Goal: Task Accomplishment & Management: Manage account settings

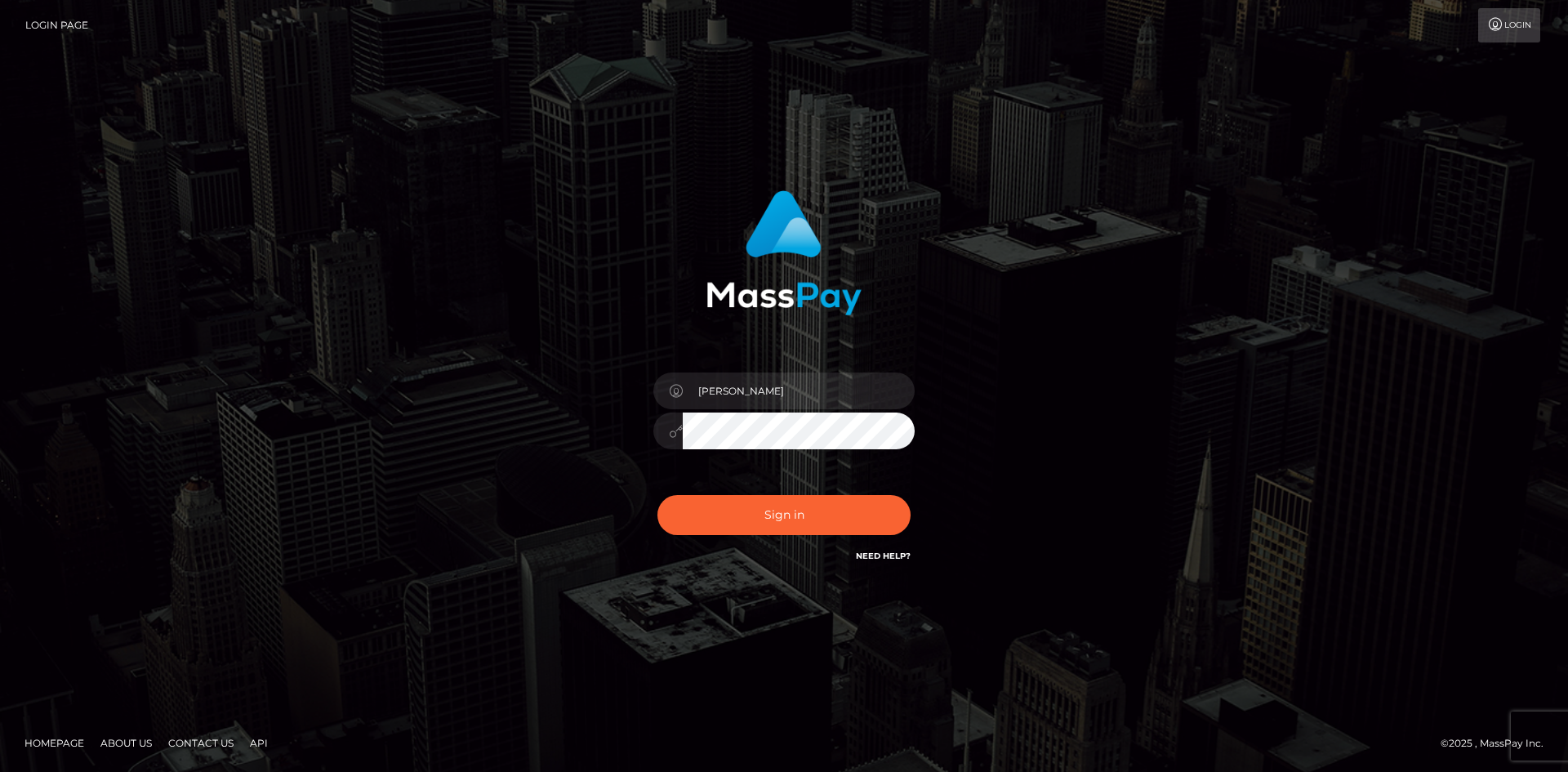
type input "[PERSON_NAME]"
click at [701, 522] on button "Sign in" at bounding box center [784, 515] width 254 height 40
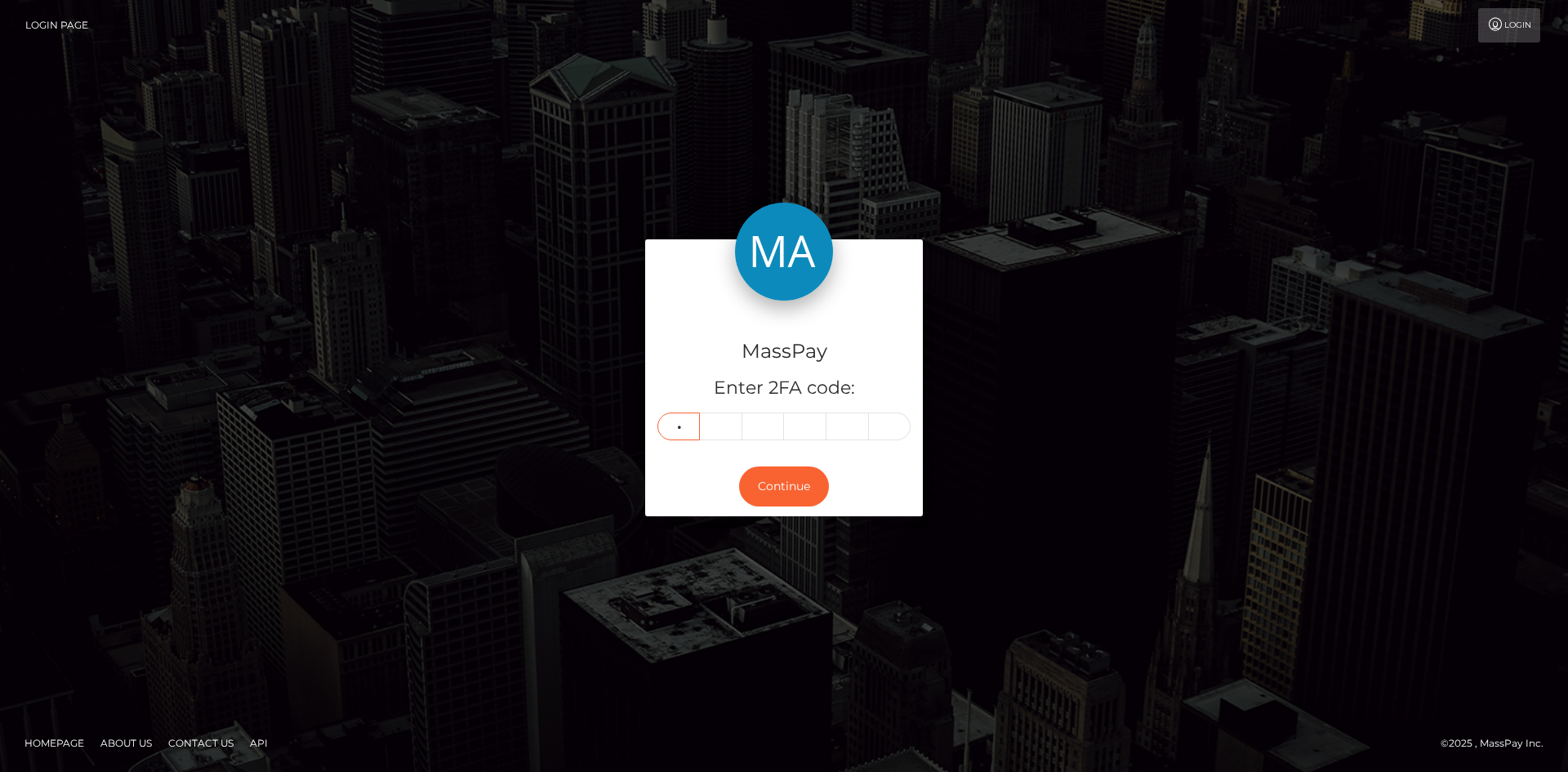
type input "5"
type input "1"
type input "8"
type input "1"
type input "8"
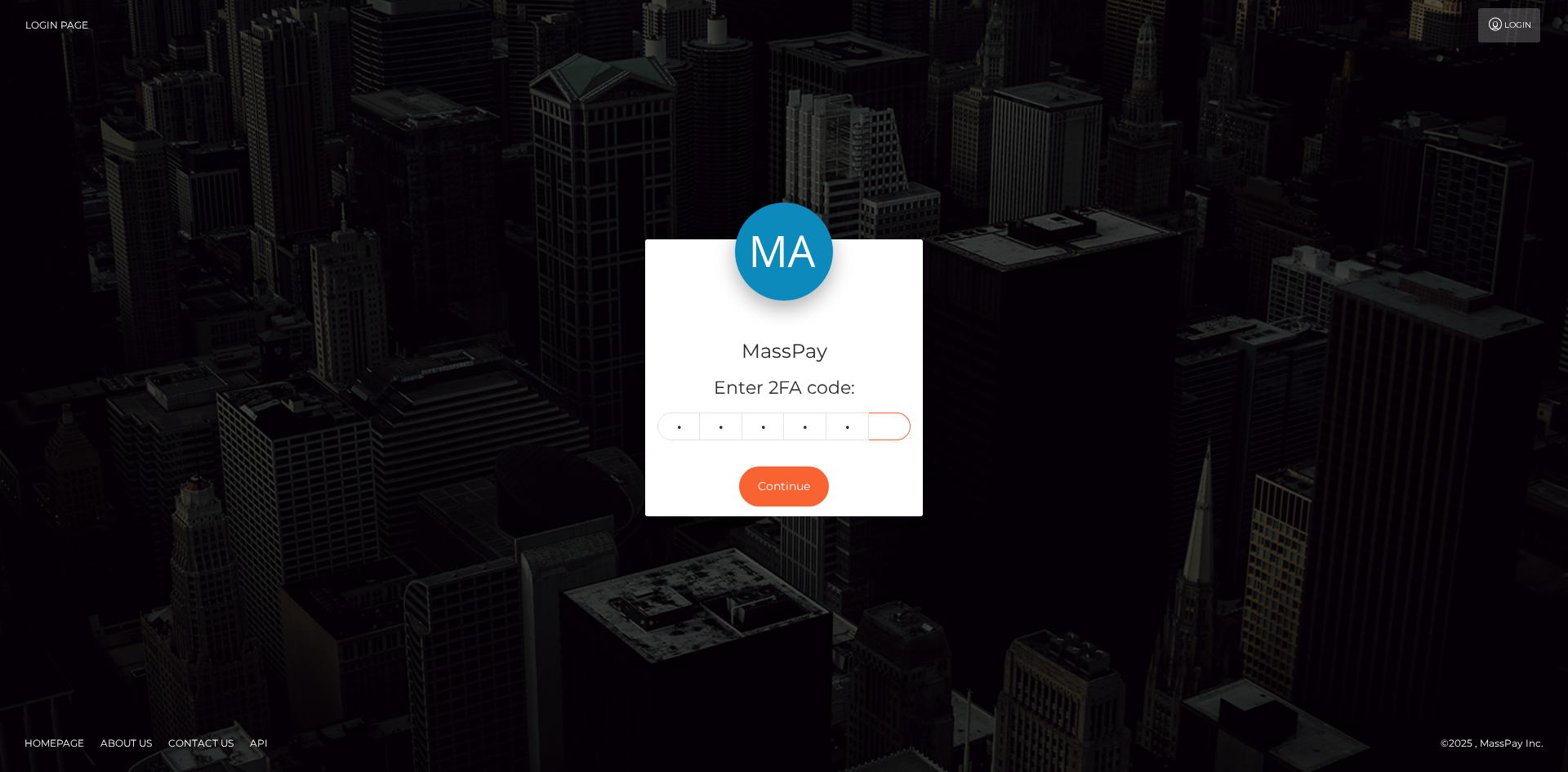
type input "8"
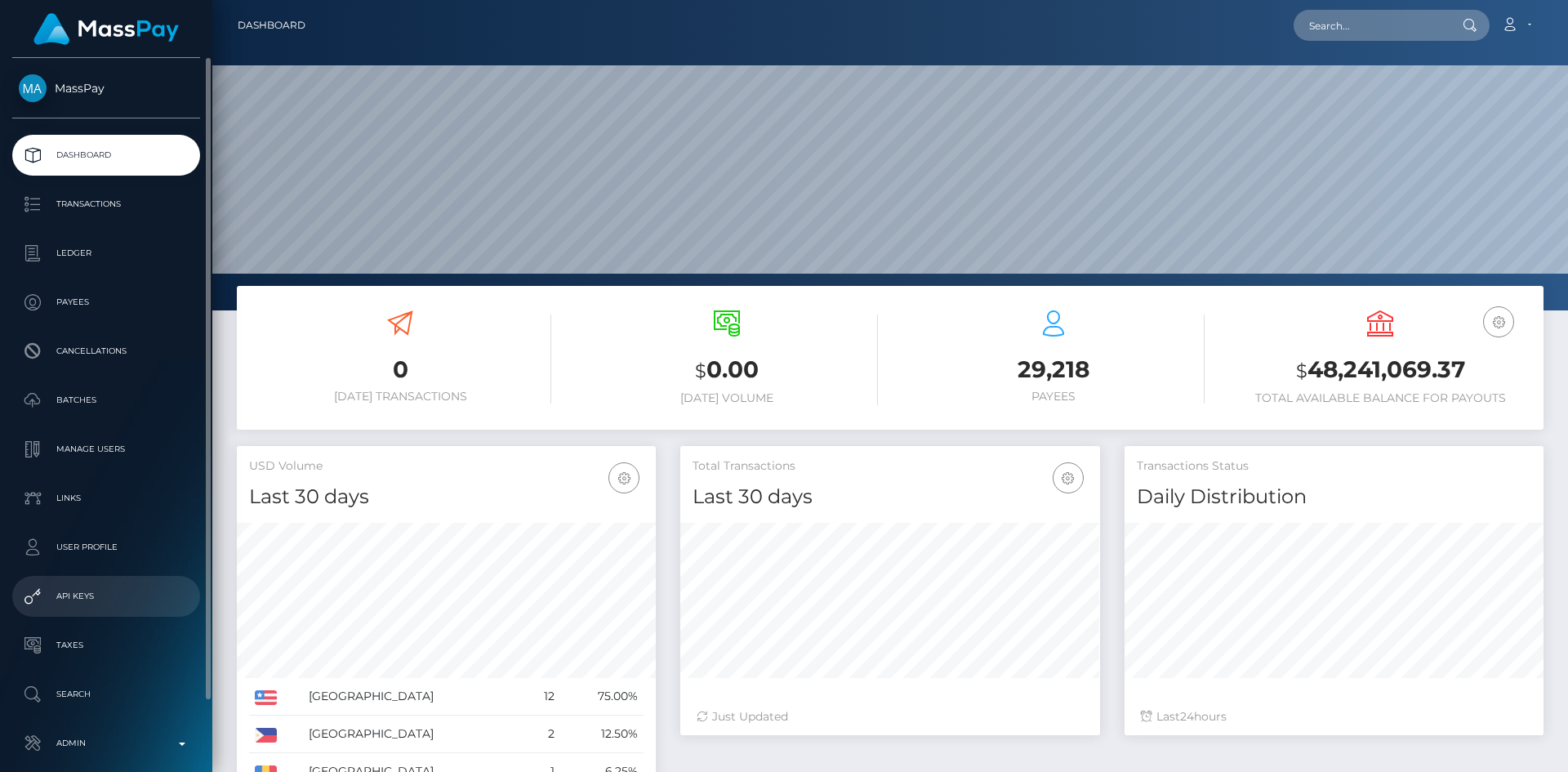
scroll to position [77, 0]
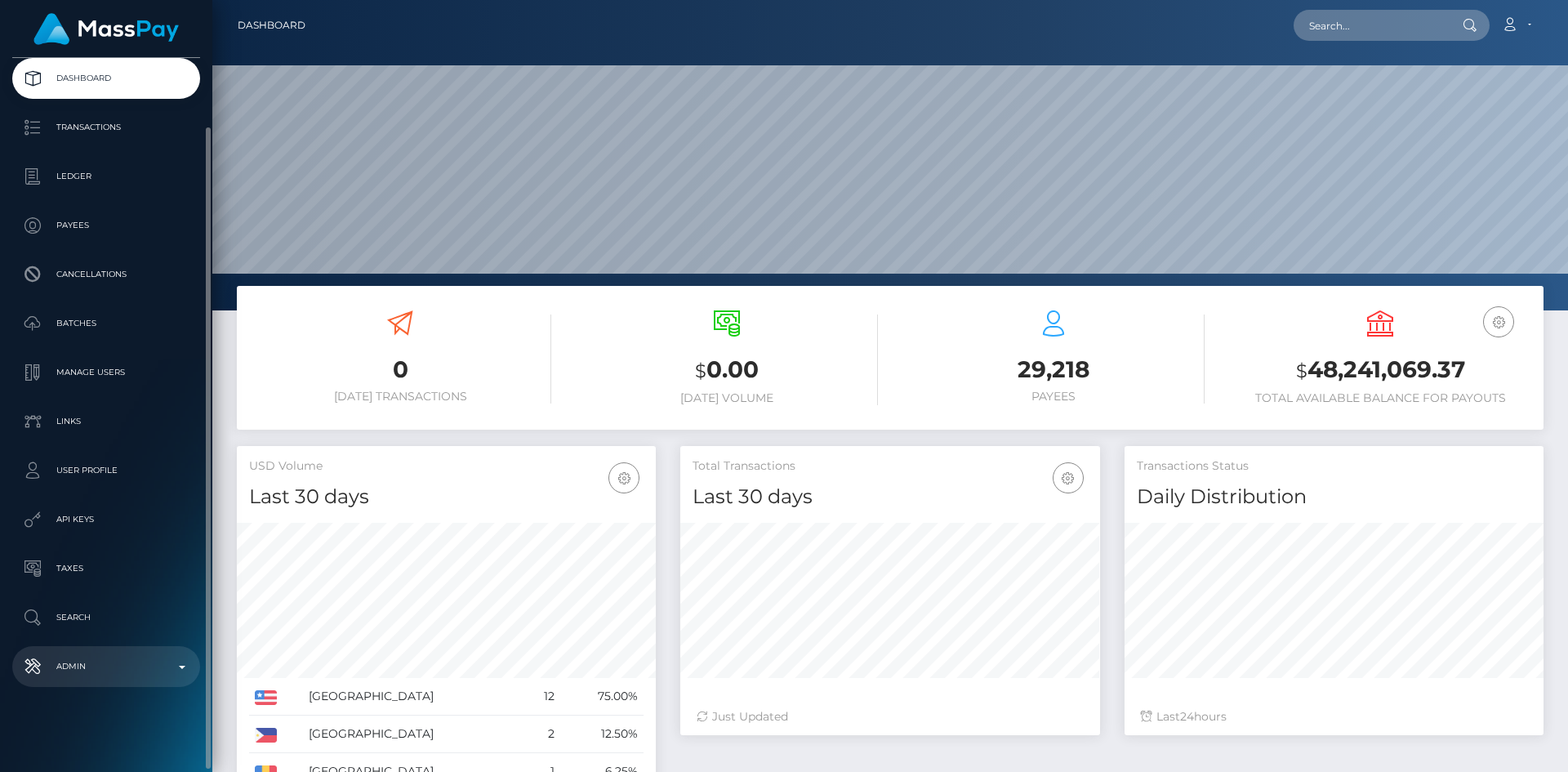
click at [124, 673] on p "Admin" at bounding box center [106, 666] width 175 height 25
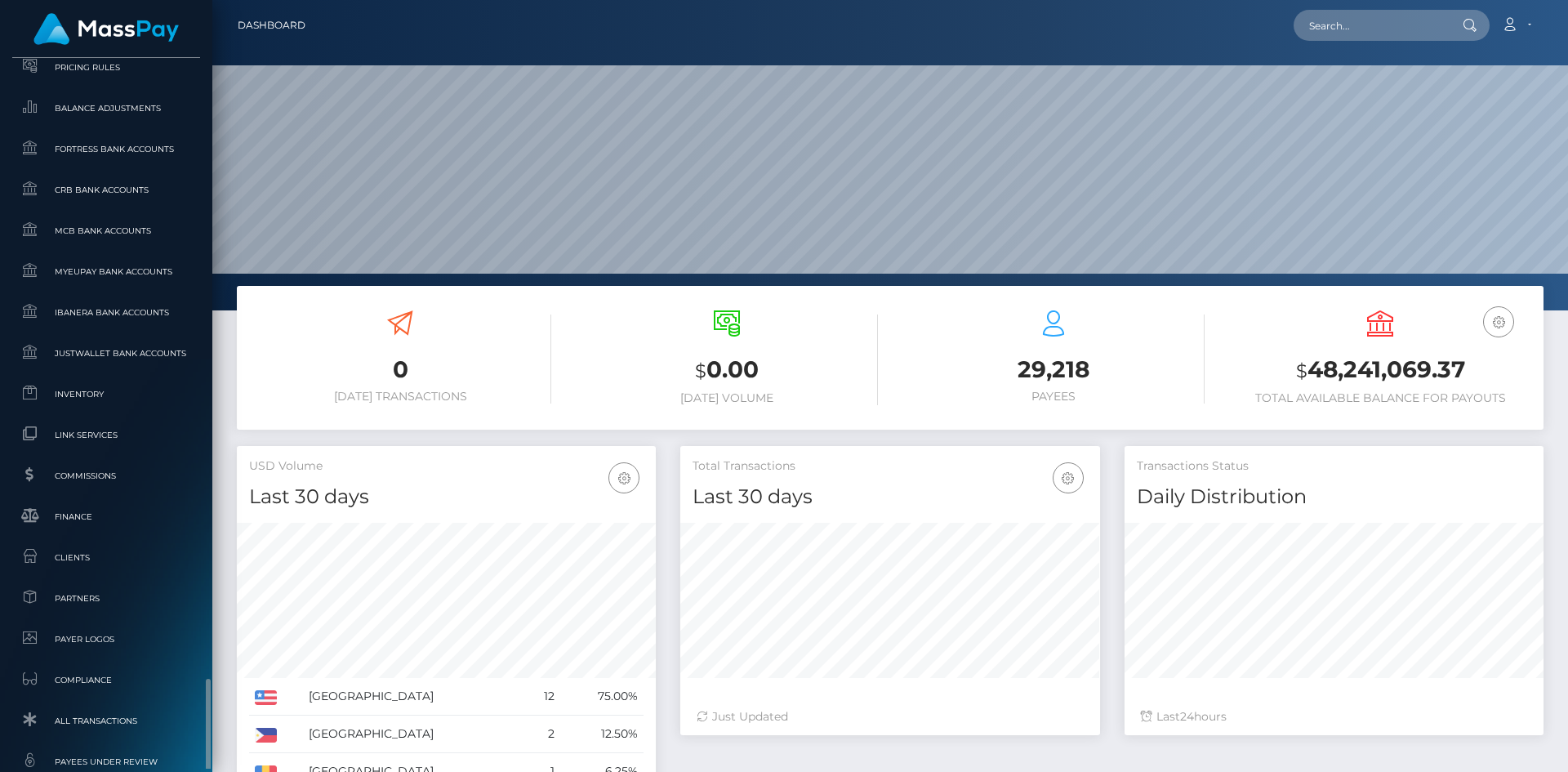
scroll to position [946, 0]
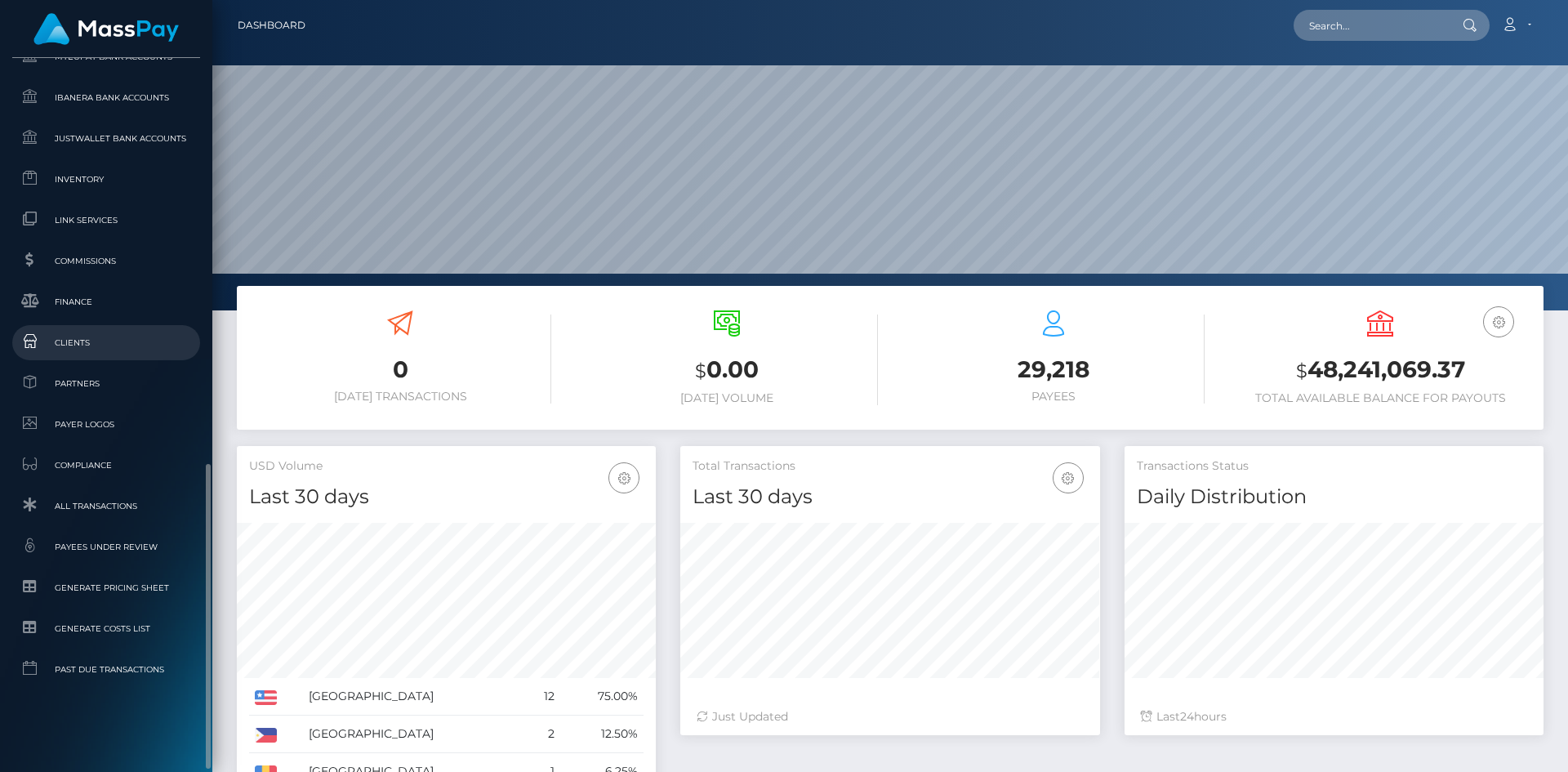
click at [108, 344] on span "Clients" at bounding box center [106, 343] width 175 height 19
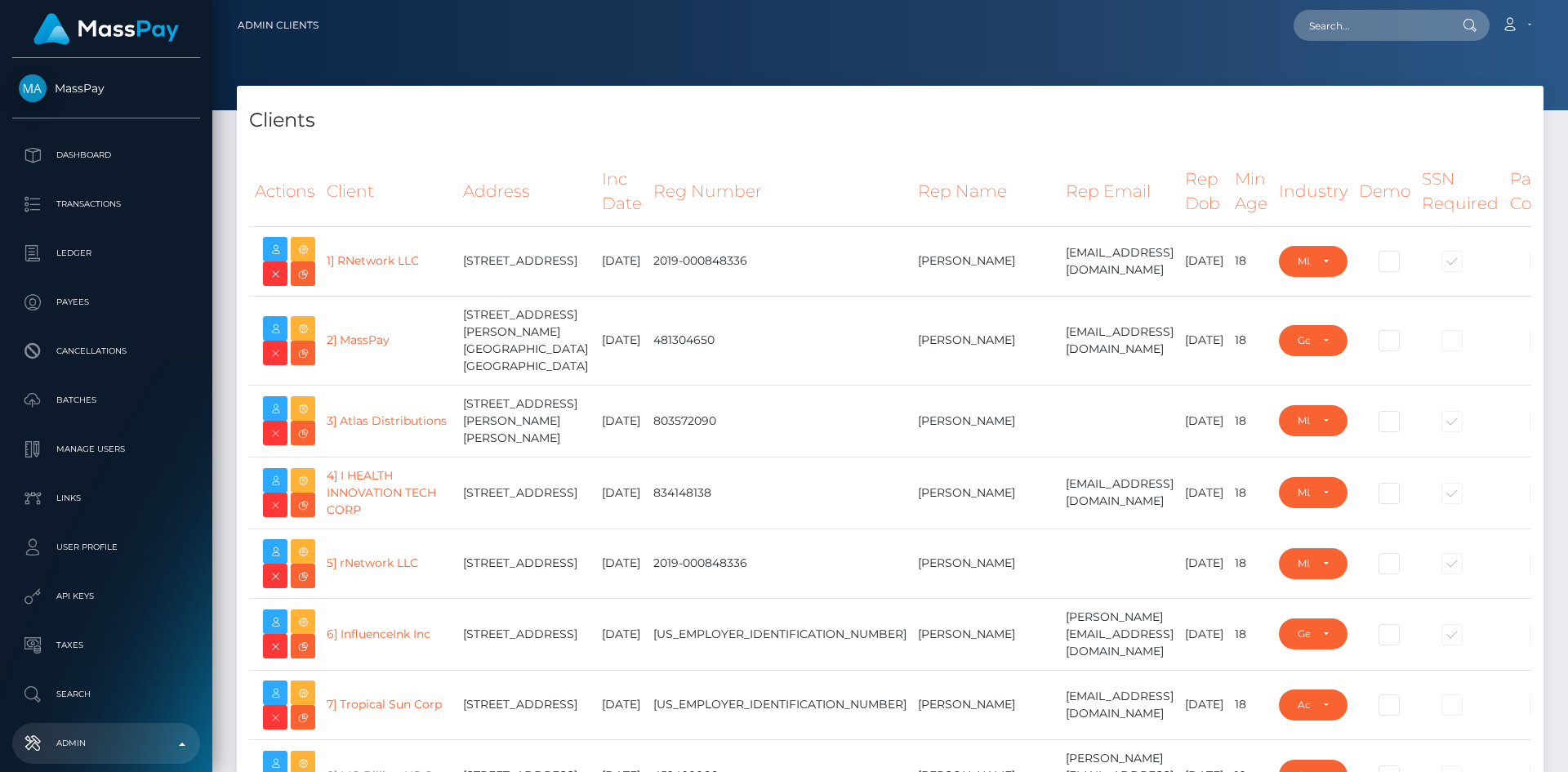
select select "223"
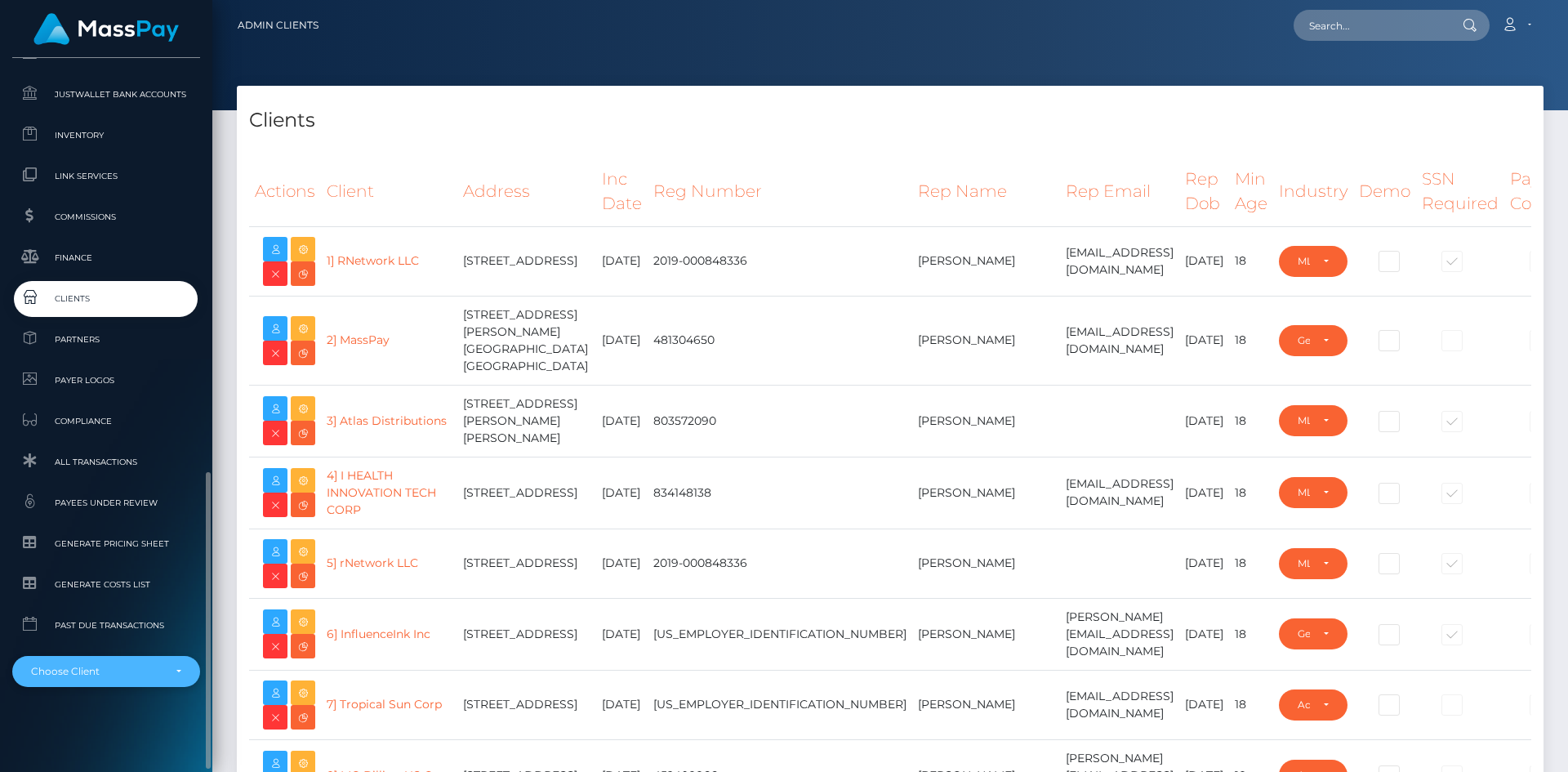
click at [112, 676] on div "Choose Client" at bounding box center [97, 671] width 132 height 13
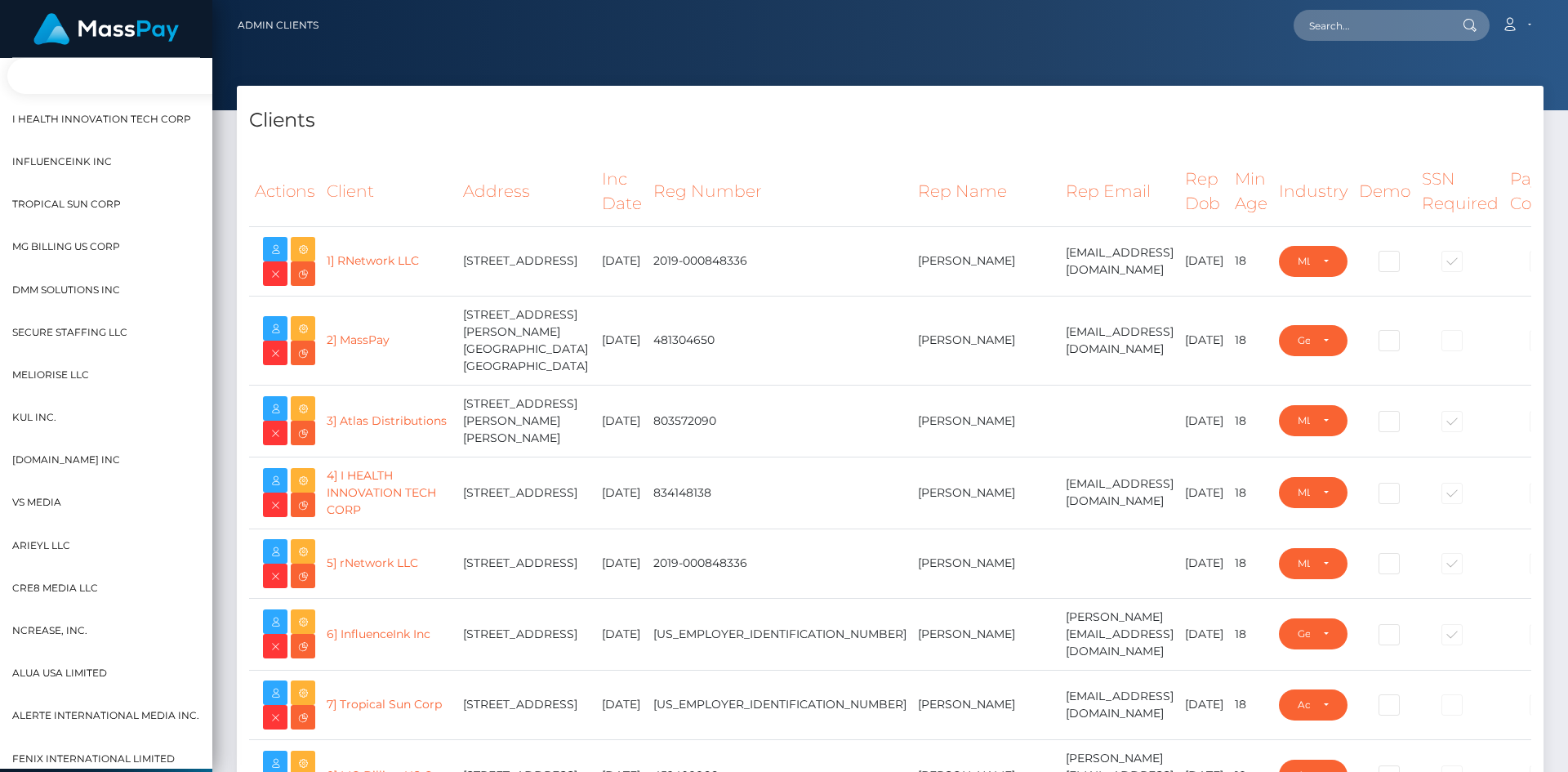
scroll to position [586, 19]
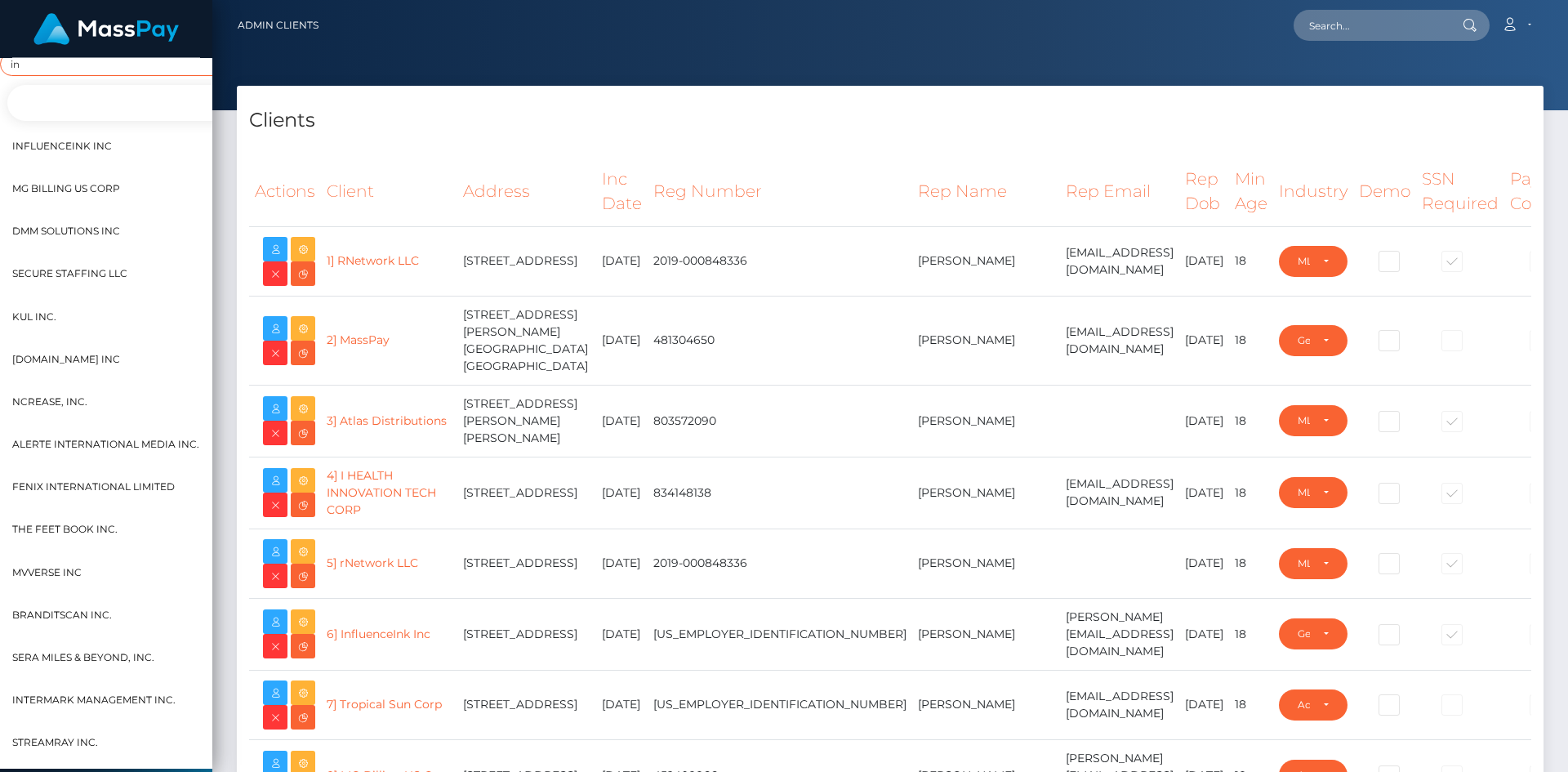
type input "in"
click at [92, 142] on span "InfluenceInk Inc" at bounding box center [62, 146] width 100 height 21
select select "6"
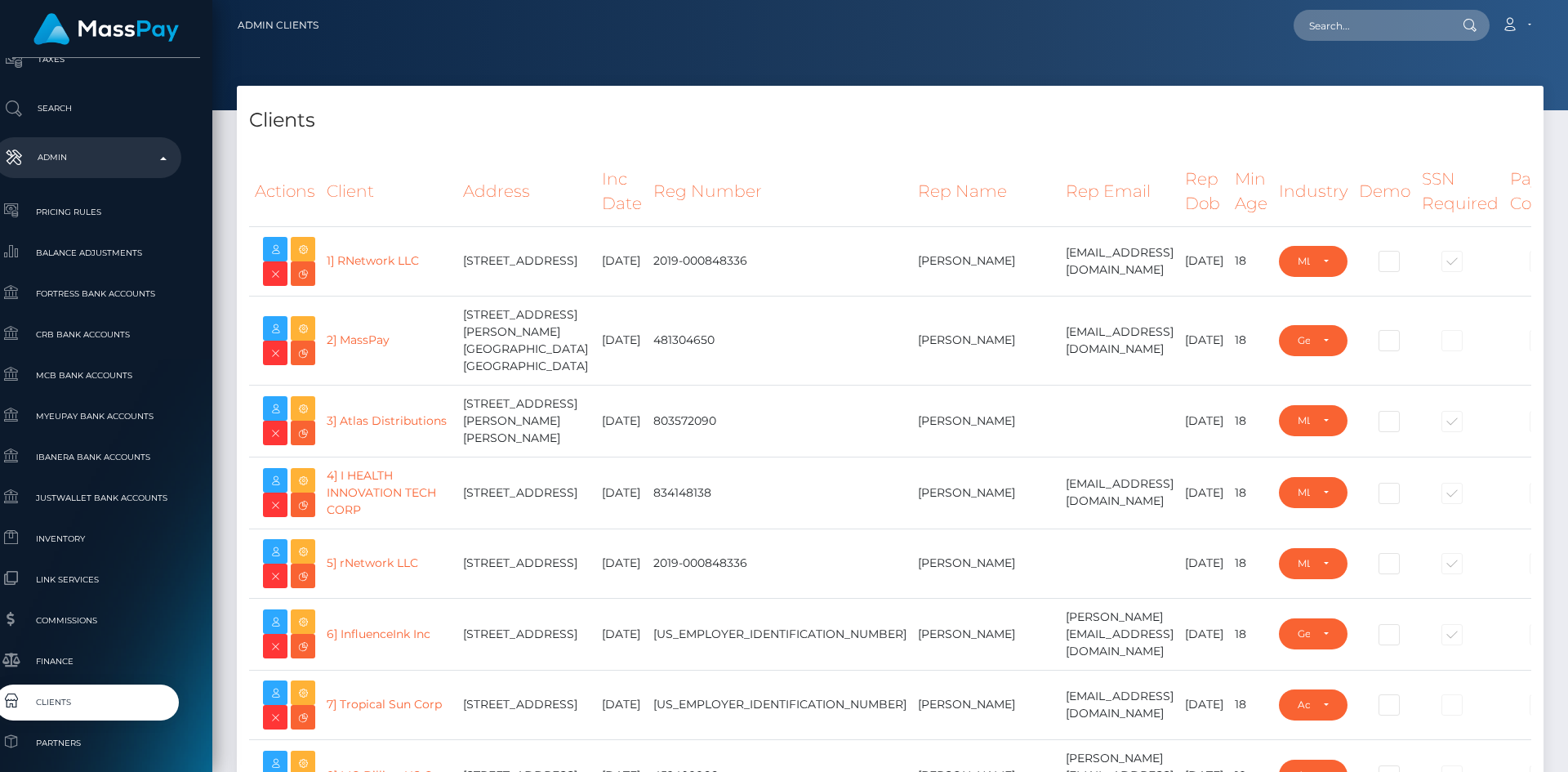
scroll to position [990, 19]
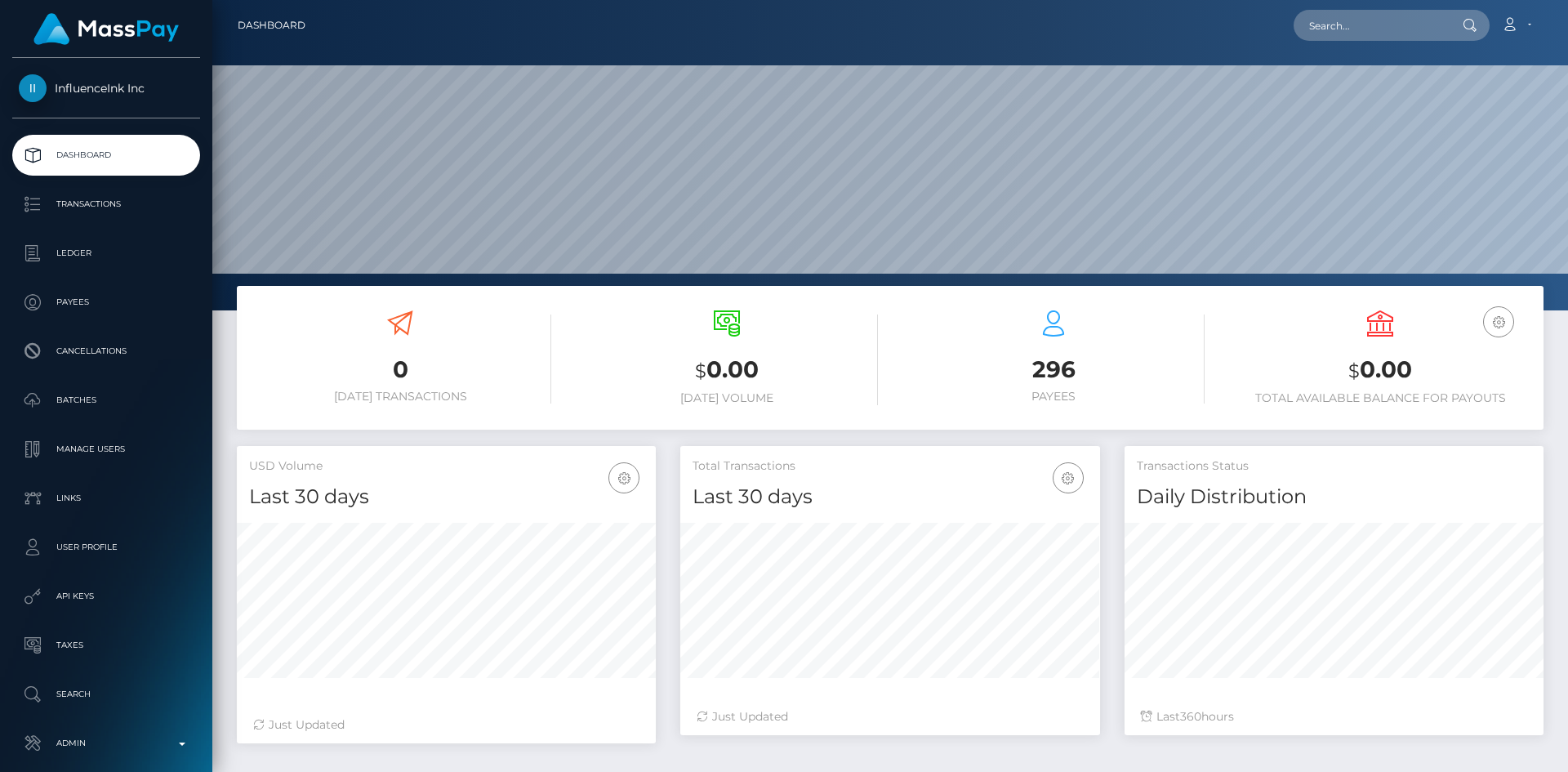
scroll to position [290, 420]
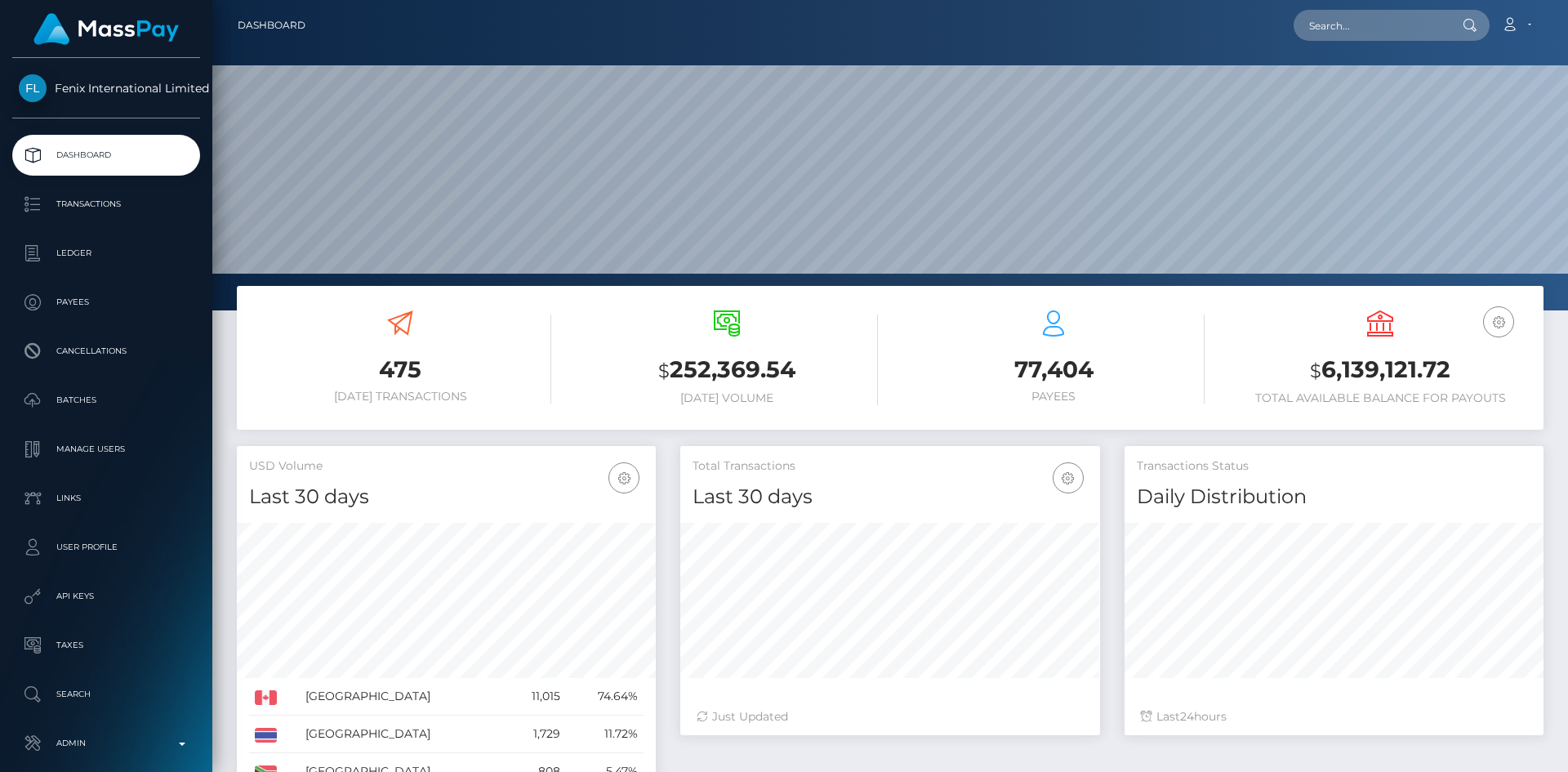
scroll to position [290, 420]
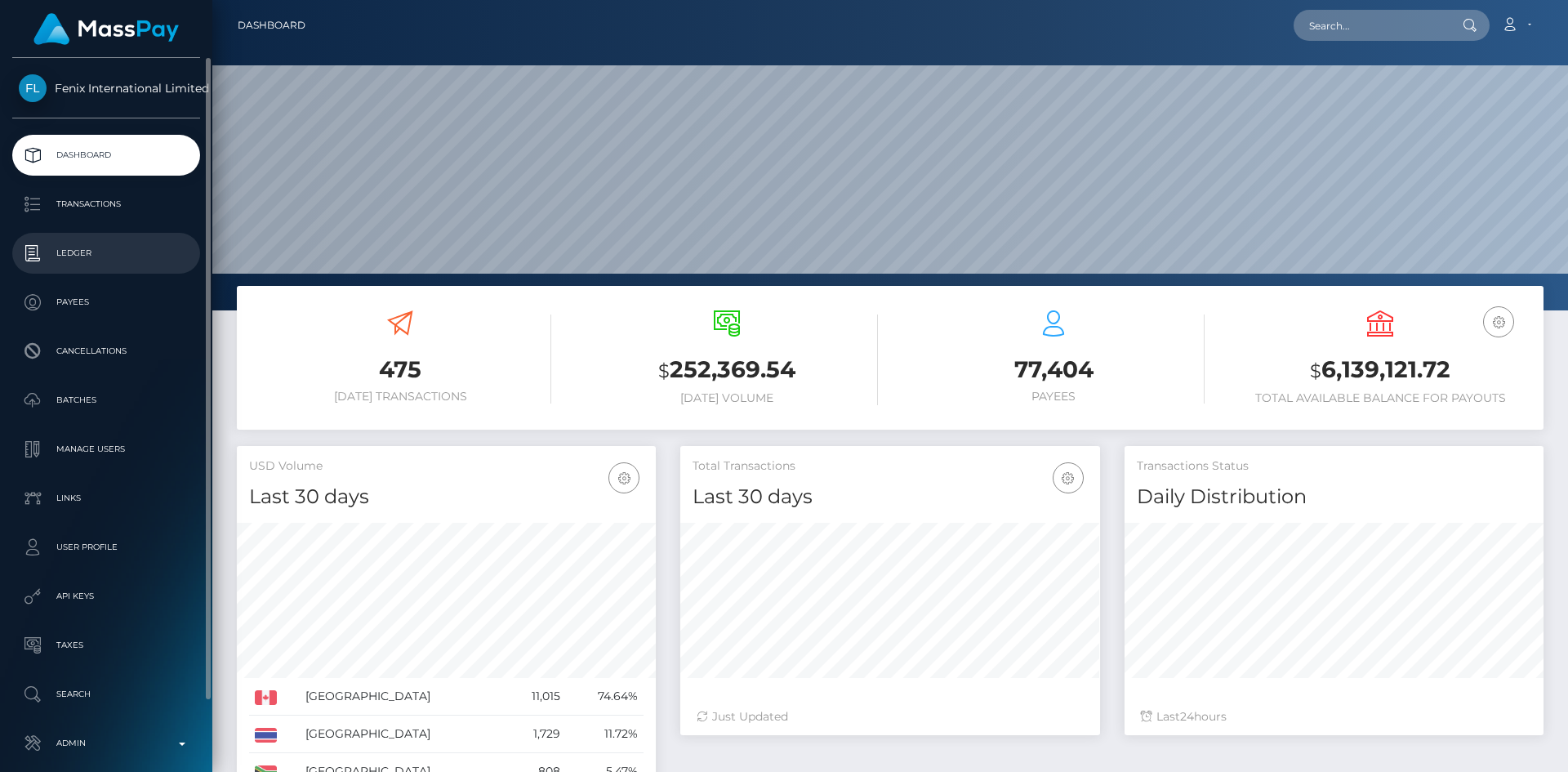
click at [80, 254] on p "Ledger" at bounding box center [106, 253] width 175 height 25
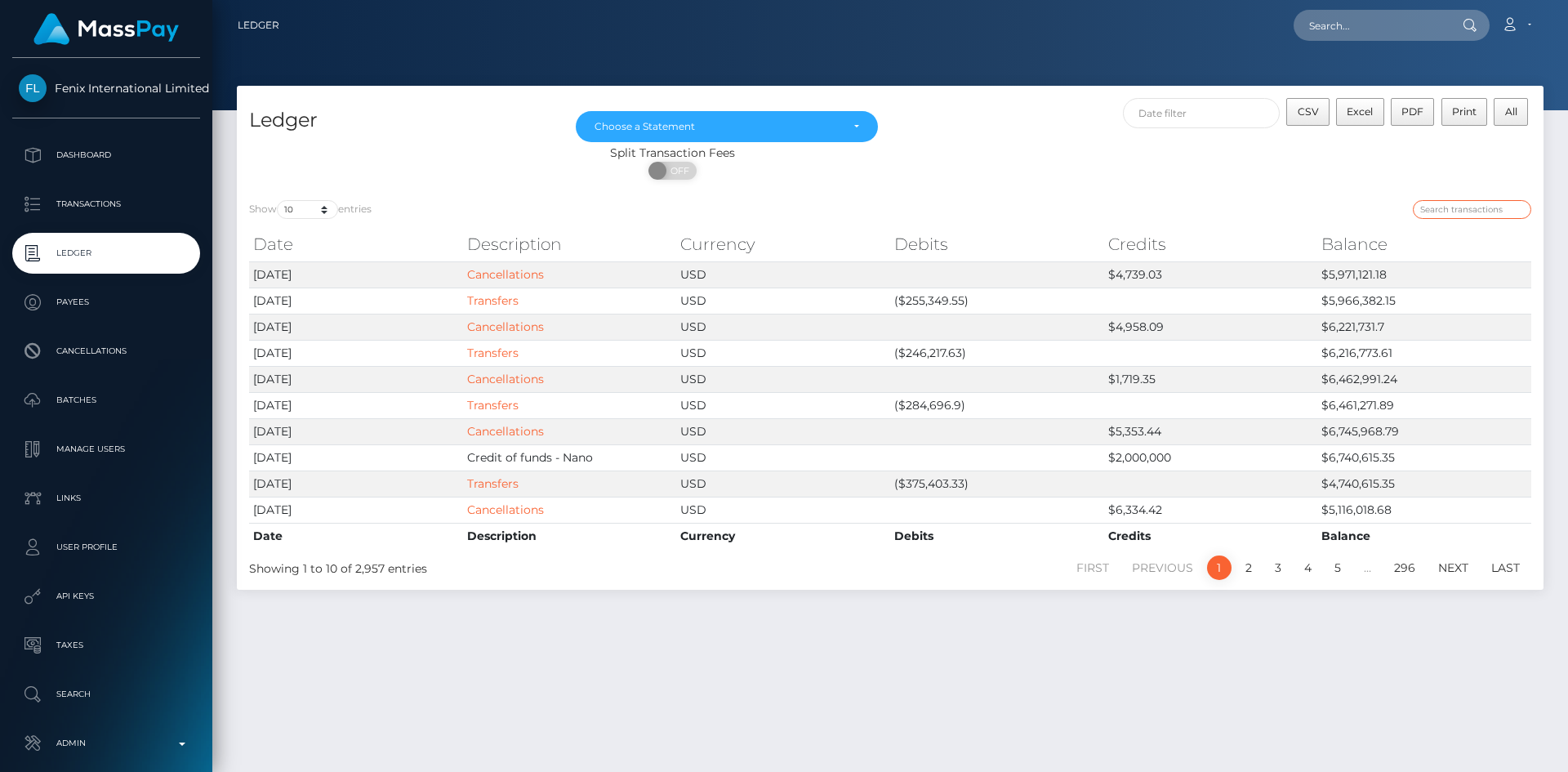
click at [1475, 214] on input "search" at bounding box center [1472, 209] width 119 height 19
click at [1163, 117] on input "text" at bounding box center [1202, 113] width 158 height 30
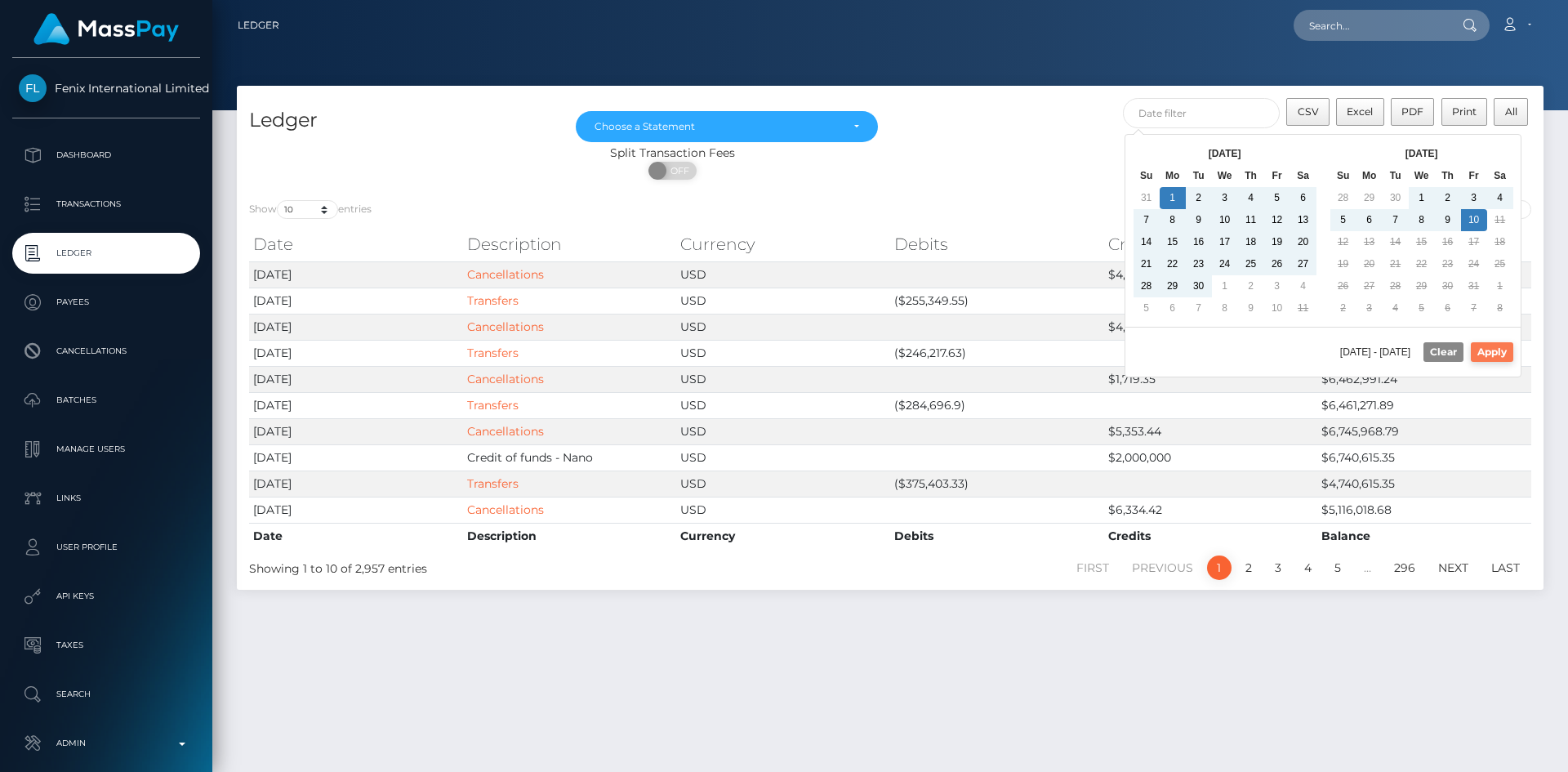
click at [1492, 358] on button "Apply" at bounding box center [1492, 353] width 43 height 20
type input "[DATE] - [DATE]"
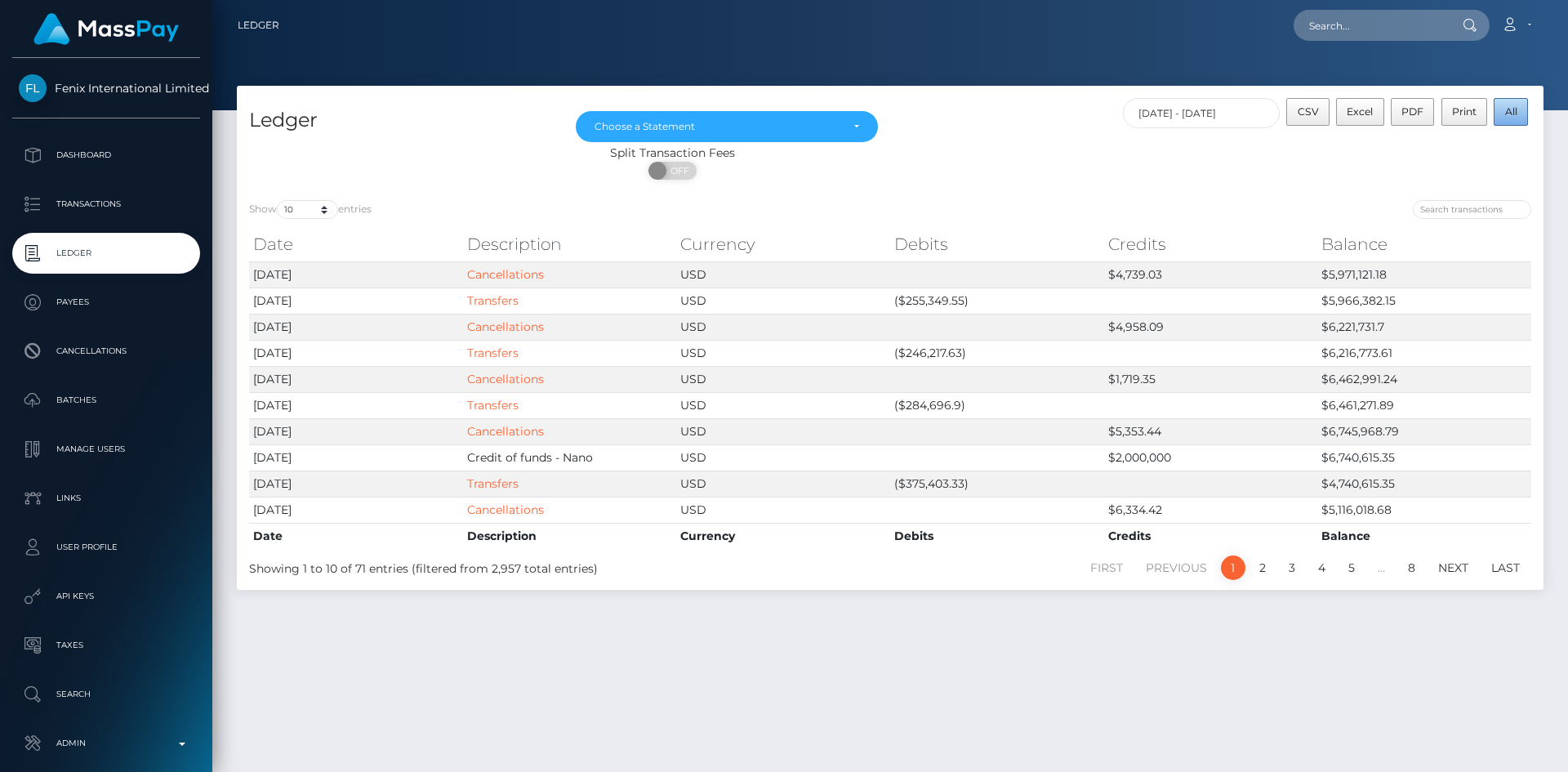
click at [1510, 119] on button "All" at bounding box center [1511, 112] width 34 height 28
click at [525, 326] on link "Cancellations" at bounding box center [505, 327] width 77 height 15
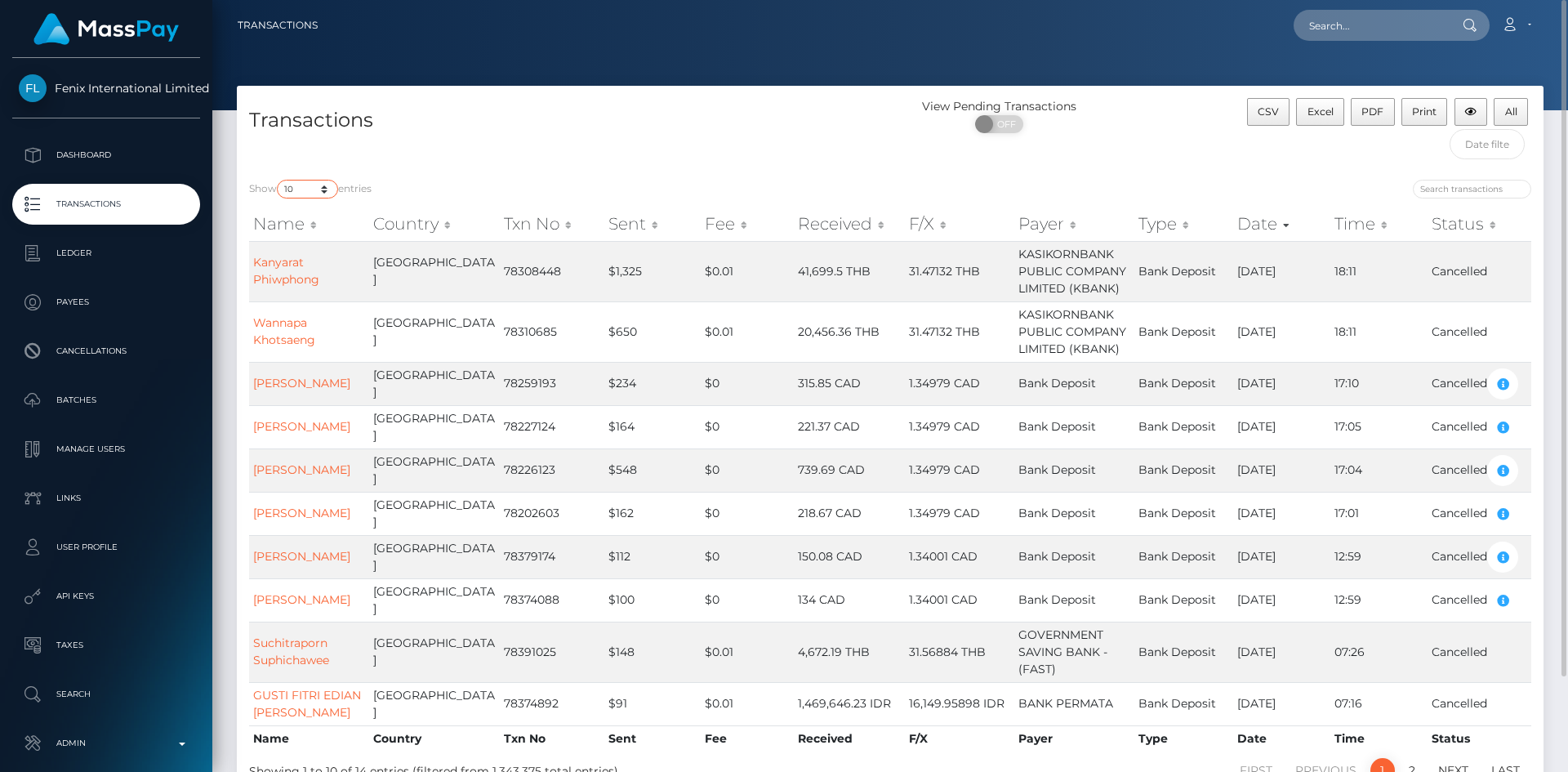
click at [327, 187] on select "10 25 50 100 250 500 1,000 3,500 All" at bounding box center [306, 189] width 61 height 19
select select "-1"
click at [278, 180] on select "10 25 50 100 250 500 1,000 3,500 All" at bounding box center [306, 189] width 61 height 19
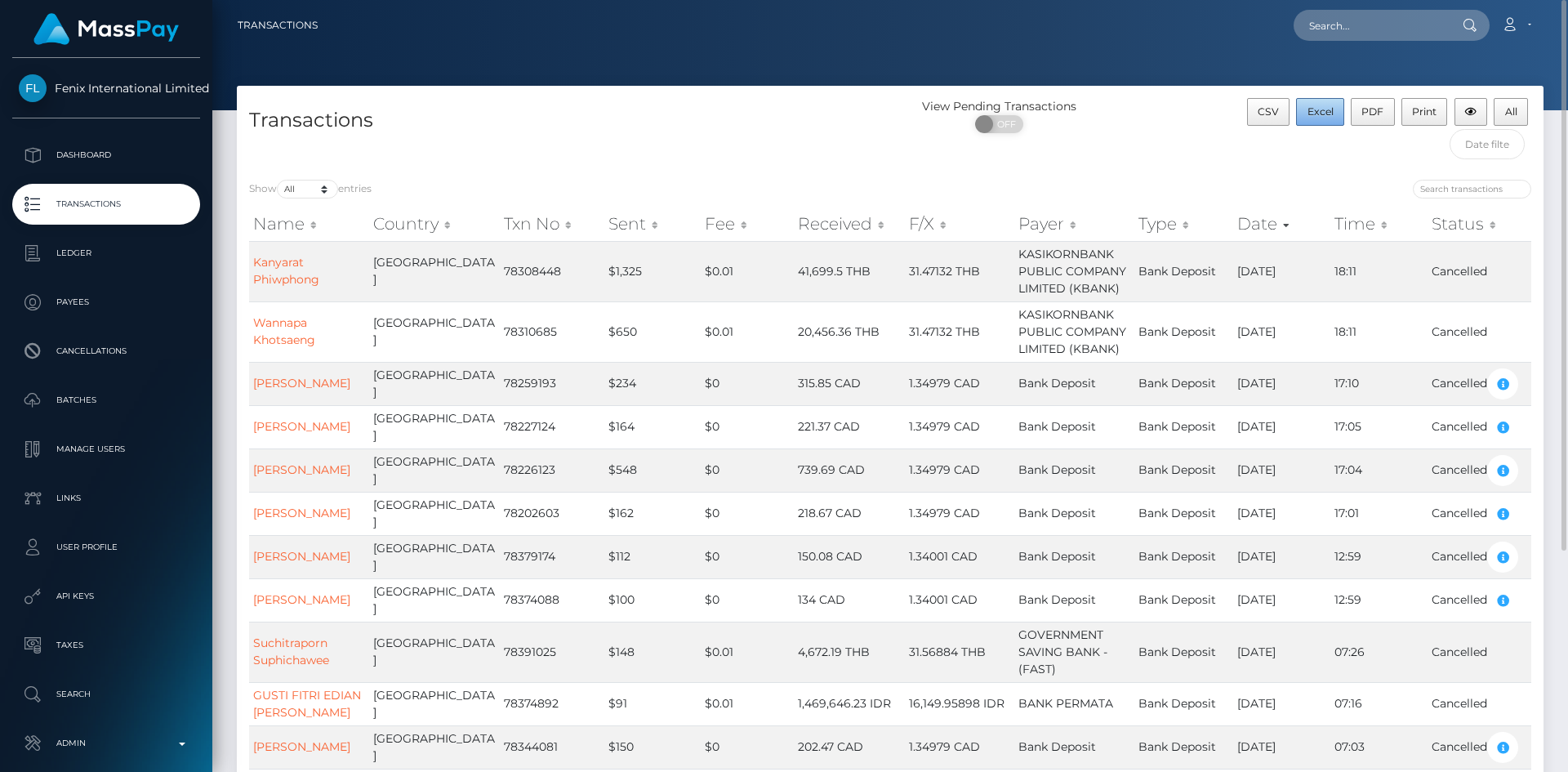
click at [1314, 115] on span "Excel" at bounding box center [1320, 112] width 26 height 12
click at [1471, 139] on input "text" at bounding box center [1487, 144] width 76 height 30
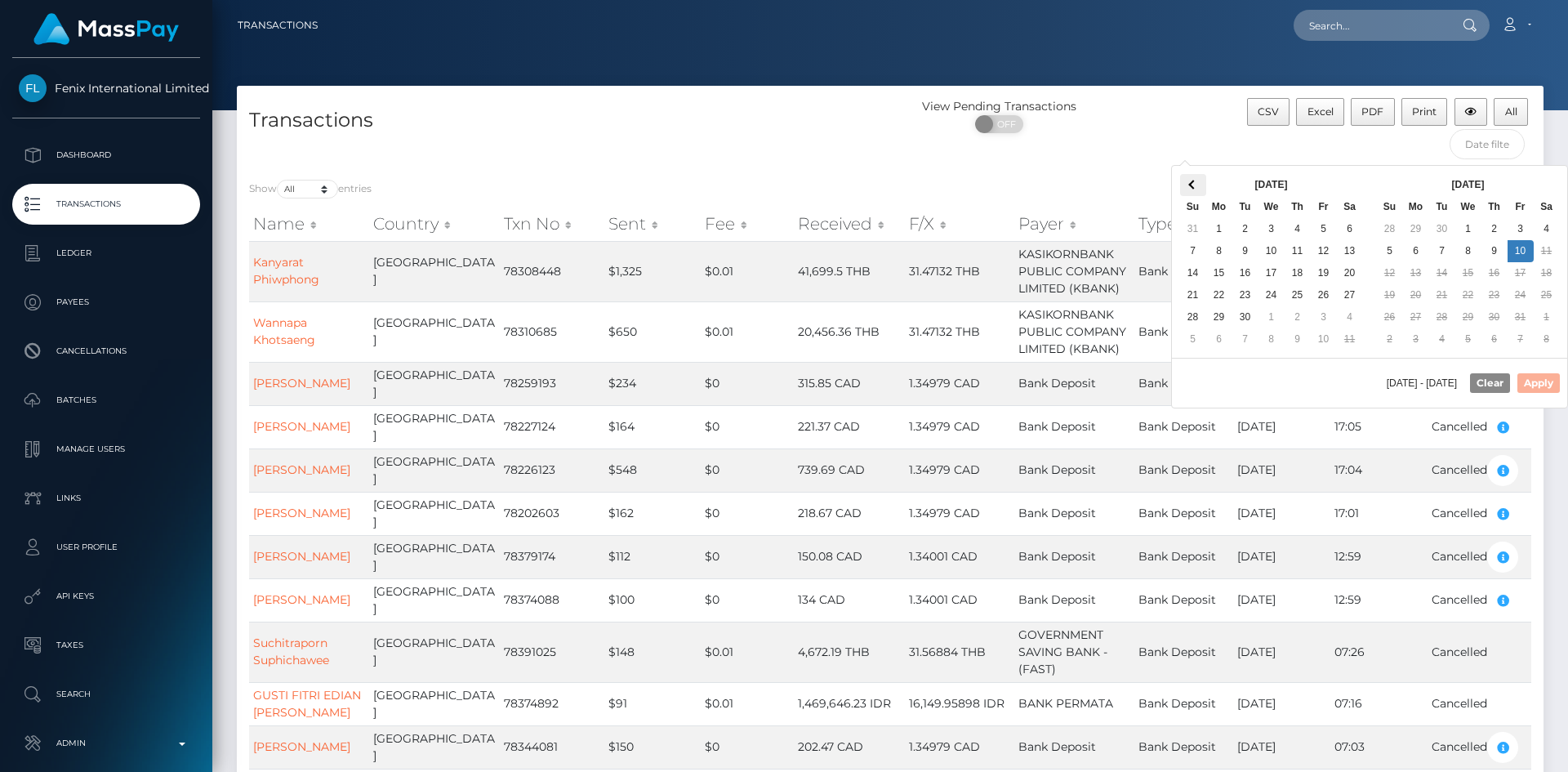
click at [1191, 189] on th at bounding box center [1193, 185] width 26 height 22
click at [1544, 186] on span at bounding box center [1546, 184] width 9 height 9
click at [1536, 380] on button "Apply" at bounding box center [1538, 384] width 43 height 20
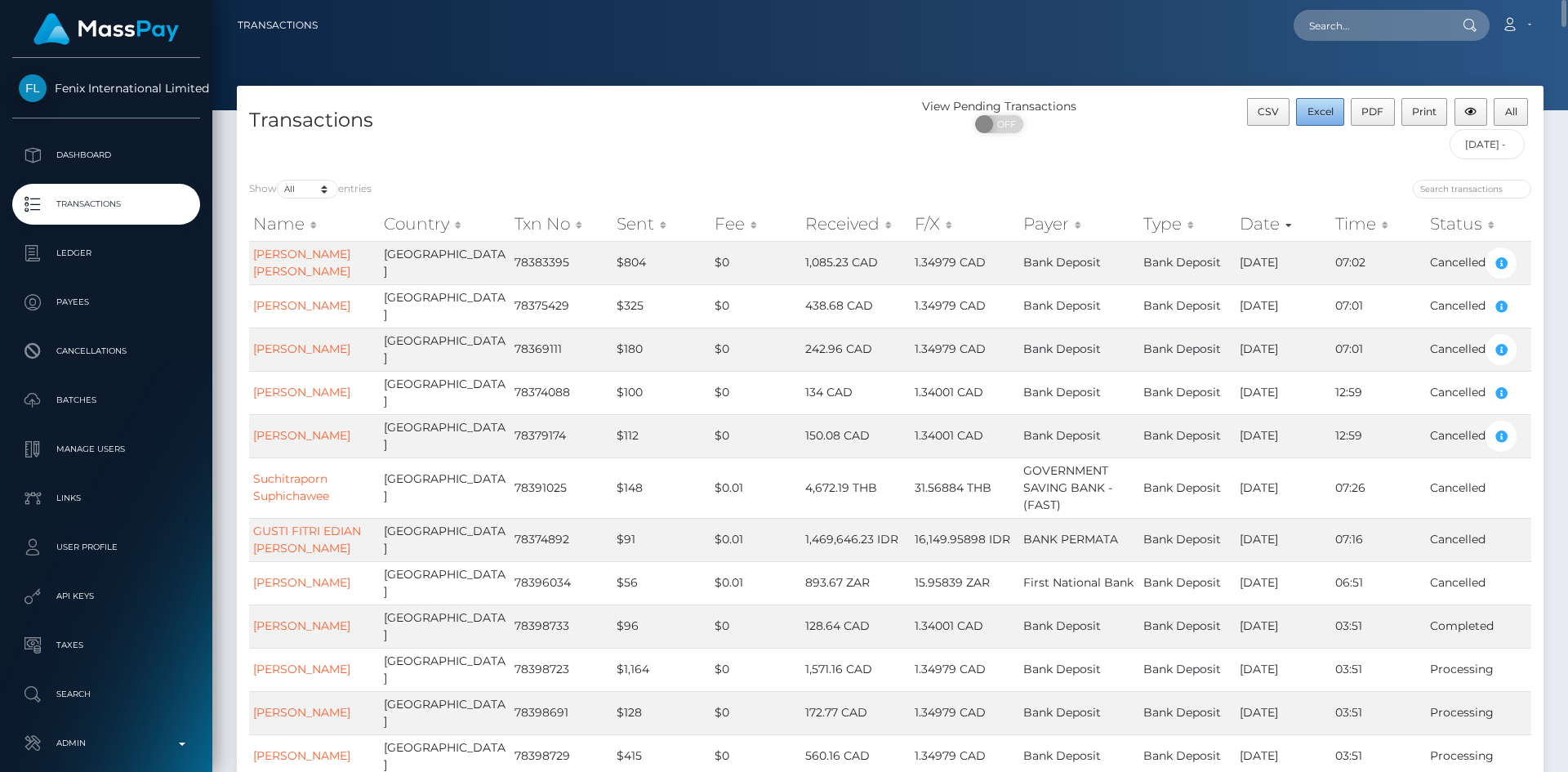
click at [1304, 115] on button "Excel" at bounding box center [1320, 112] width 48 height 28
click at [1479, 142] on input "10/09/2025 - 10/09/2025" at bounding box center [1487, 144] width 76 height 30
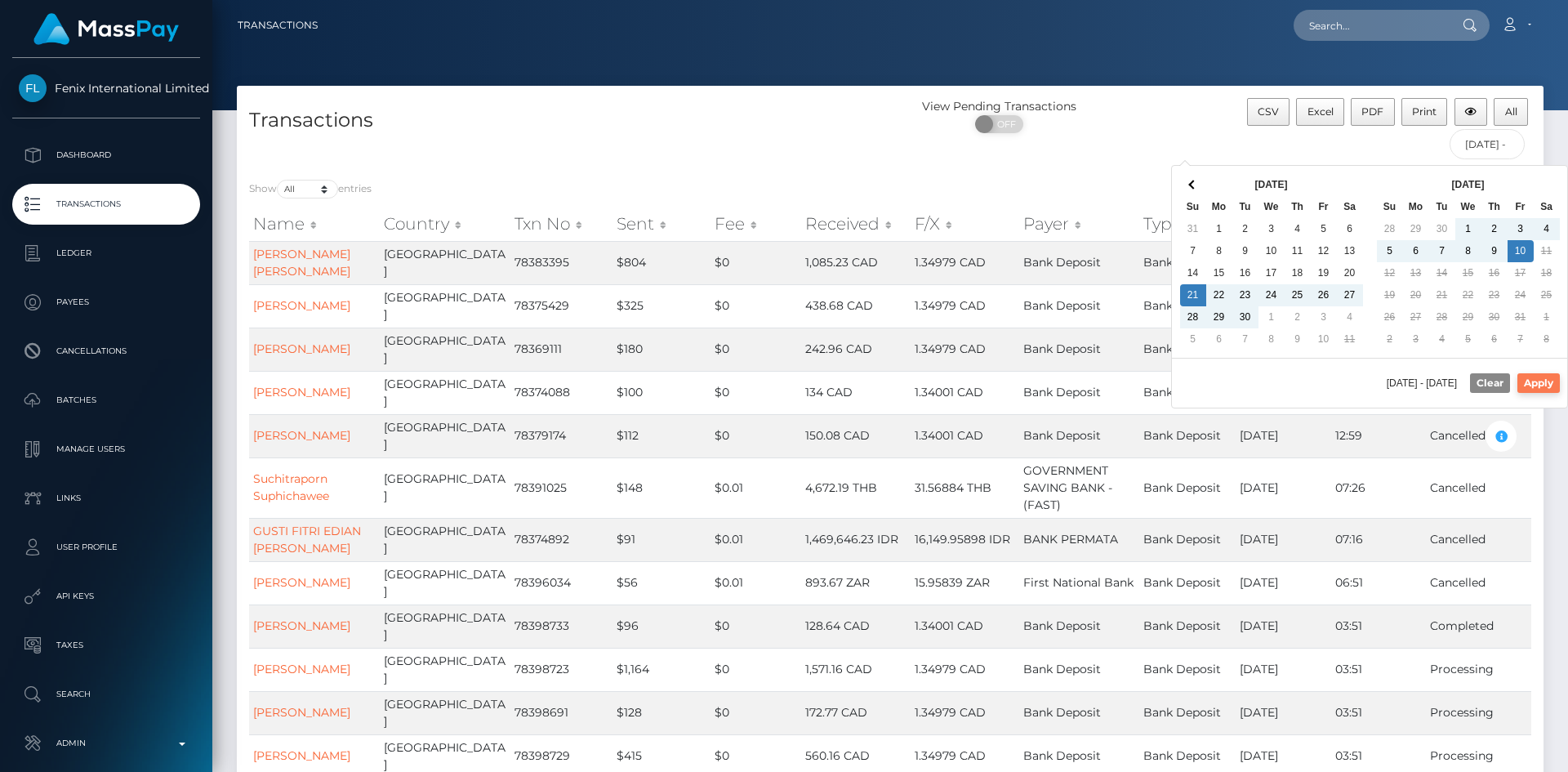
click at [1547, 385] on button "Apply" at bounding box center [1538, 384] width 43 height 20
type input "[DATE] - [DATE]"
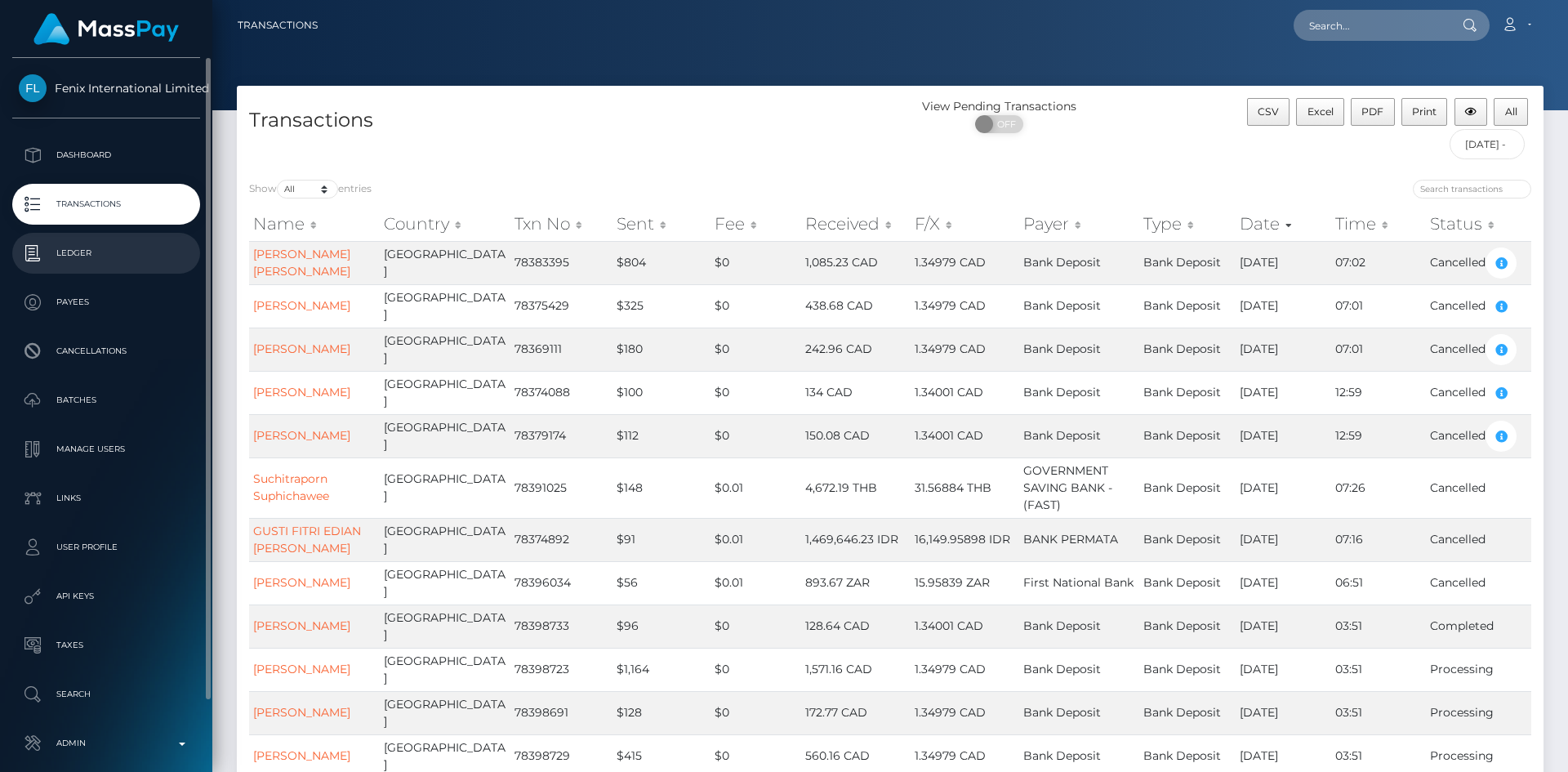
click at [74, 261] on p "Ledger" at bounding box center [106, 253] width 175 height 25
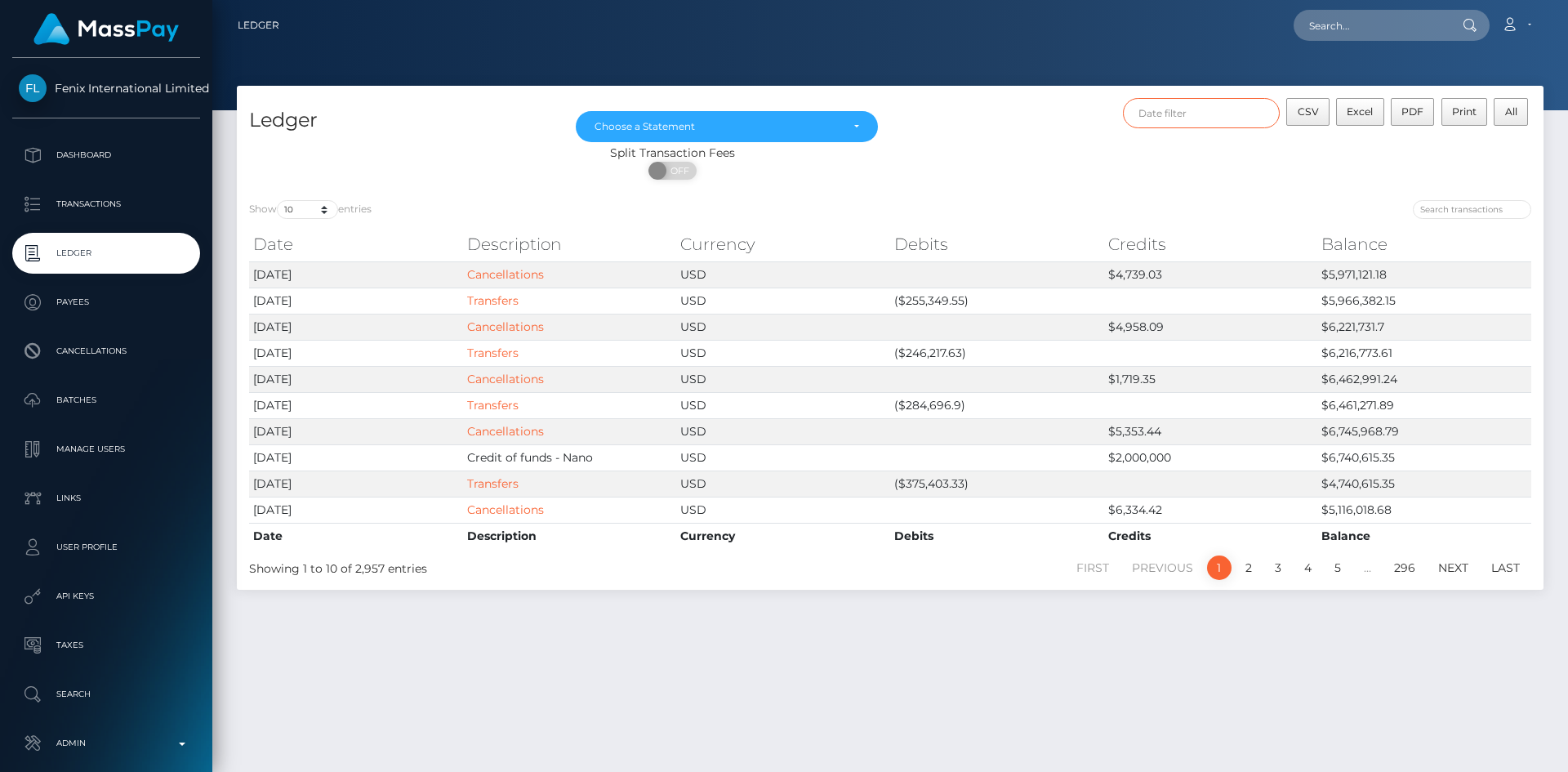
click at [1217, 124] on input "text" at bounding box center [1202, 113] width 158 height 30
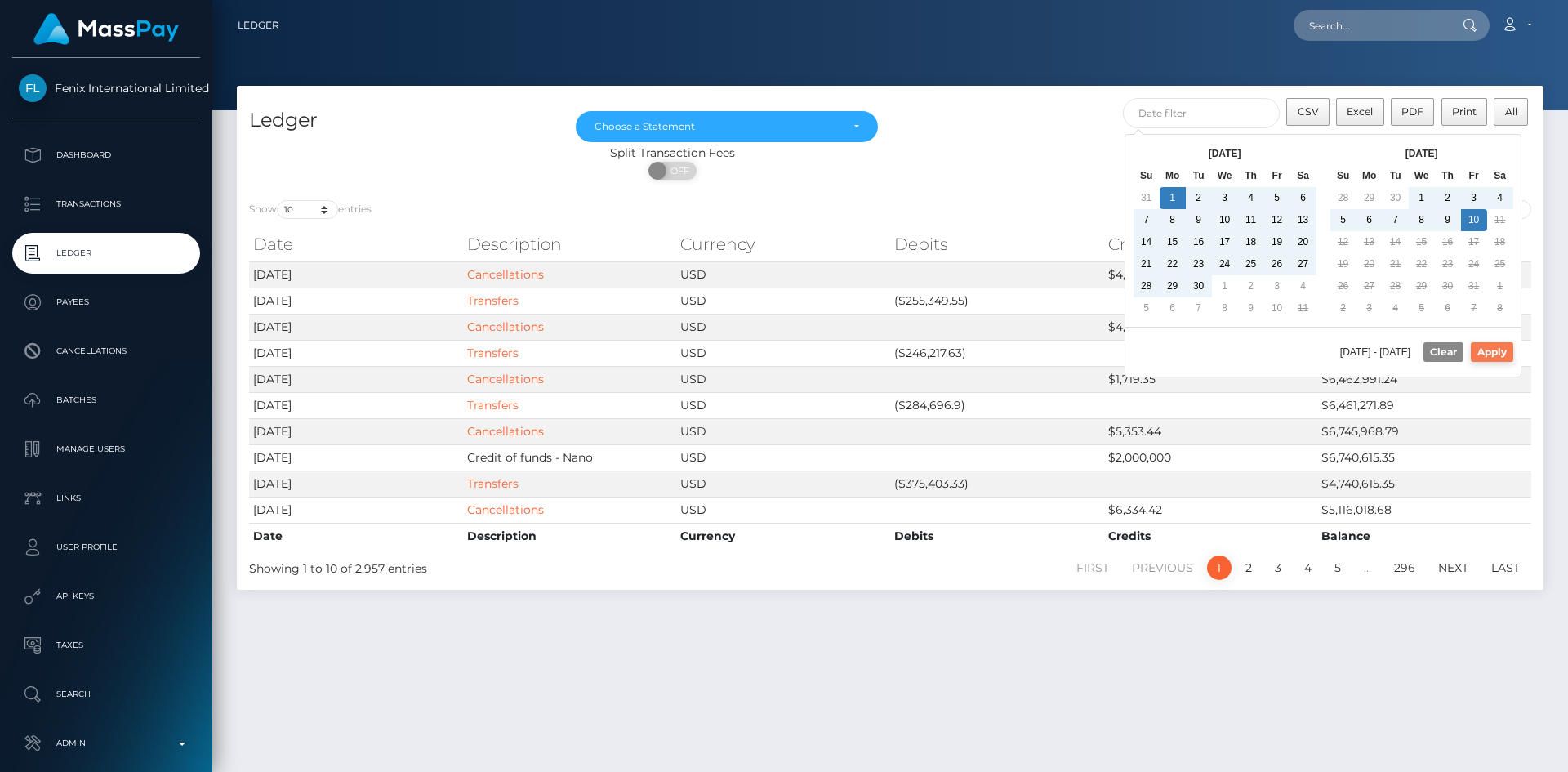
click at [1495, 353] on button "Apply" at bounding box center [1492, 353] width 43 height 20
type input "[DATE] - [DATE]"
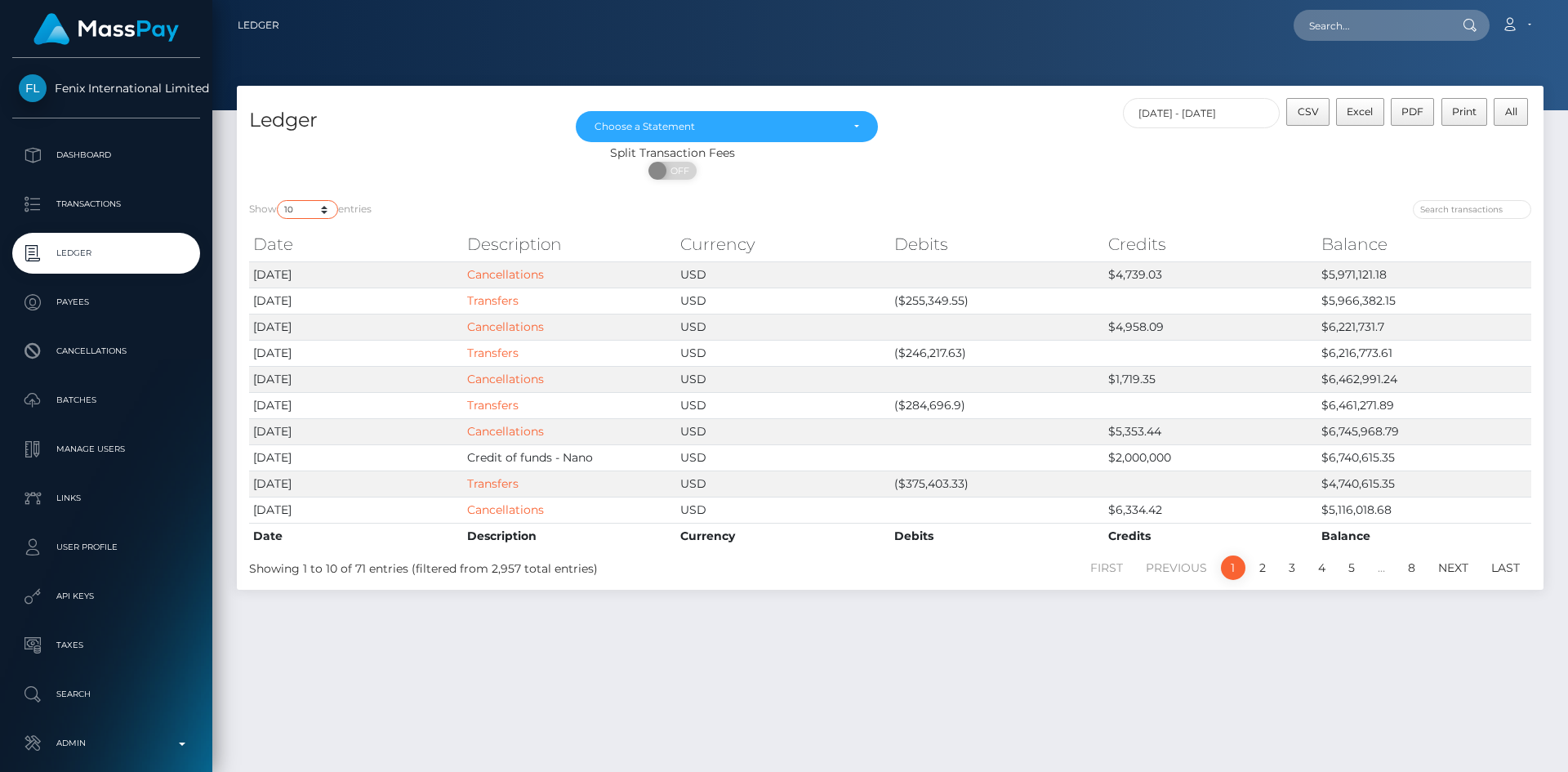
click at [322, 209] on select "10 25 50 100 250" at bounding box center [306, 209] width 61 height 19
select select "250"
click at [278, 200] on select "10 25 50 100 250" at bounding box center [306, 209] width 61 height 19
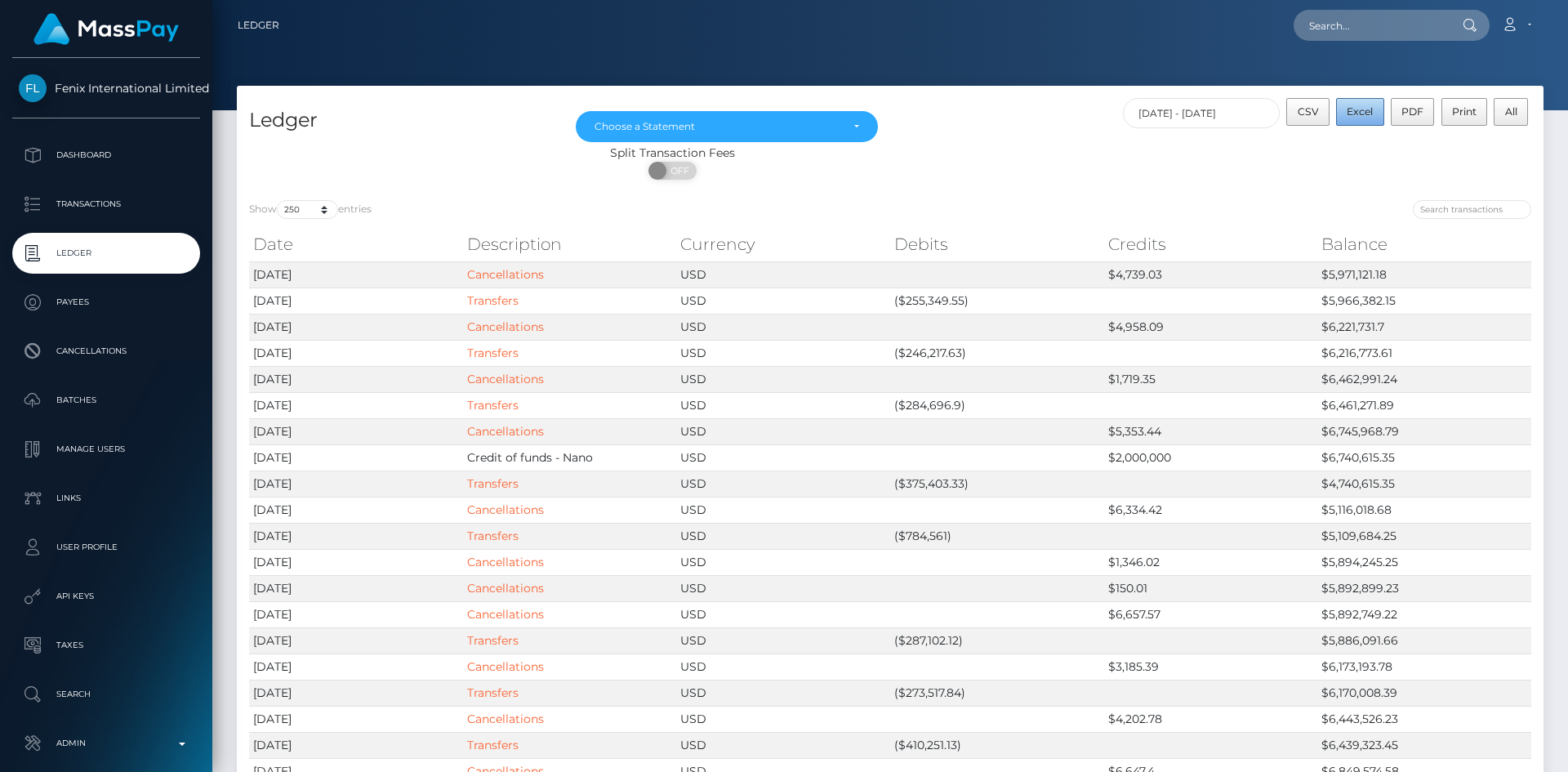
click at [1354, 120] on button "Excel" at bounding box center [1360, 112] width 48 height 28
click at [505, 328] on link "Cancellations" at bounding box center [505, 327] width 77 height 15
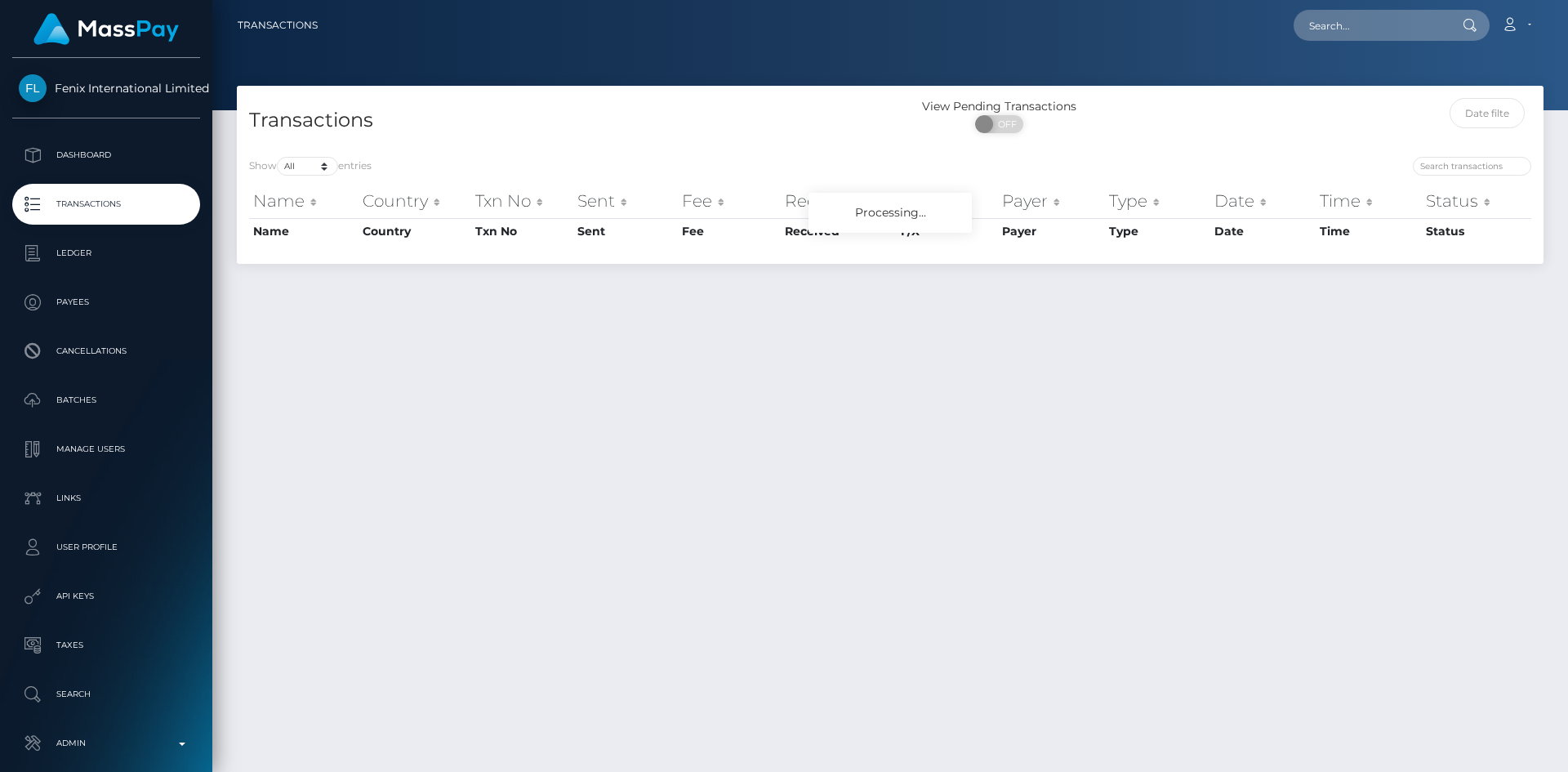
select select "-1"
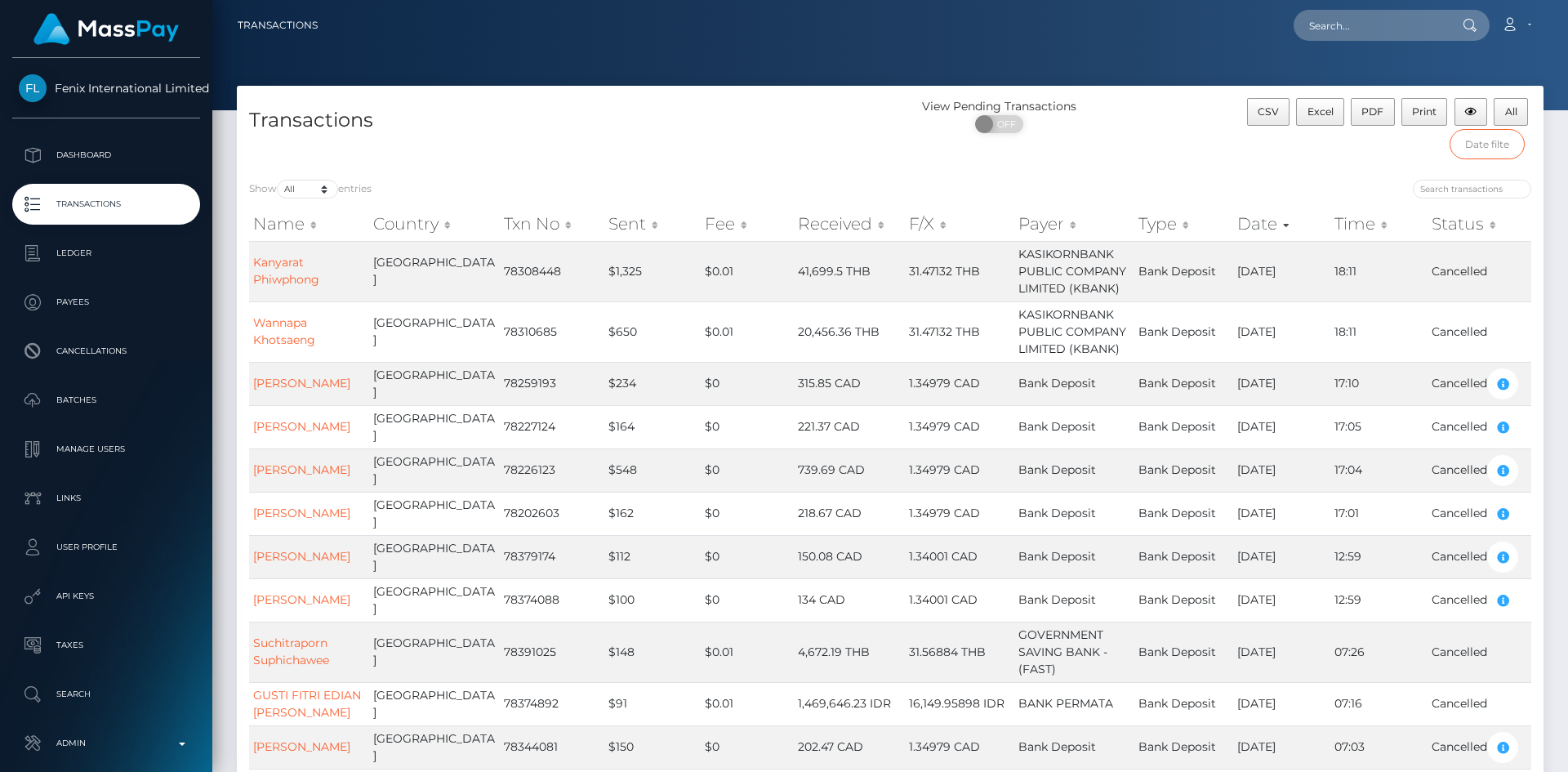
click at [1459, 146] on input "text" at bounding box center [1487, 144] width 76 height 30
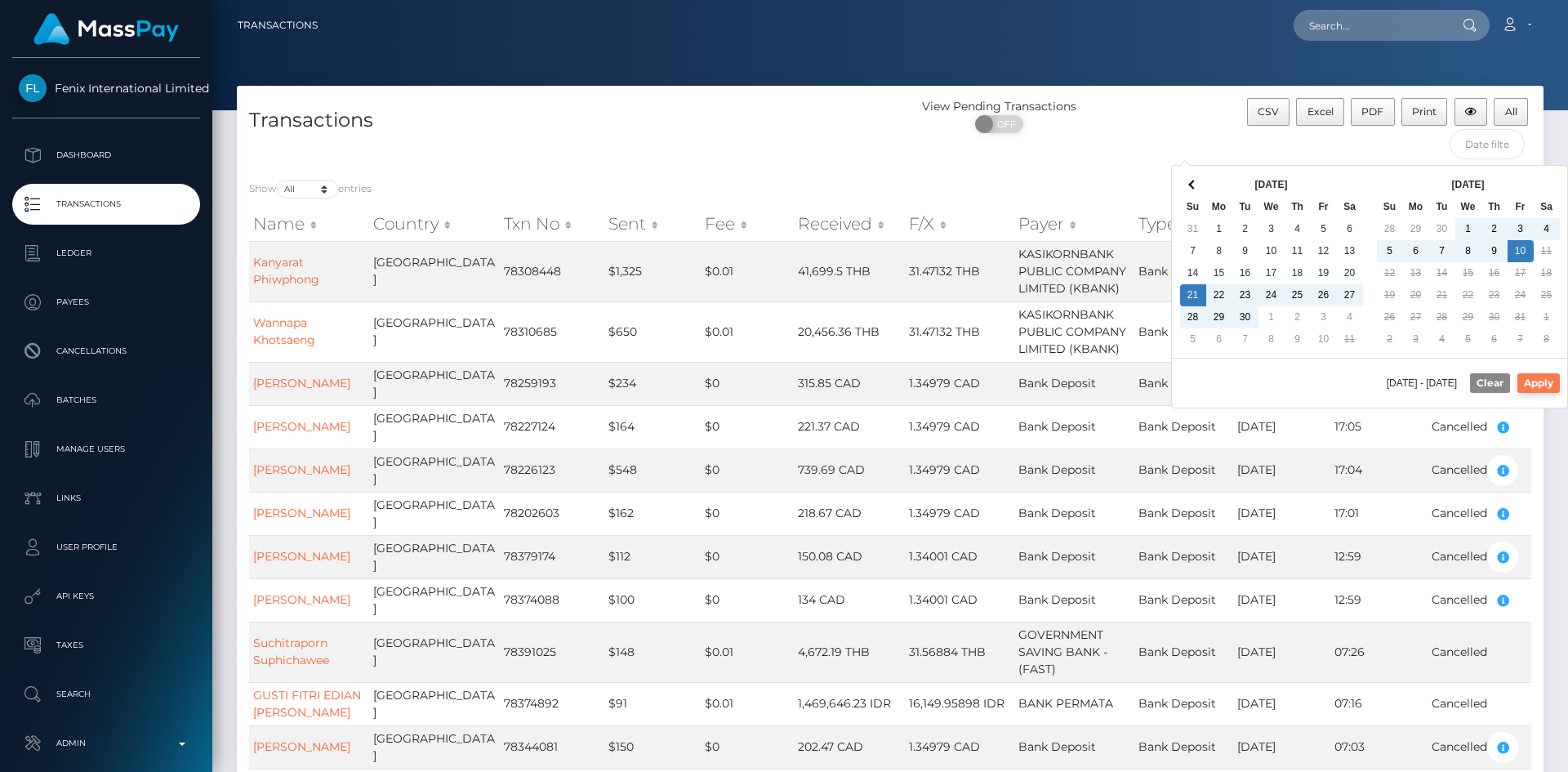
click at [1539, 383] on button "Apply" at bounding box center [1538, 384] width 43 height 20
type input "[DATE] - [DATE]"
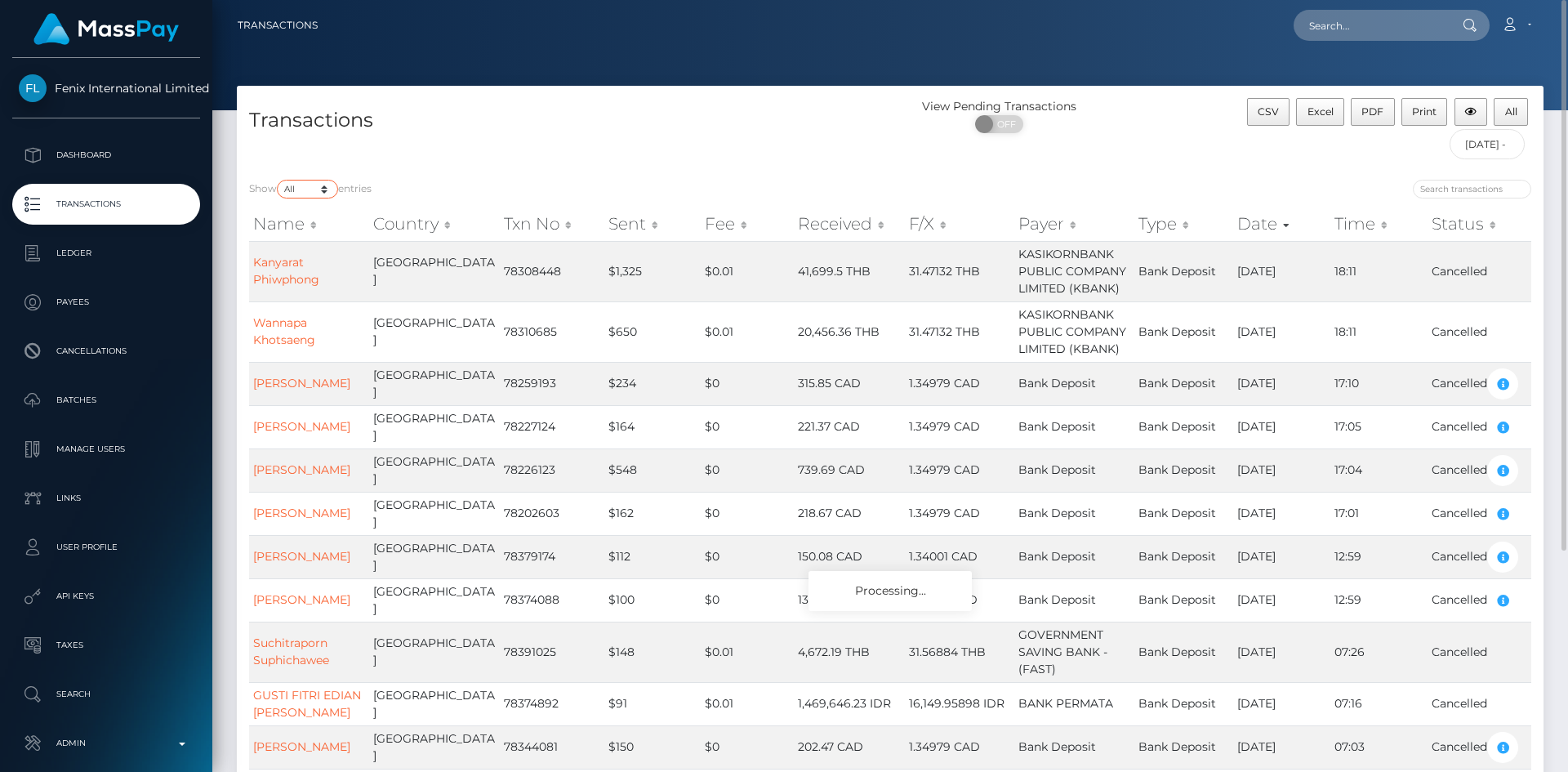
click at [324, 189] on select "10 25 50 100 250 500 1,000 3,500 All" at bounding box center [306, 189] width 61 height 19
select select "10"
click at [278, 180] on select "10 25 50 100 250 500 1,000 3,500 All" at bounding box center [306, 189] width 61 height 19
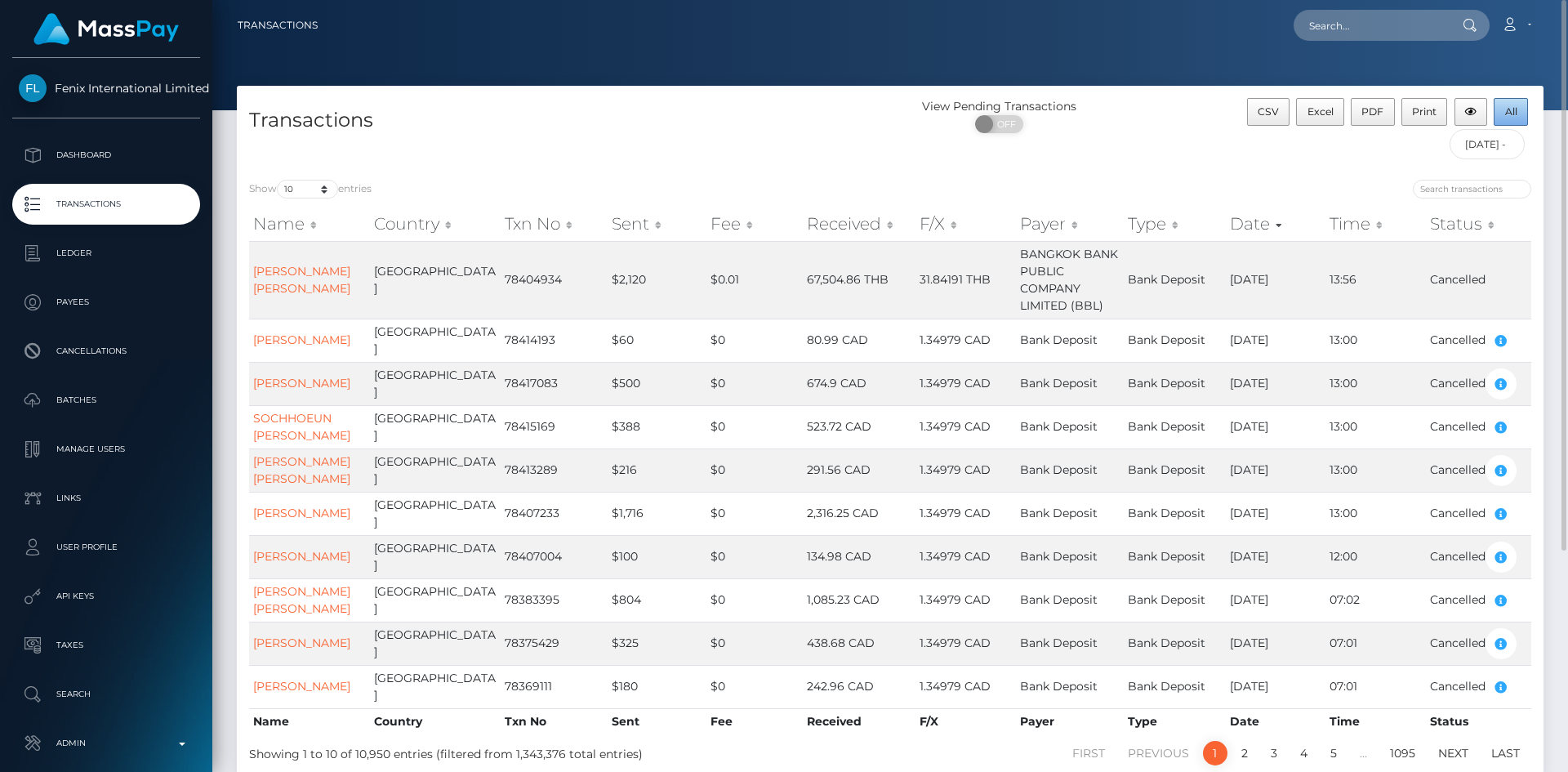
click at [1514, 112] on span "All" at bounding box center [1511, 112] width 12 height 12
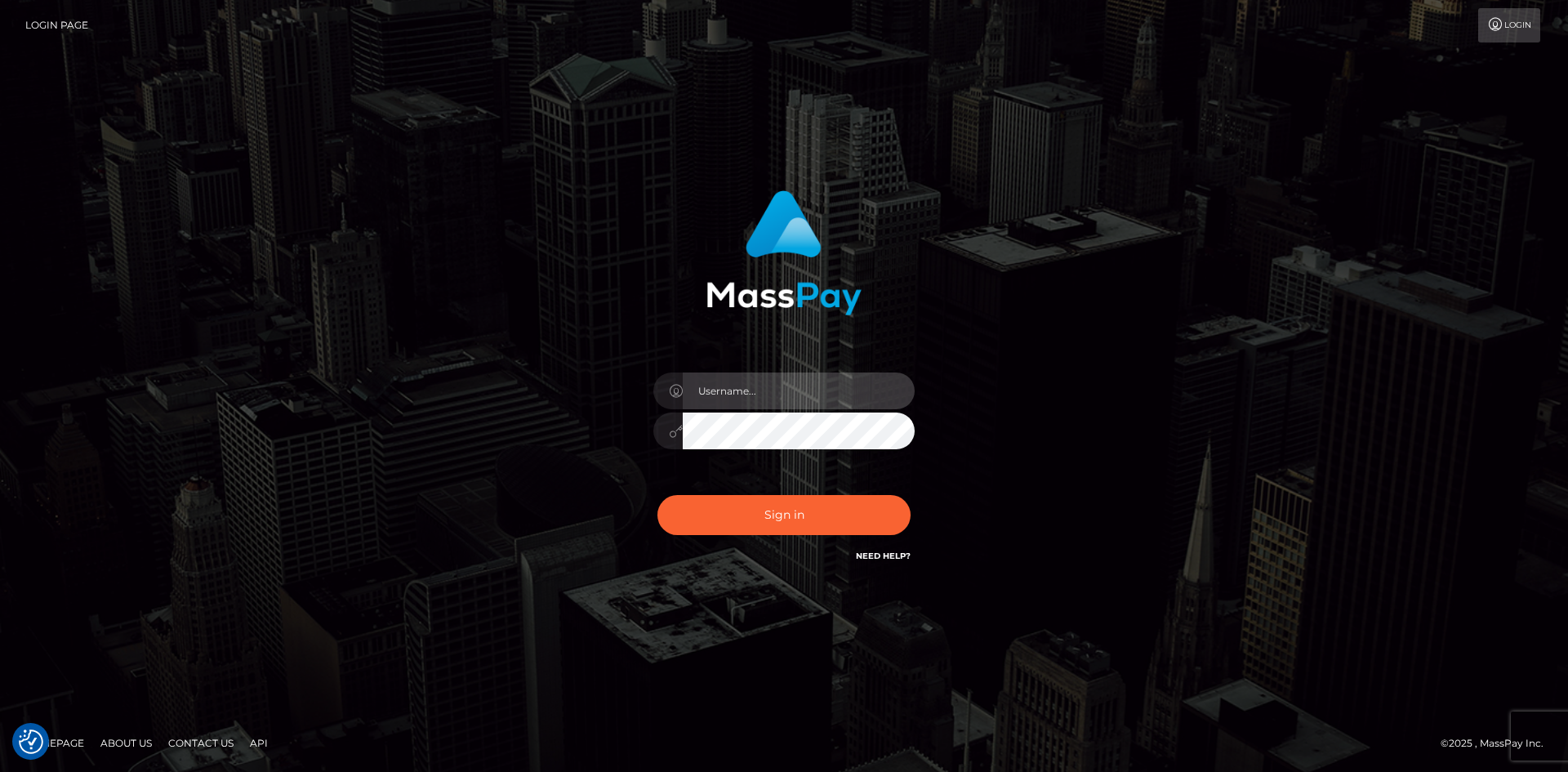
click at [747, 406] on input "text" at bounding box center [798, 390] width 232 height 37
type input "pranav"
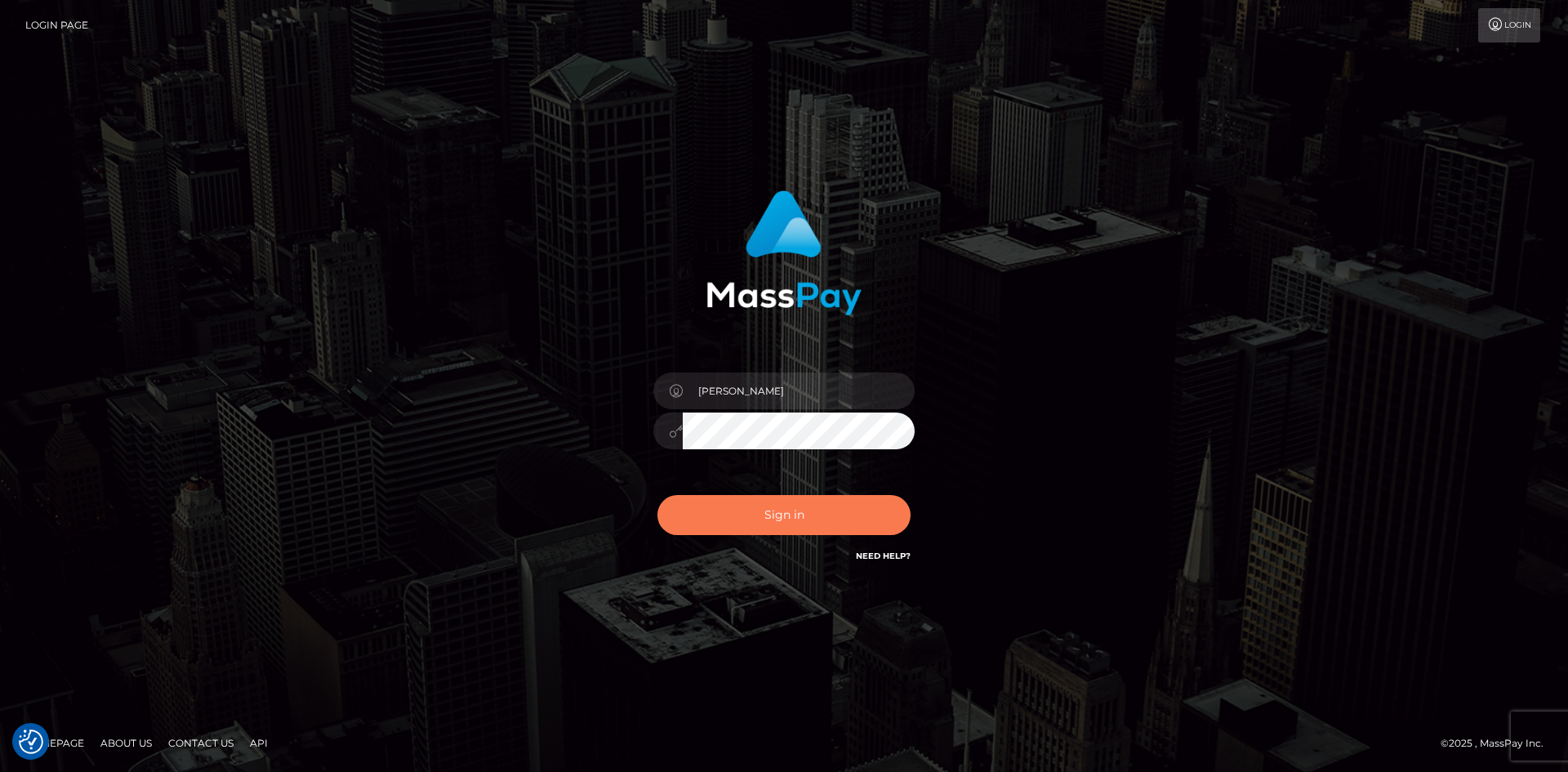
click at [719, 525] on button "Sign in" at bounding box center [784, 515] width 254 height 40
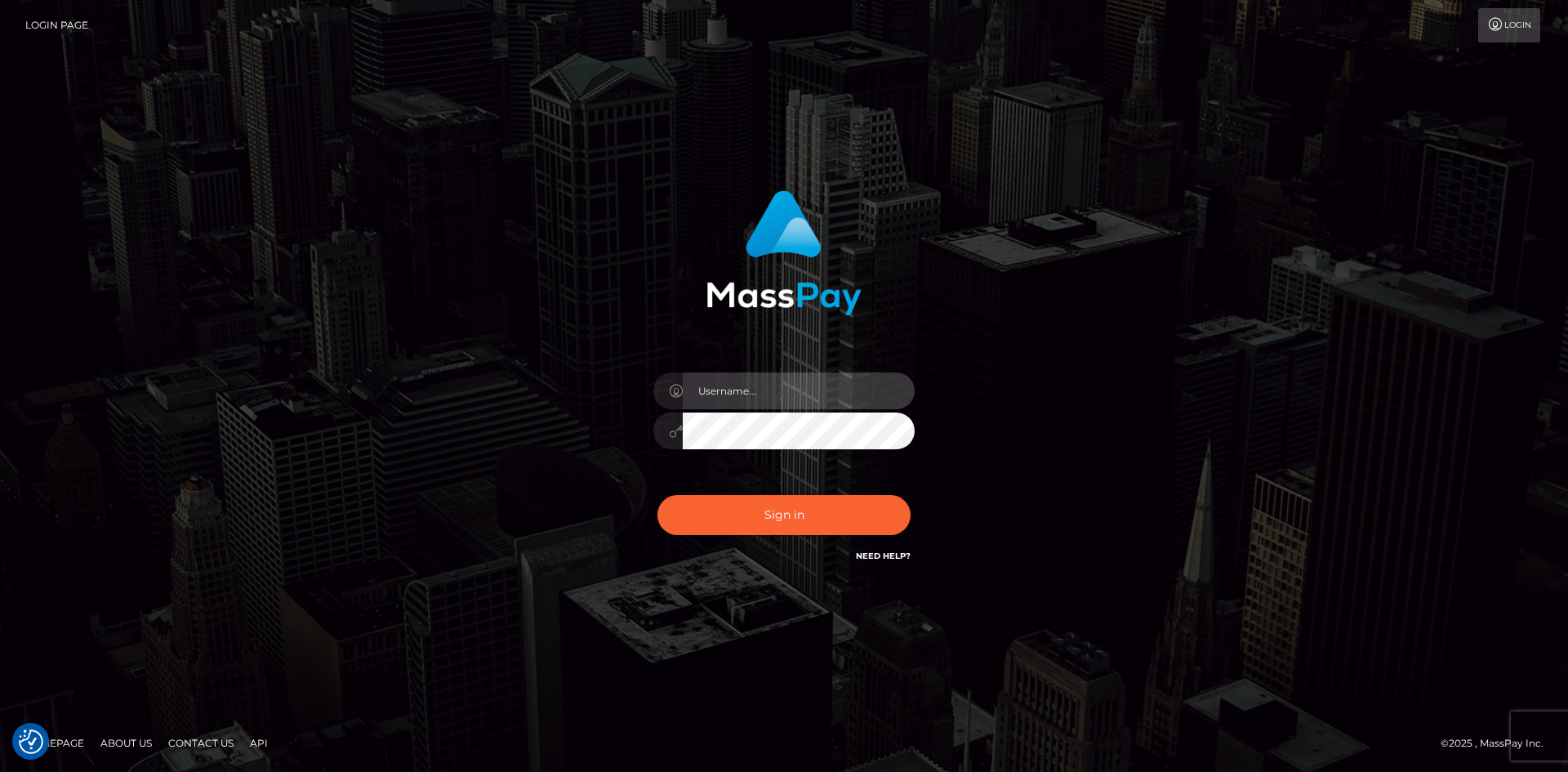
click at [717, 397] on input "text" at bounding box center [798, 390] width 232 height 37
type input "[PERSON_NAME]"
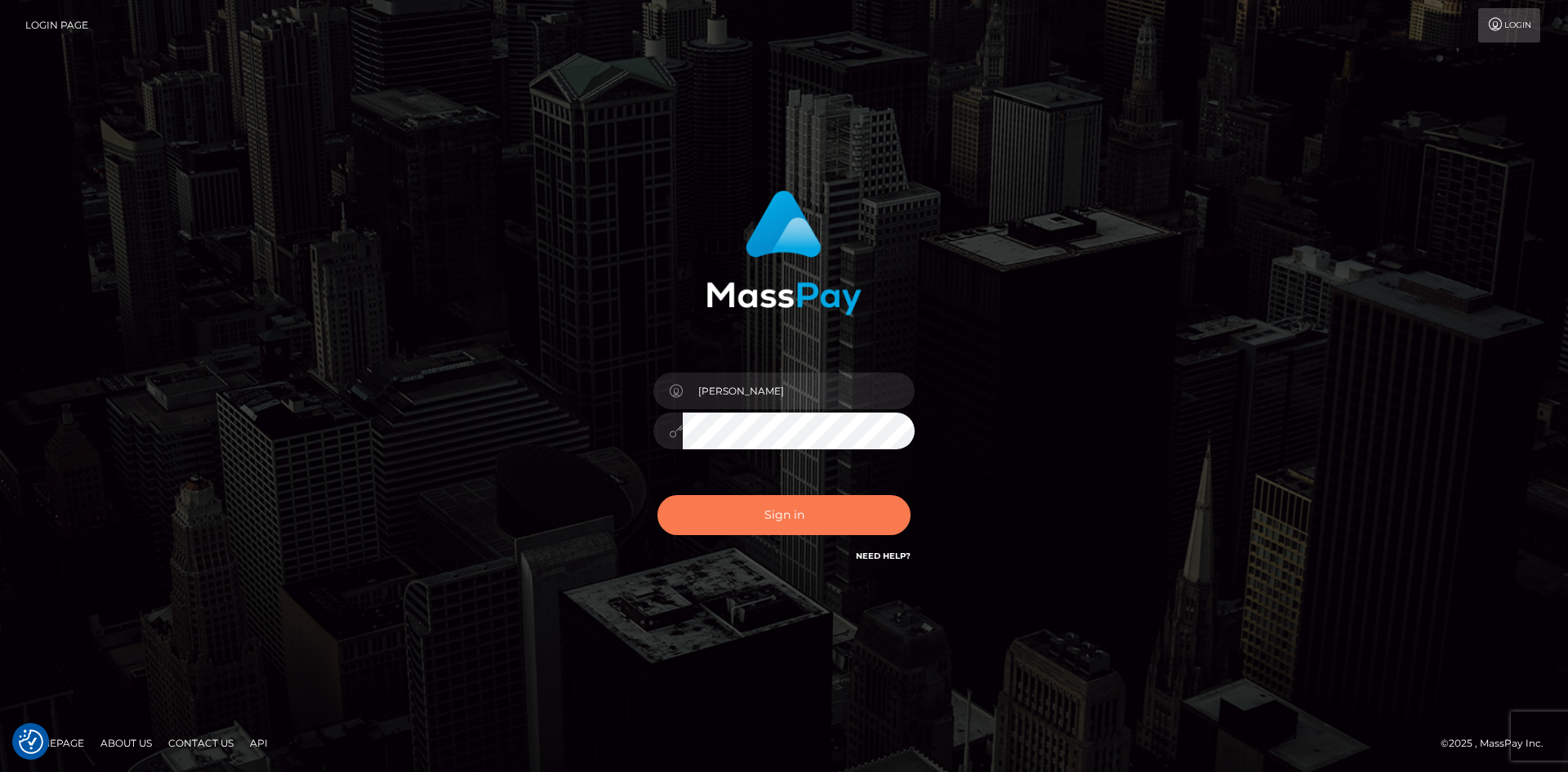
click at [735, 518] on button "Sign in" at bounding box center [784, 515] width 254 height 40
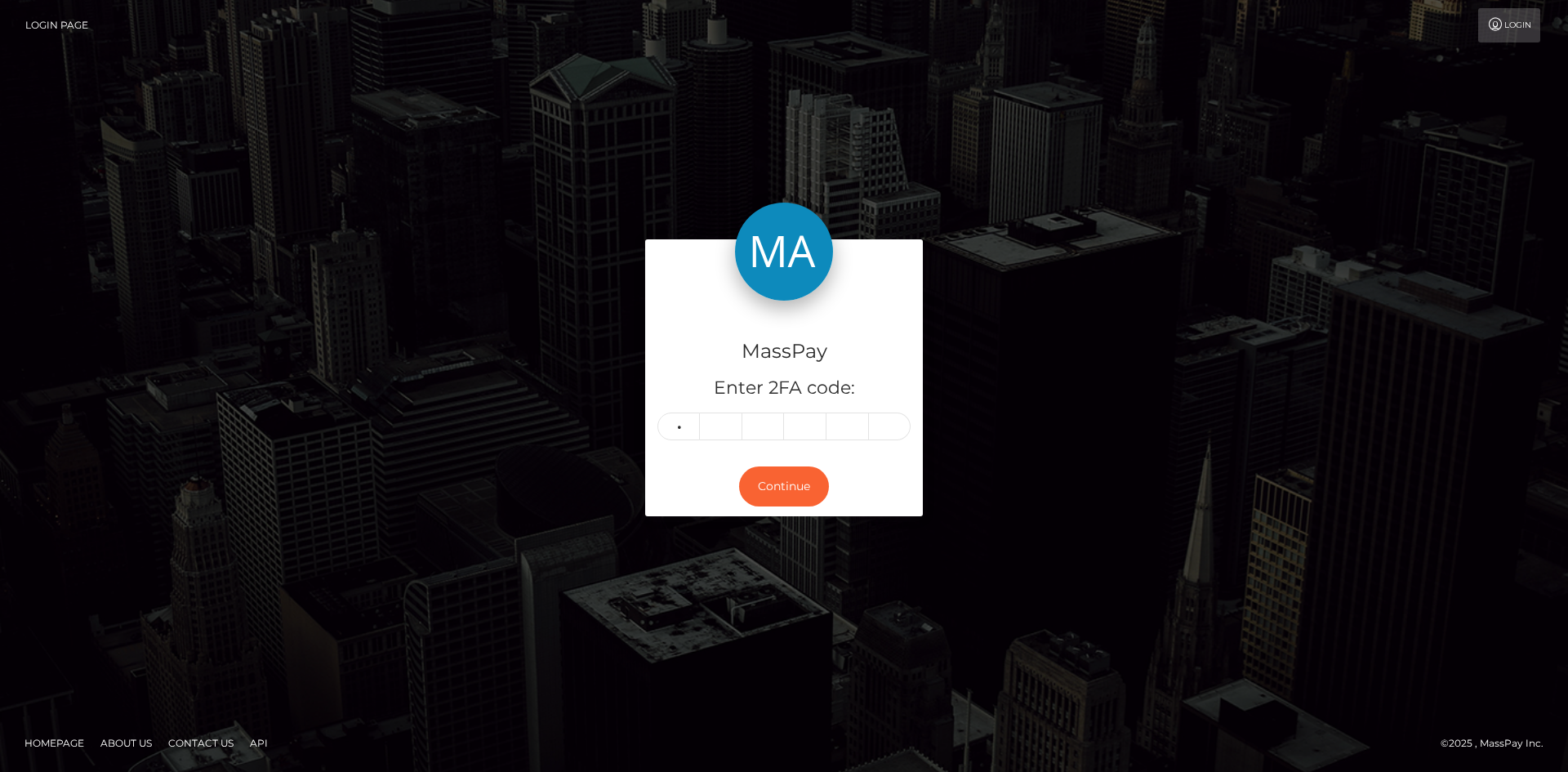
type input "4"
type input "6"
type input "5"
type input "4"
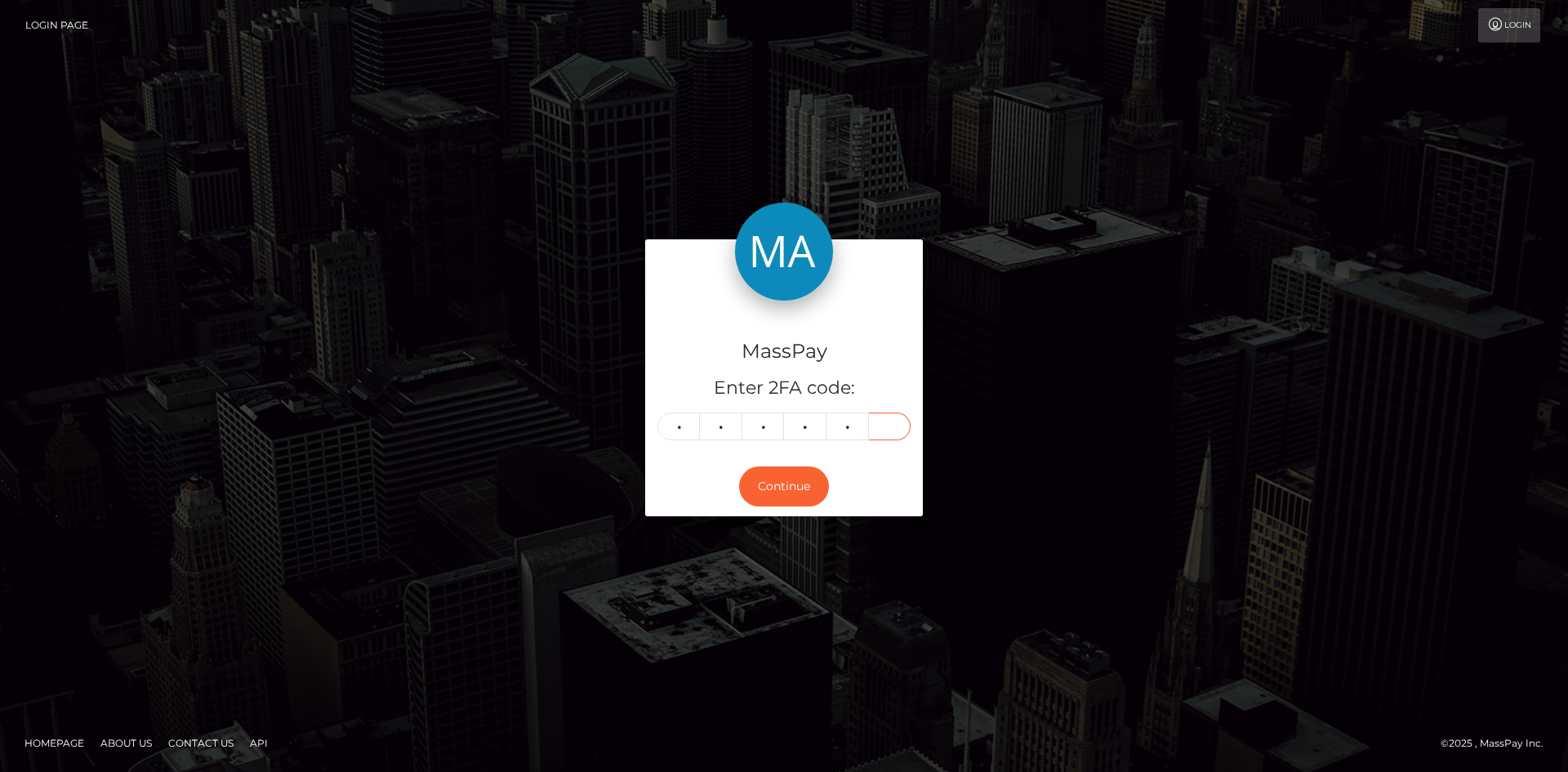
type input "2"
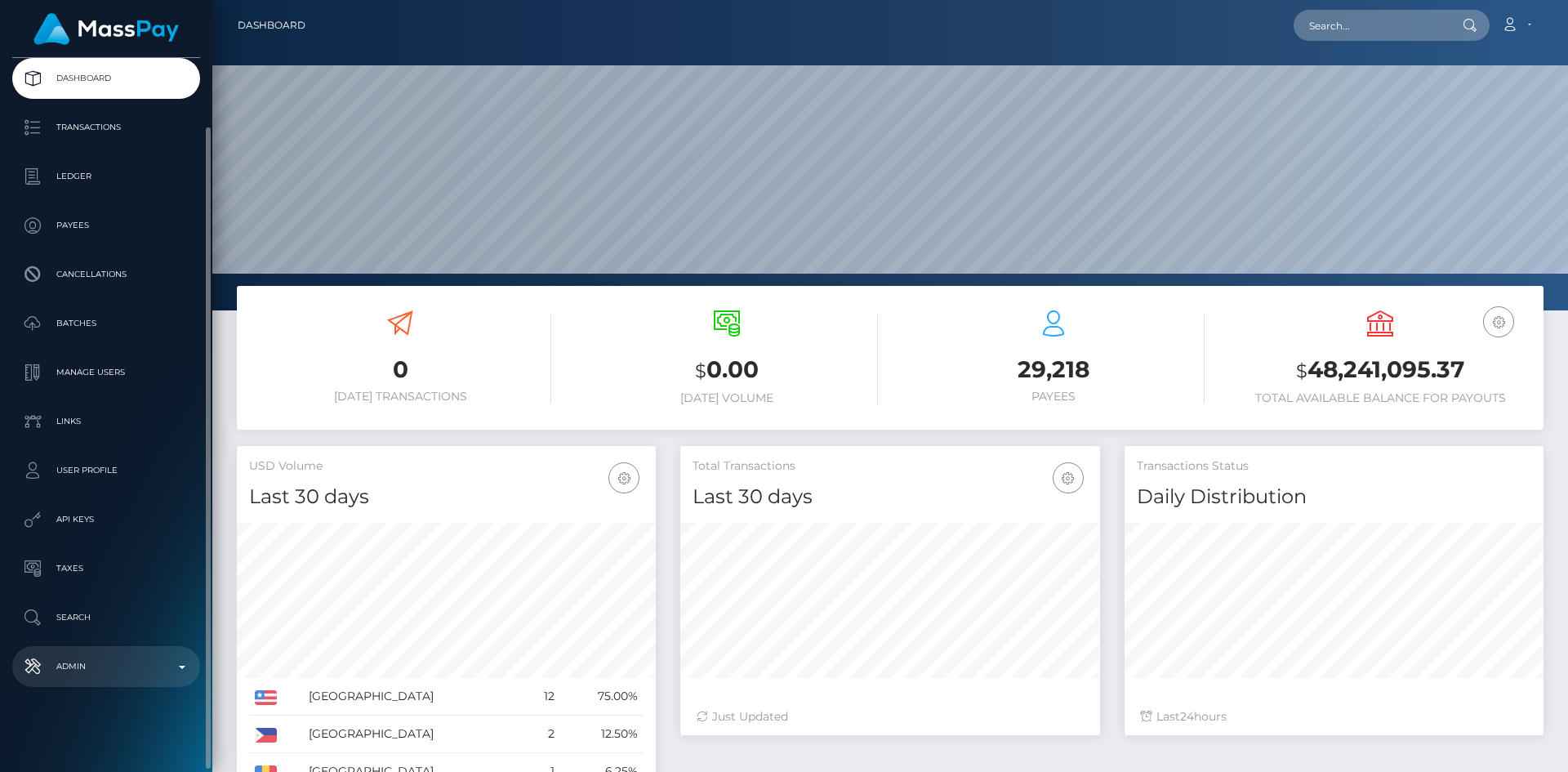
scroll to position [290, 420]
drag, startPoint x: 115, startPoint y: 663, endPoint x: 106, endPoint y: 631, distance: 33.2
click at [115, 663] on p "Admin" at bounding box center [106, 666] width 175 height 25
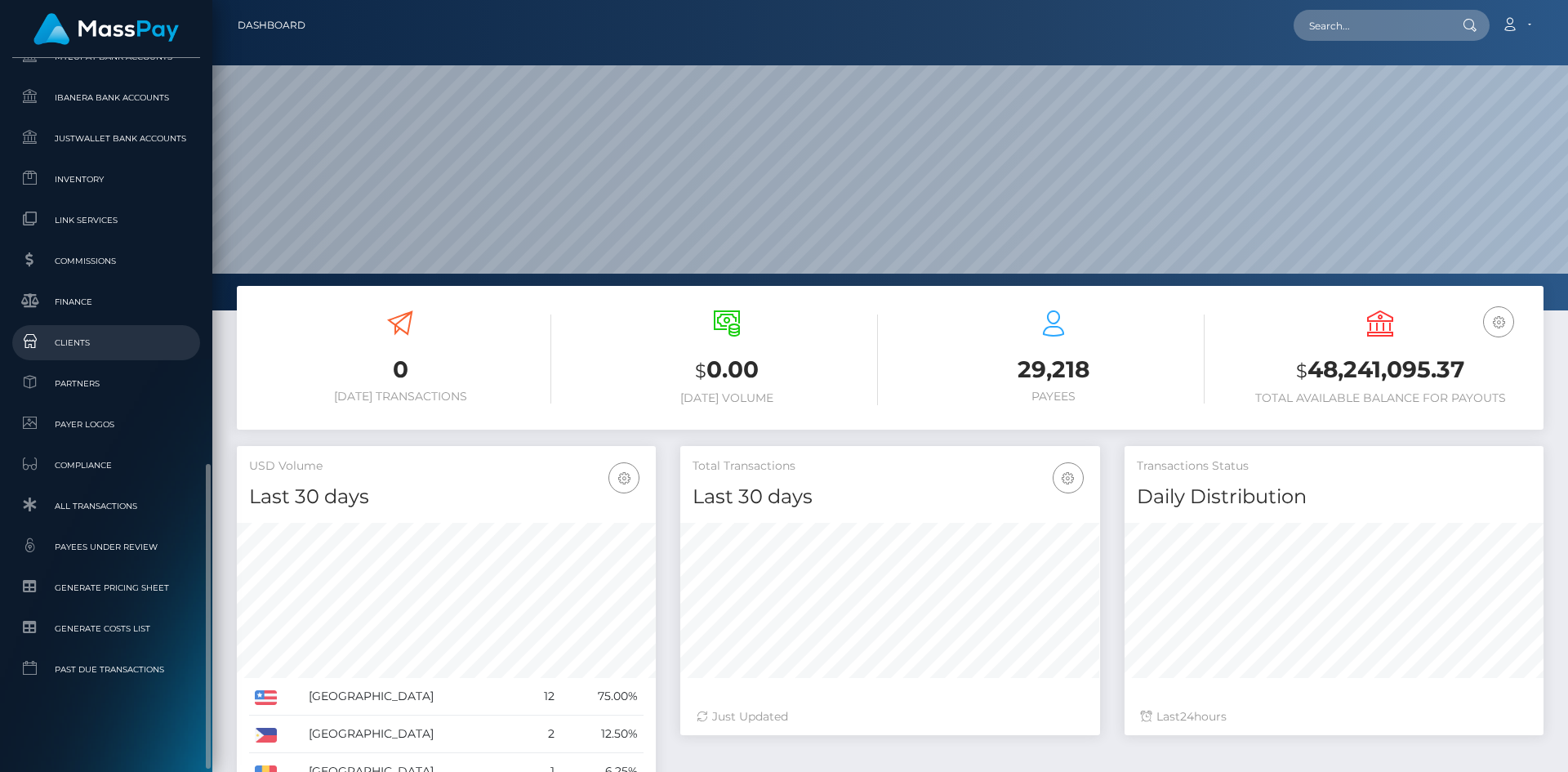
scroll to position [618, 0]
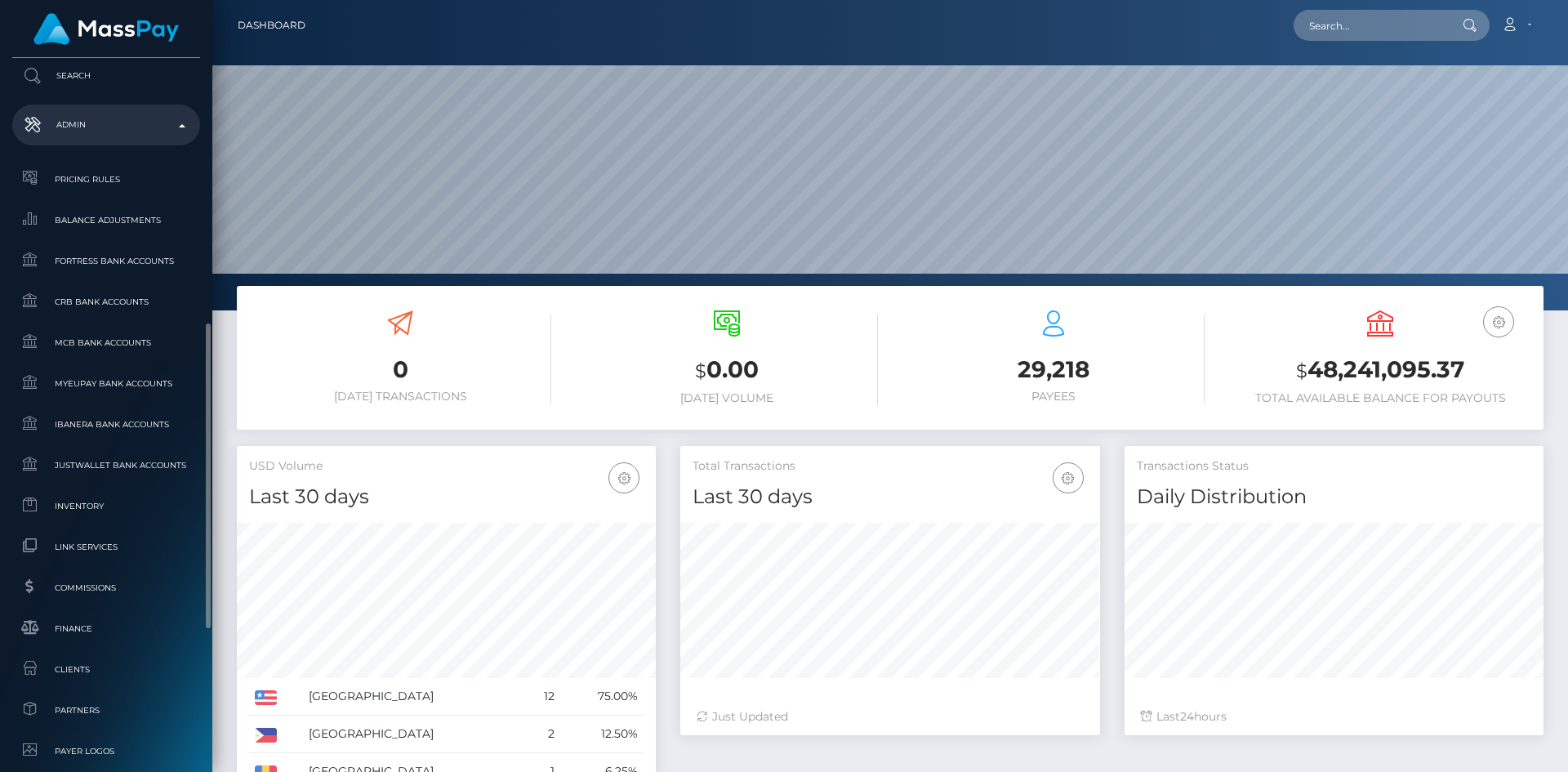
click at [101, 113] on p "Admin" at bounding box center [106, 125] width 175 height 25
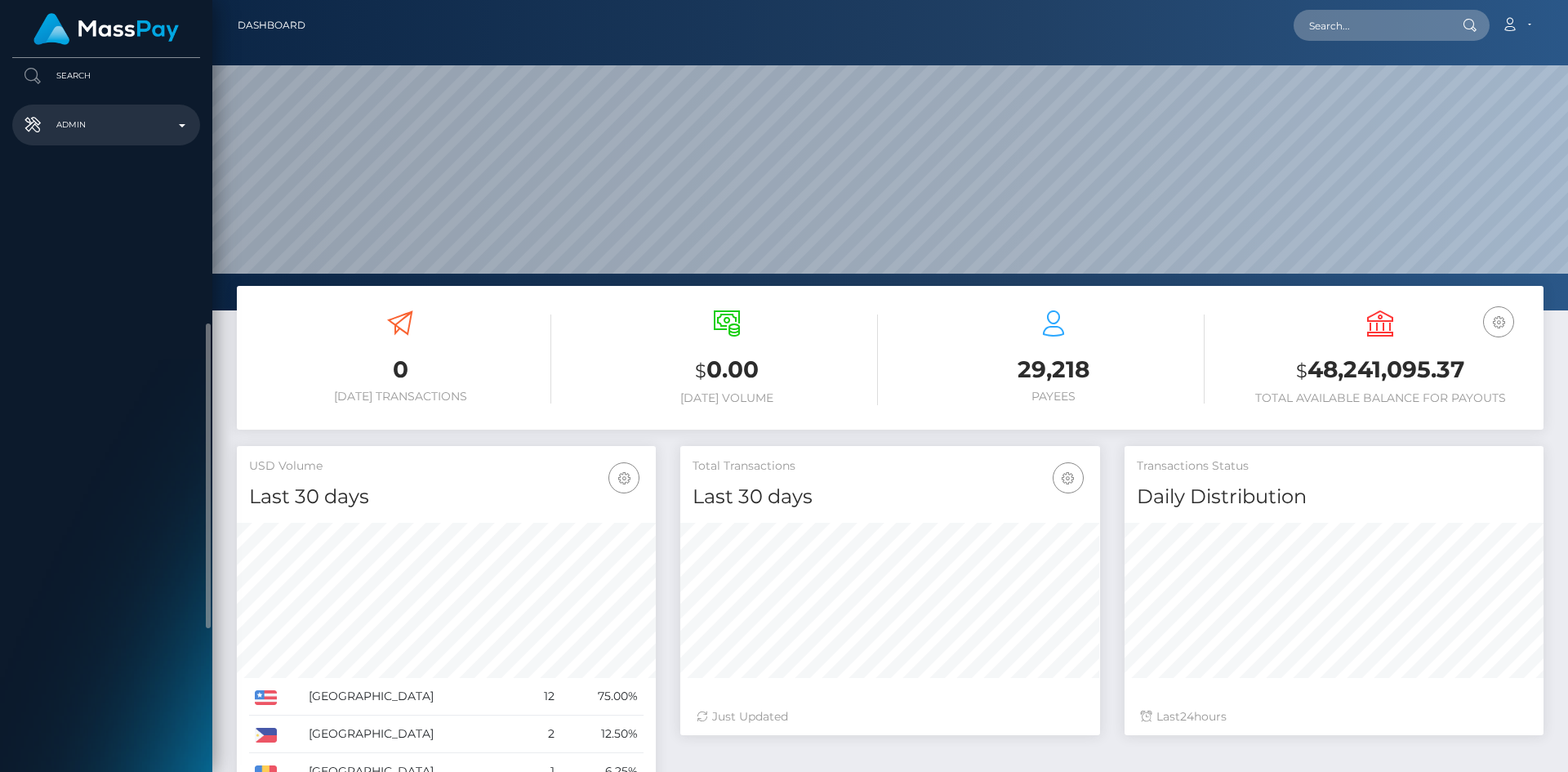
click at [101, 122] on p "Admin" at bounding box center [106, 125] width 175 height 25
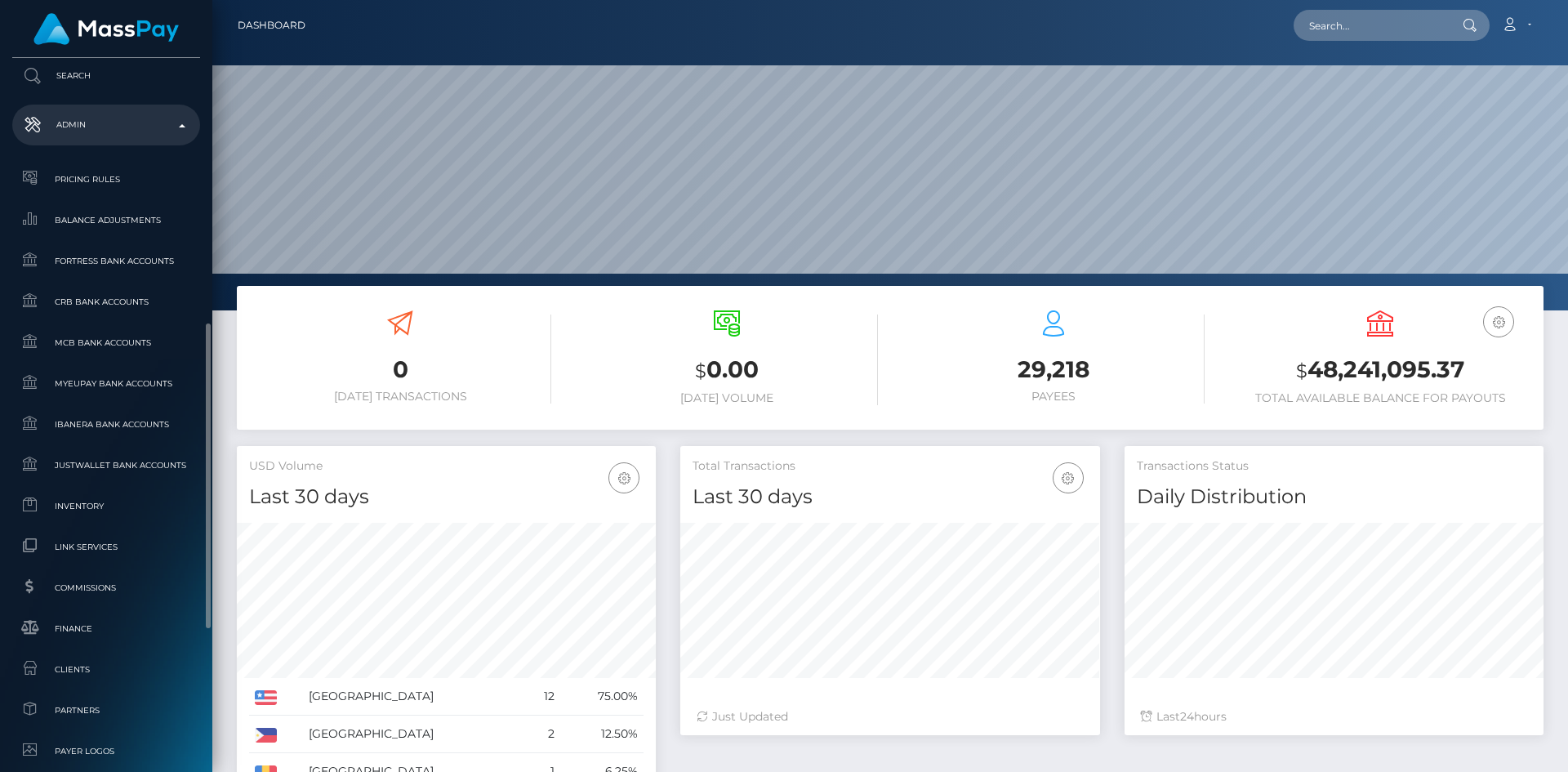
scroll to position [946, 0]
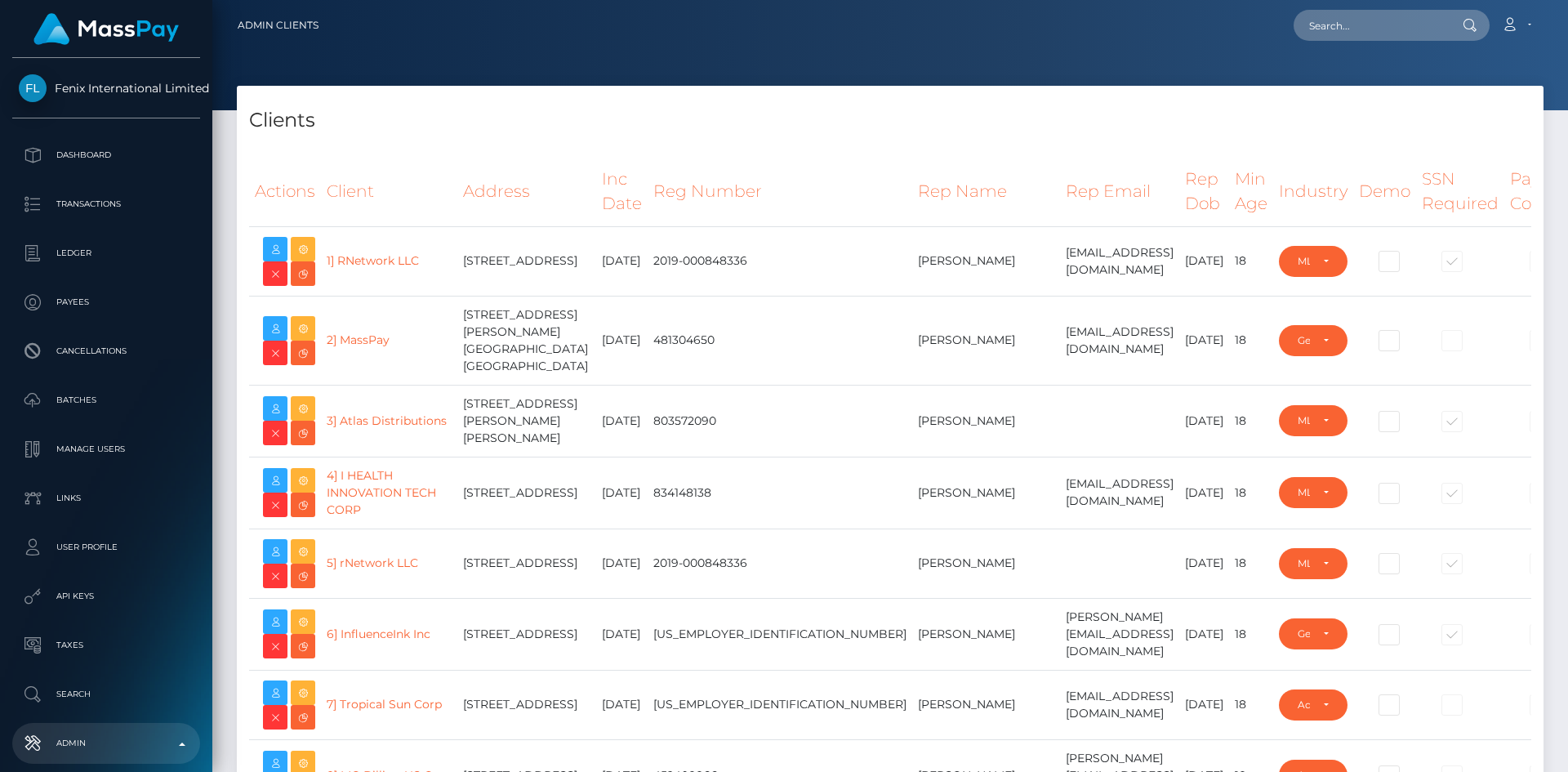
select select "223"
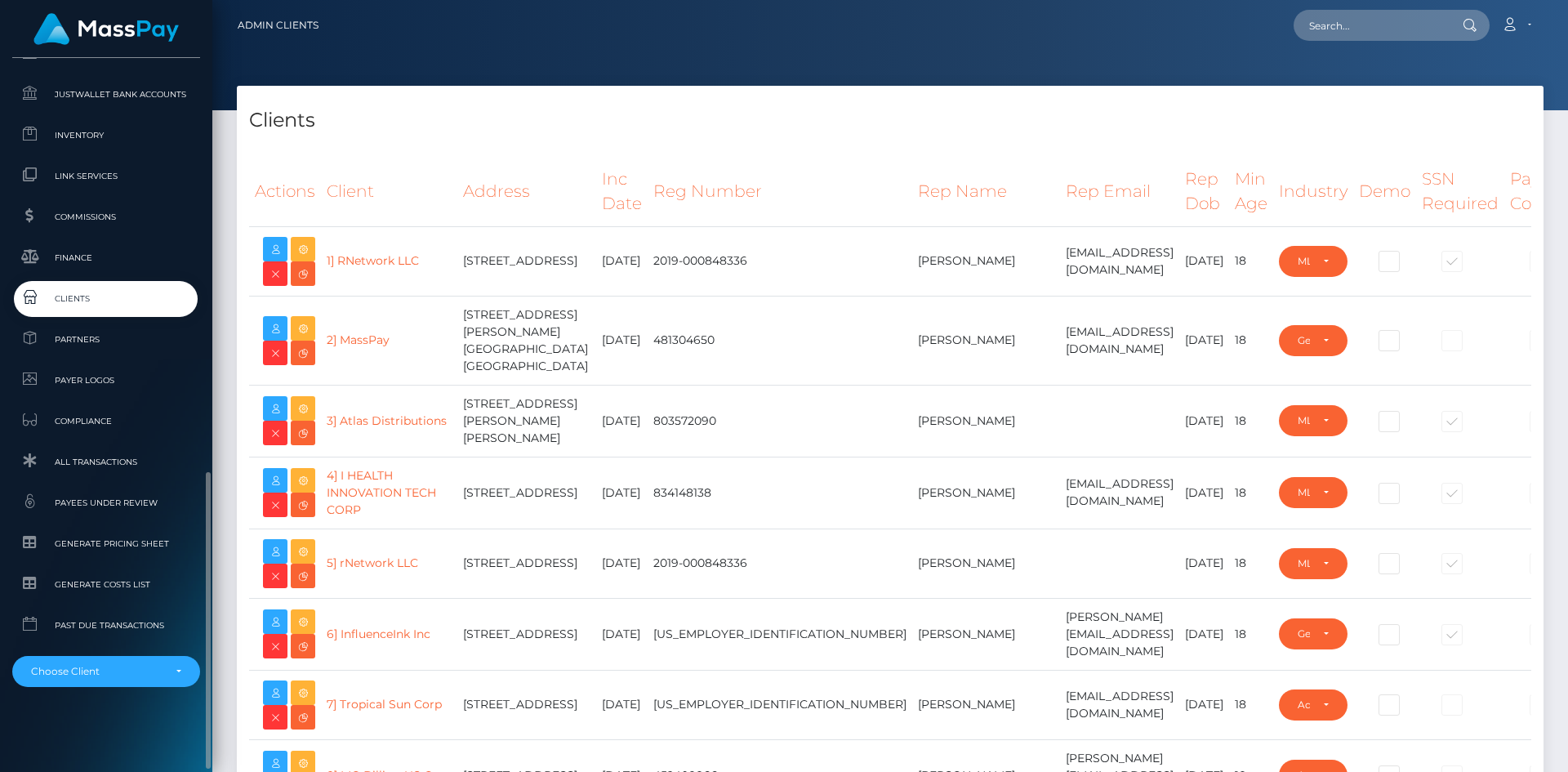
scroll to position [990, 0]
click at [111, 675] on div "Choose Client" at bounding box center [97, 671] width 132 height 13
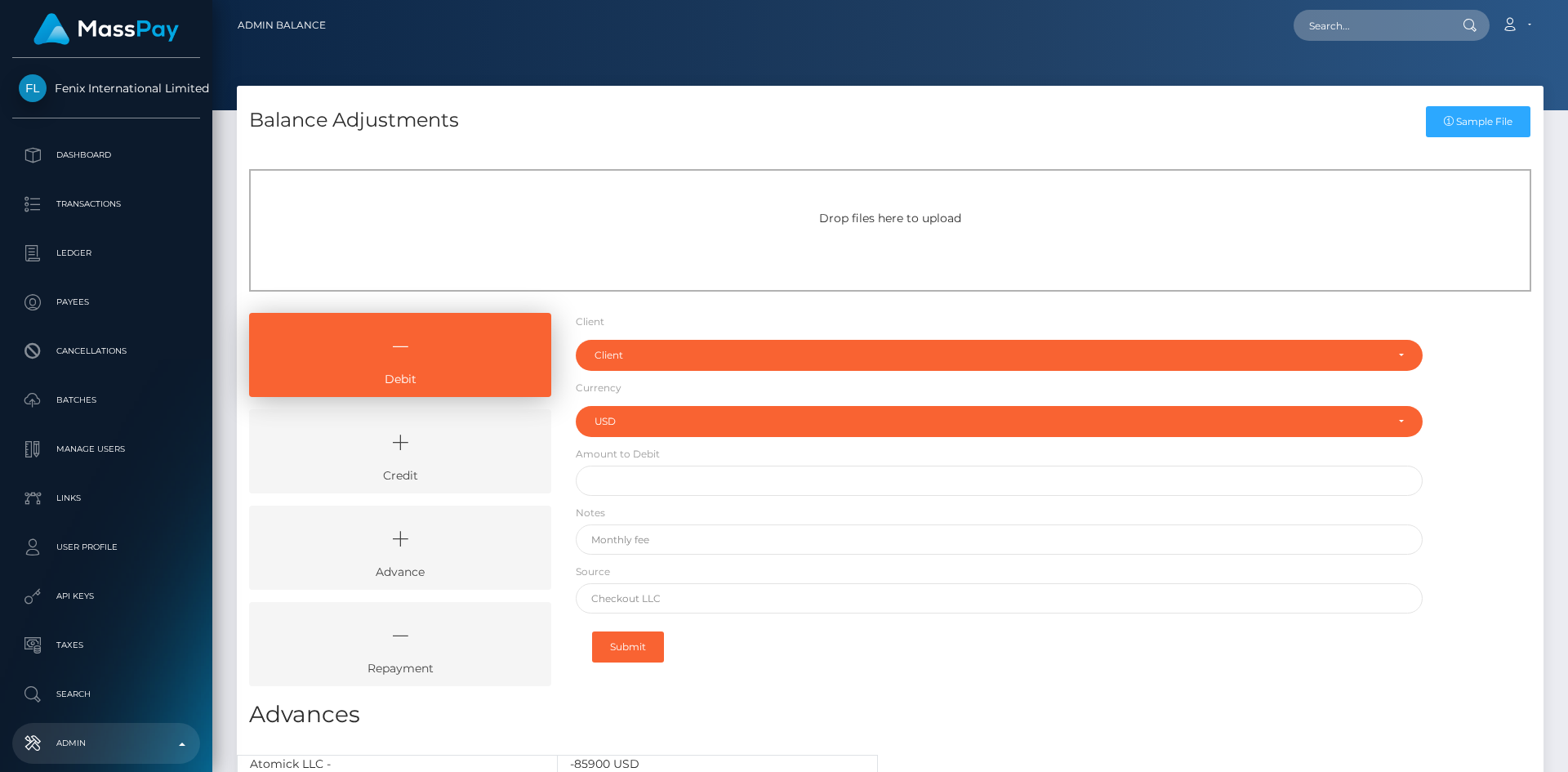
select select "USD"
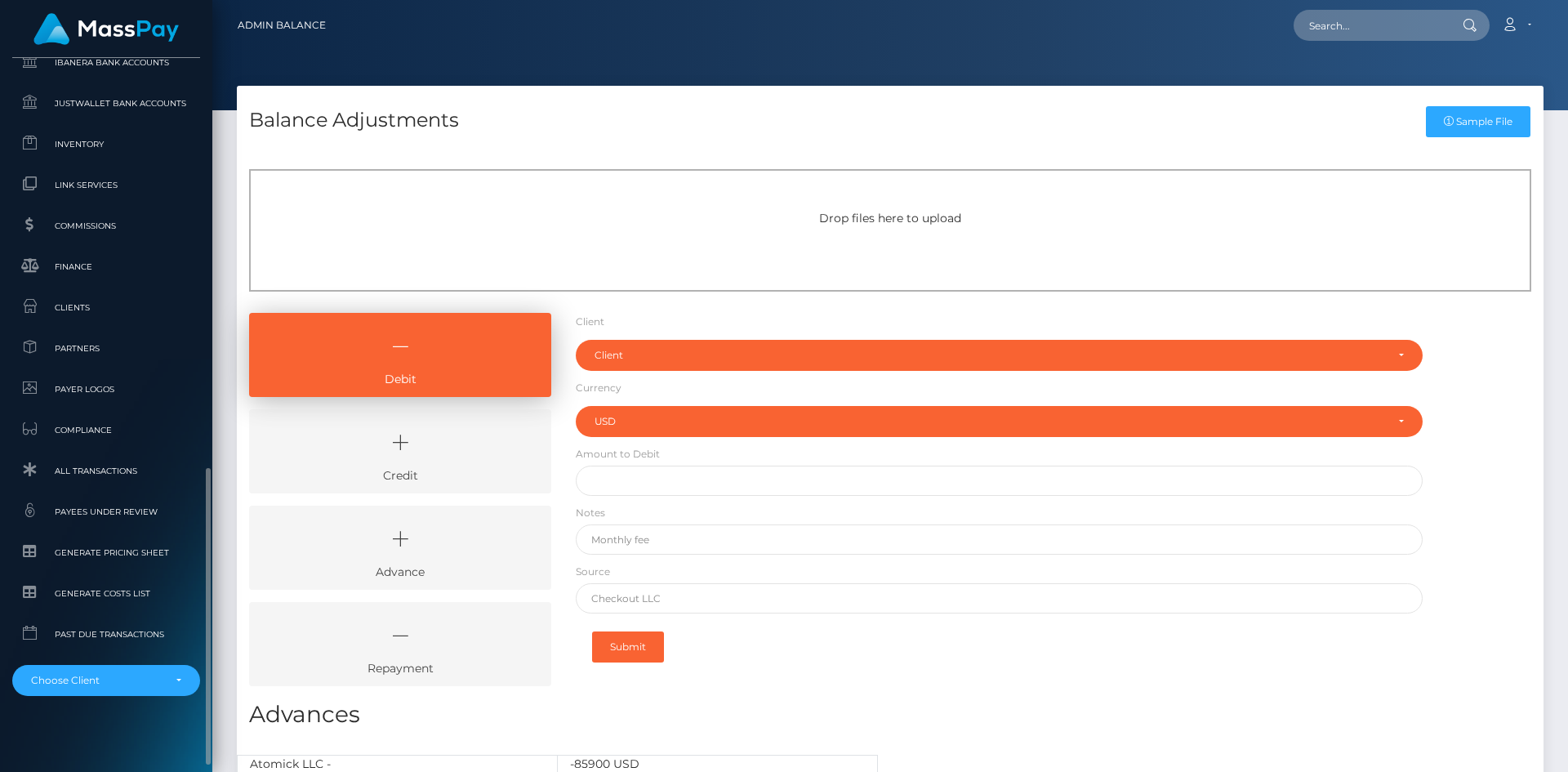
scroll to position [990, 0]
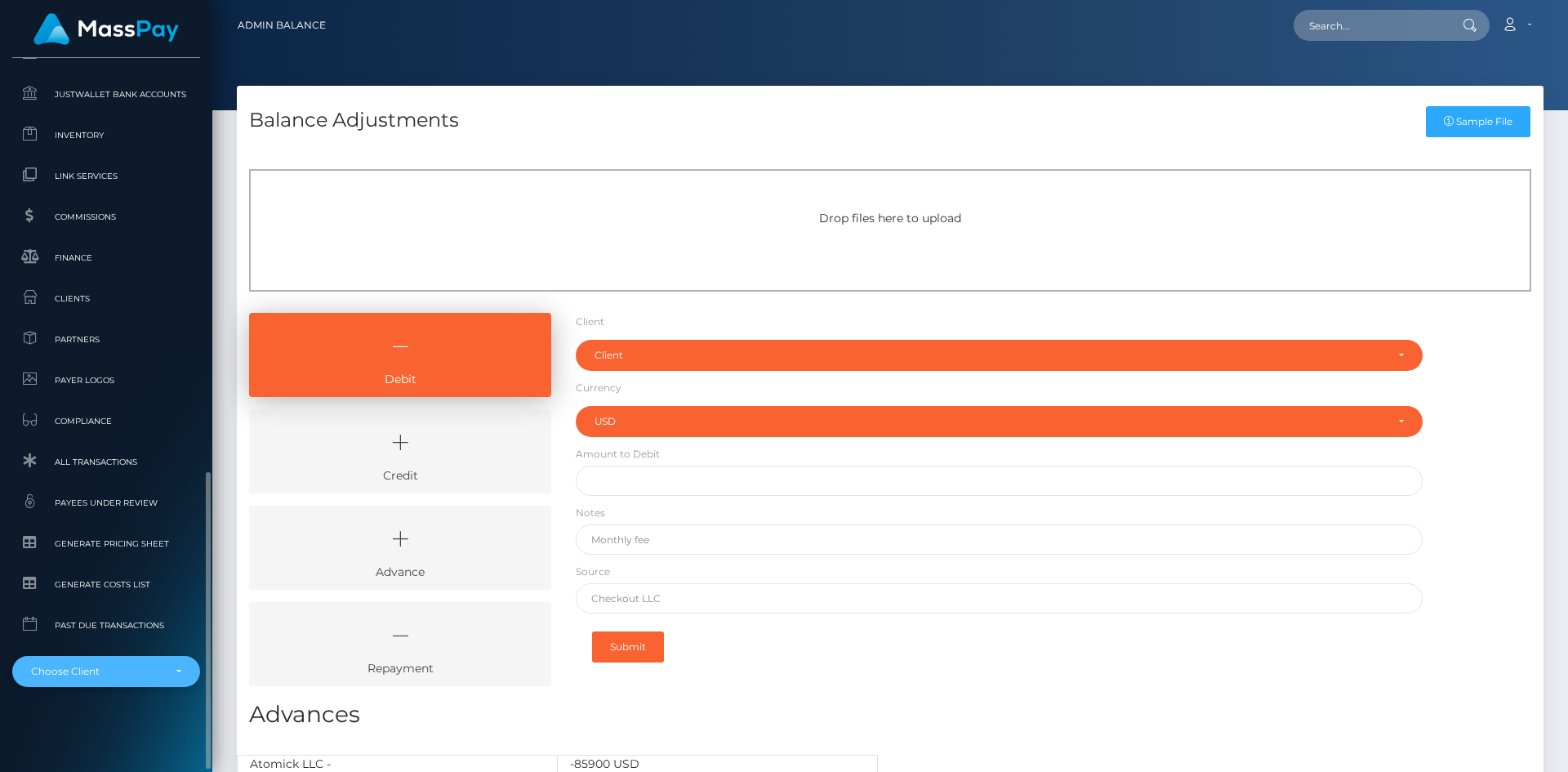
click at [101, 668] on div "Choose Client" at bounding box center [97, 671] width 132 height 13
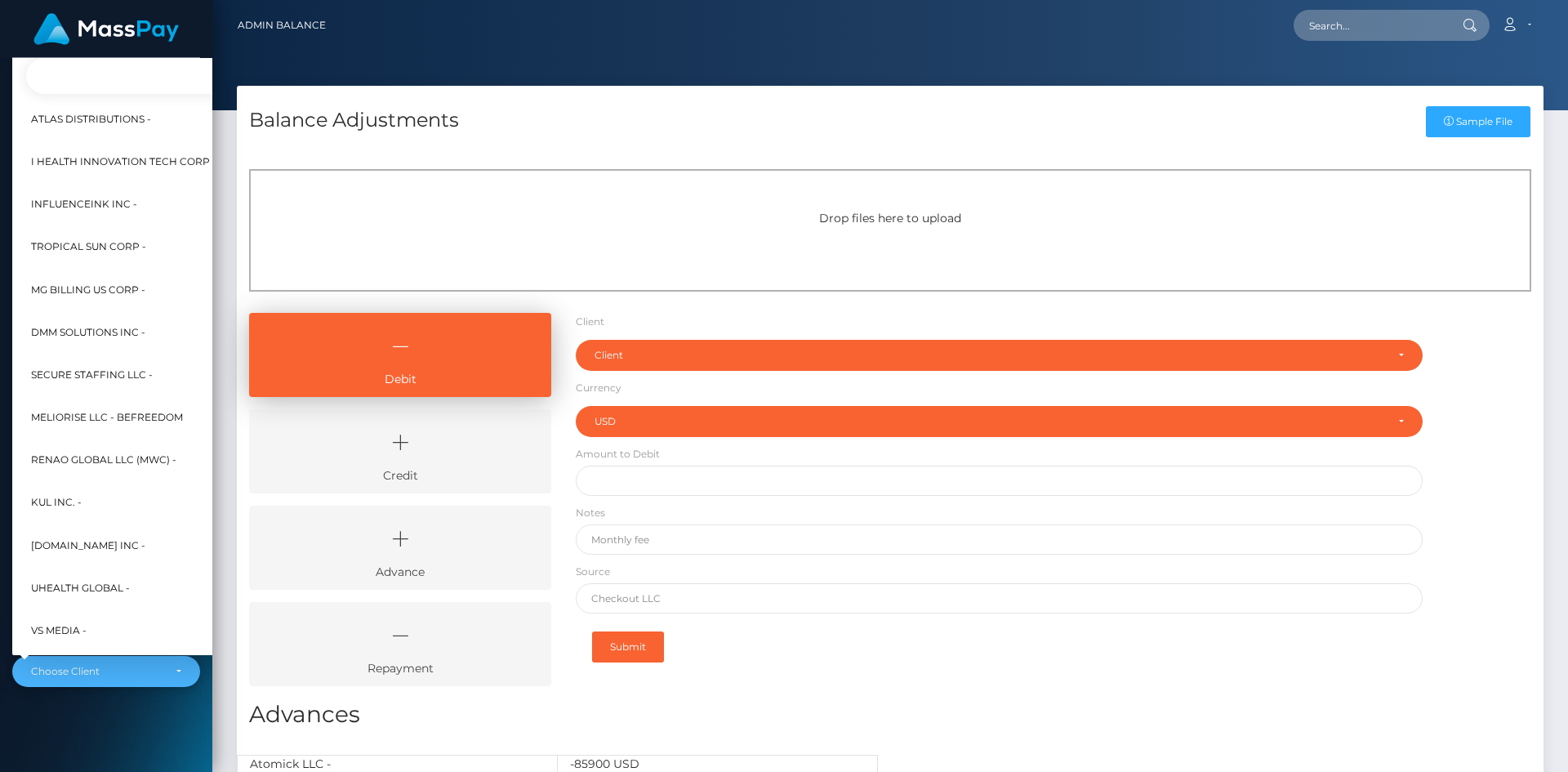
scroll to position [613, 19]
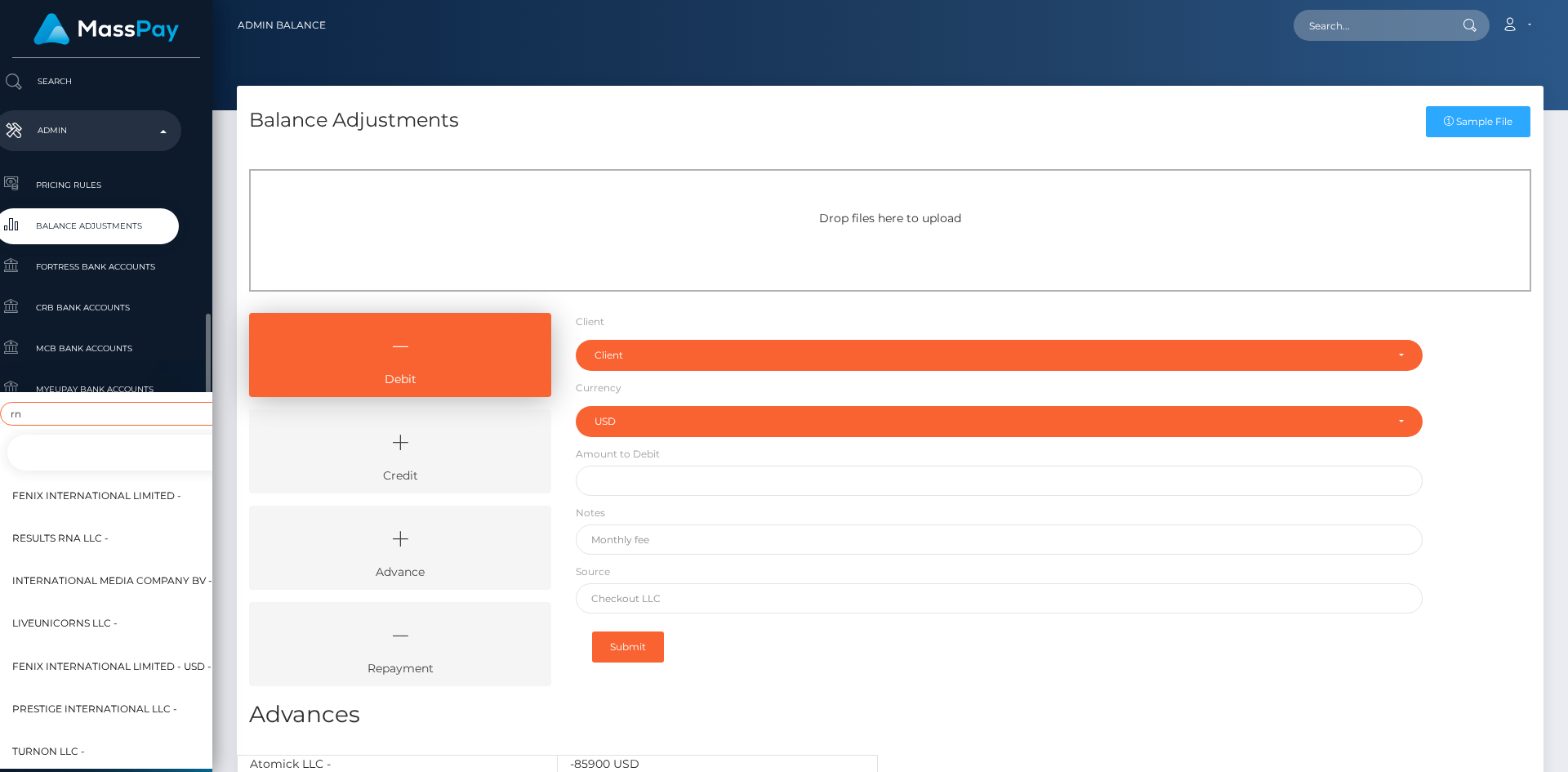
type input "rn"
click at [104, 484] on span "Fenix International Limited -" at bounding box center [96, 494] width 169 height 21
select select "26"
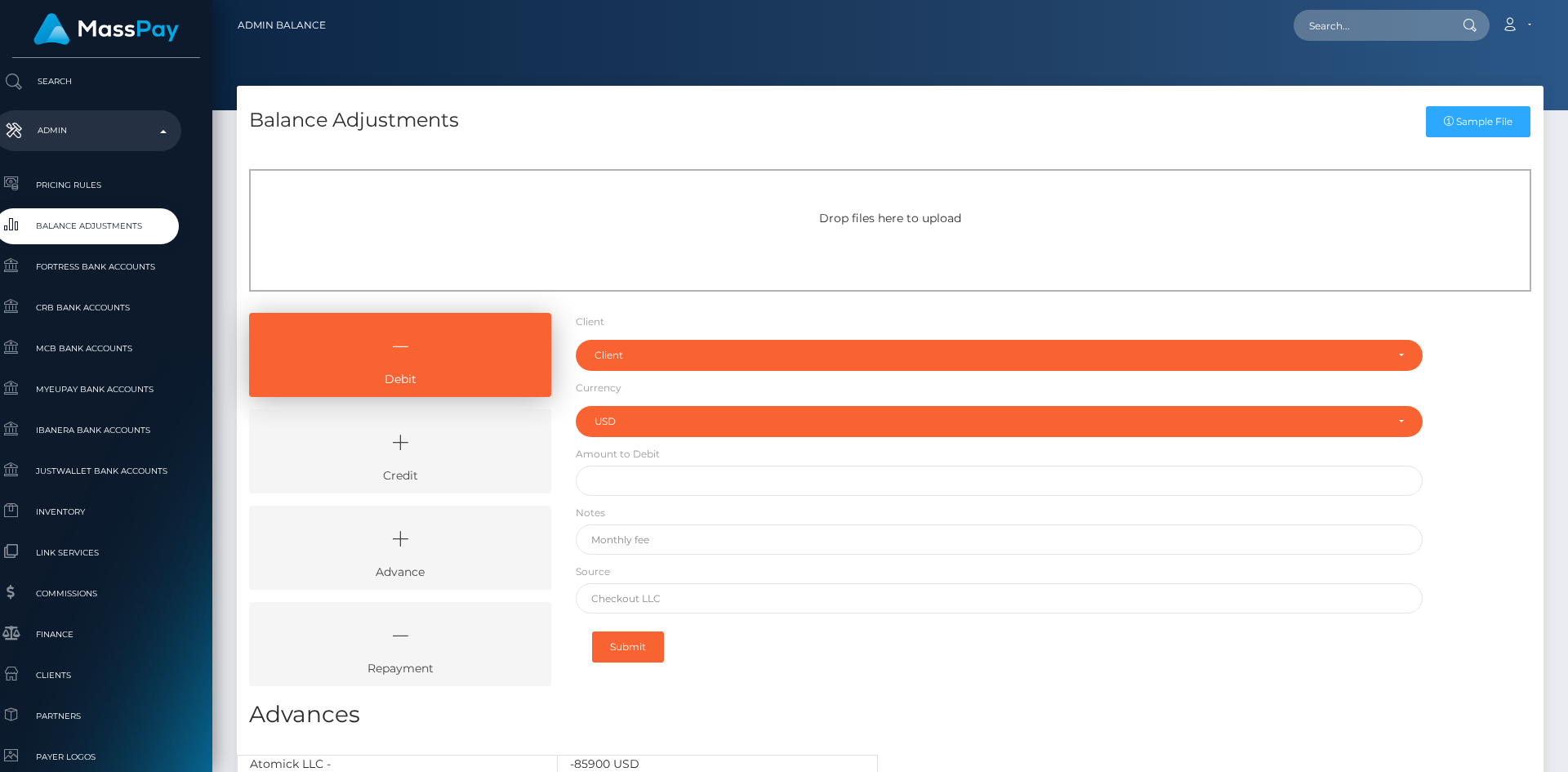
scroll to position [990, 19]
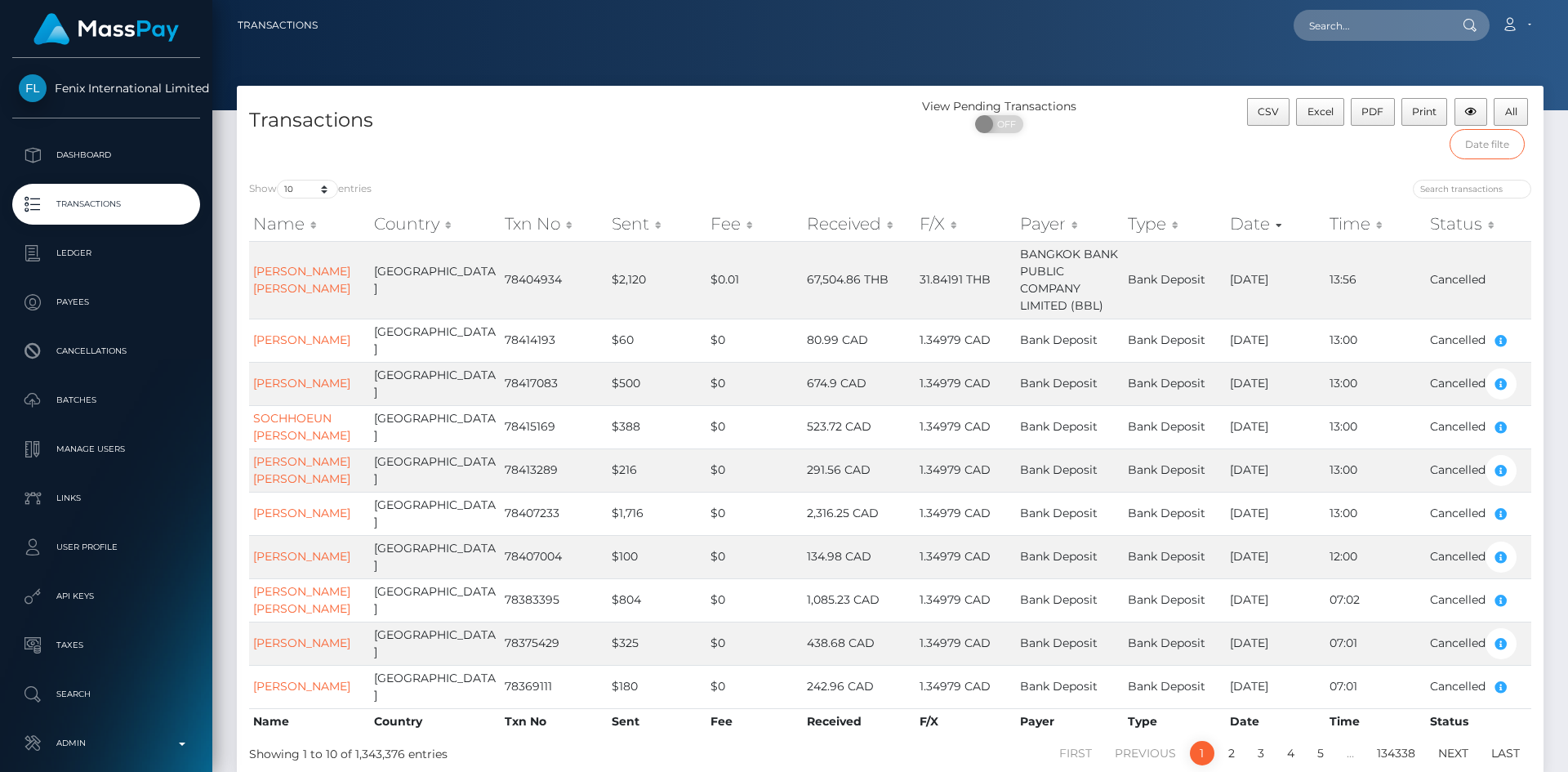
click at [1484, 149] on input "text" at bounding box center [1487, 144] width 76 height 30
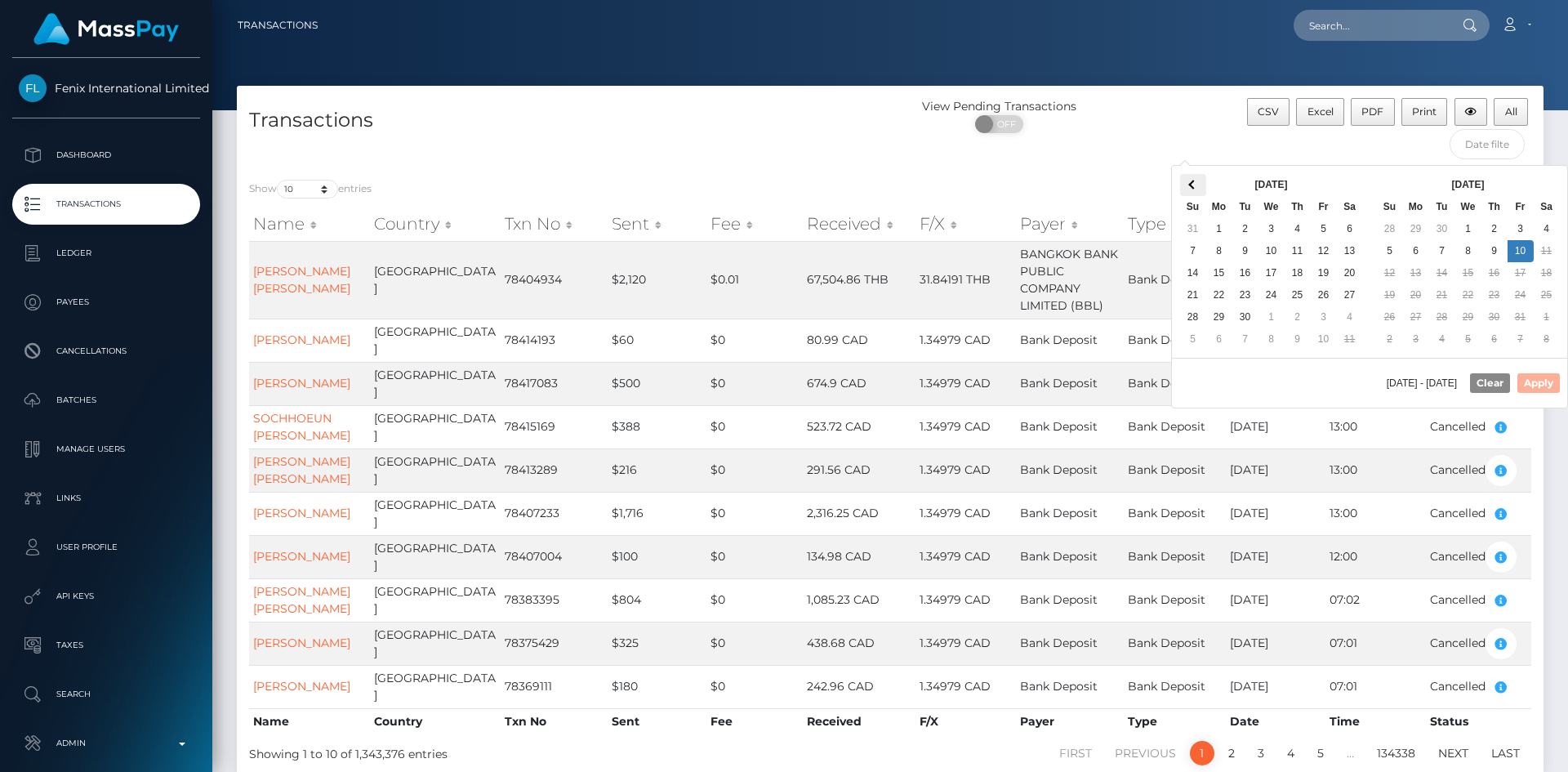
click at [1201, 187] on th at bounding box center [1193, 185] width 26 height 22
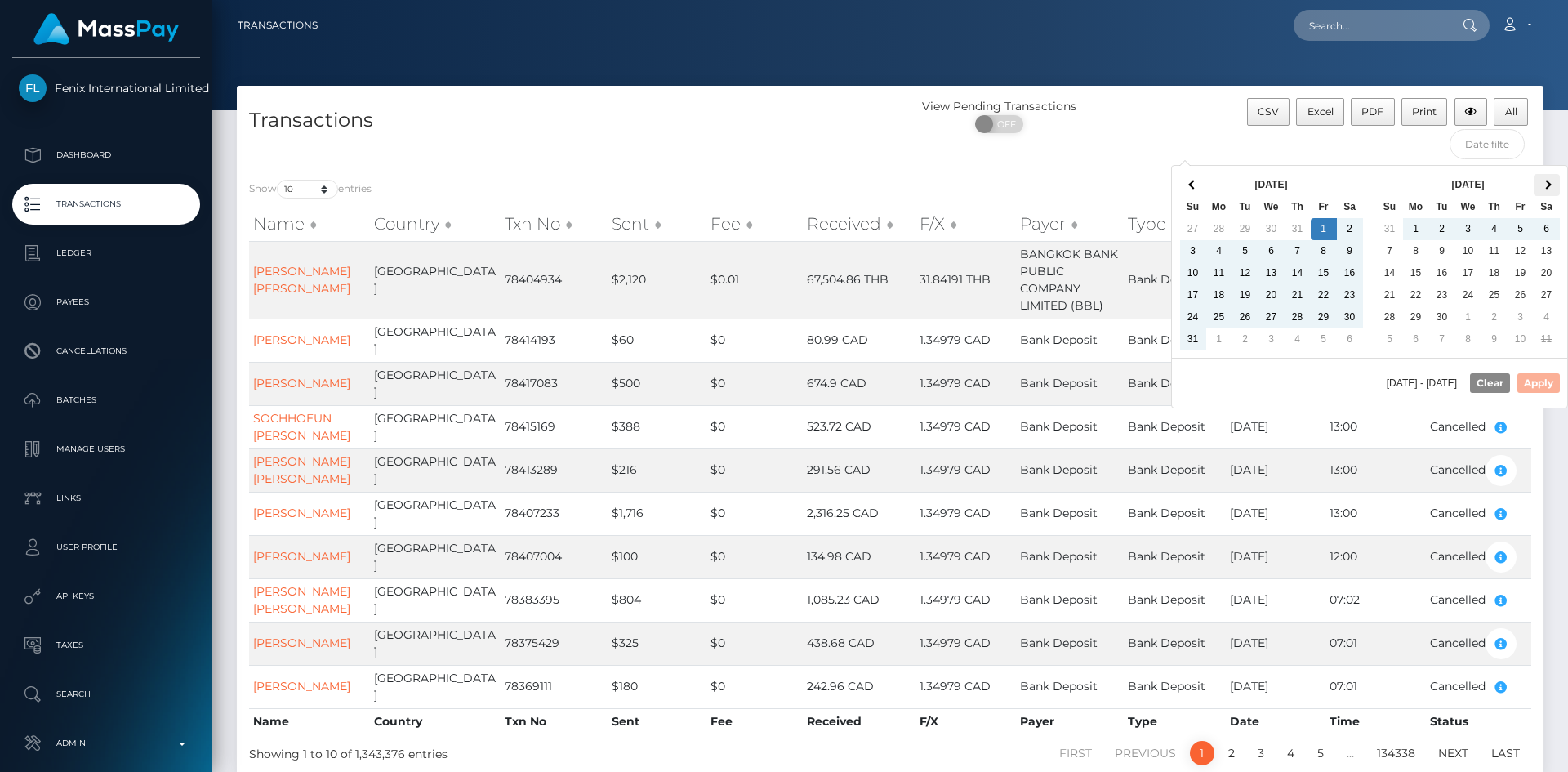
click at [1541, 186] on th at bounding box center [1547, 185] width 26 height 22
click at [1533, 380] on button "Apply" at bounding box center [1538, 384] width 43 height 20
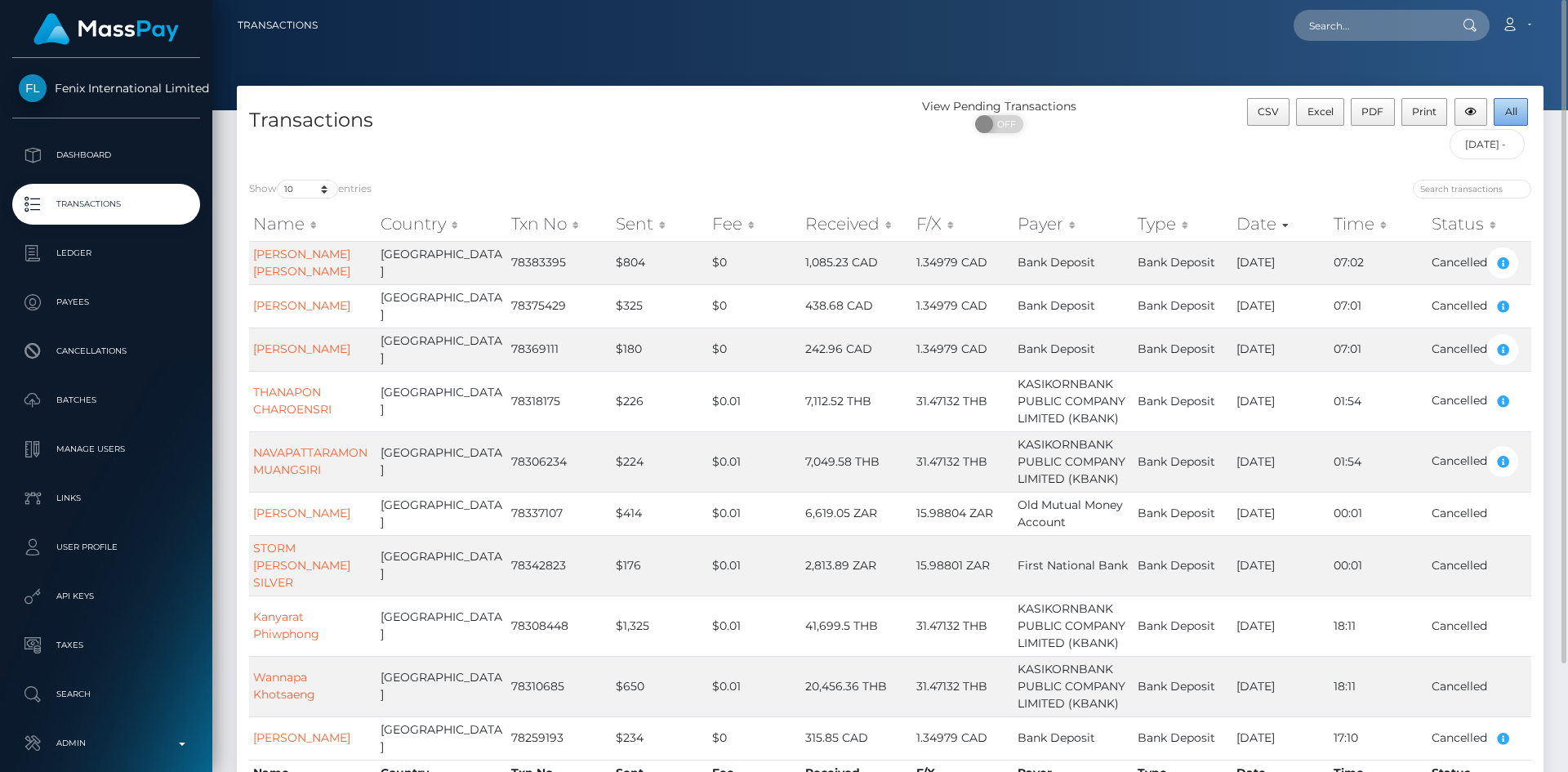
click at [1513, 111] on span "All" at bounding box center [1511, 112] width 12 height 12
click at [1501, 150] on input "[DATE] - [DATE]" at bounding box center [1487, 144] width 76 height 30
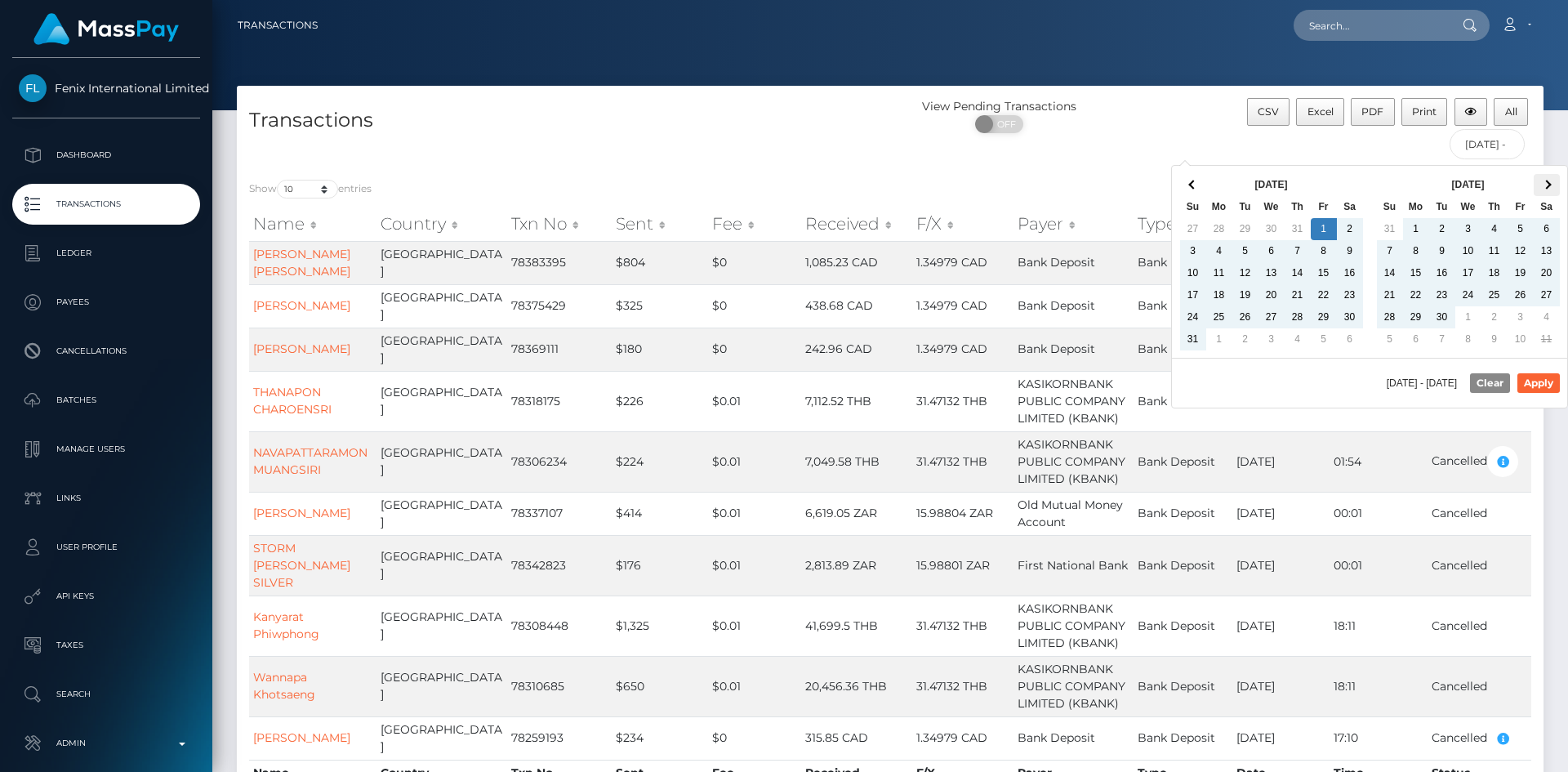
click at [1541, 186] on th at bounding box center [1547, 185] width 26 height 22
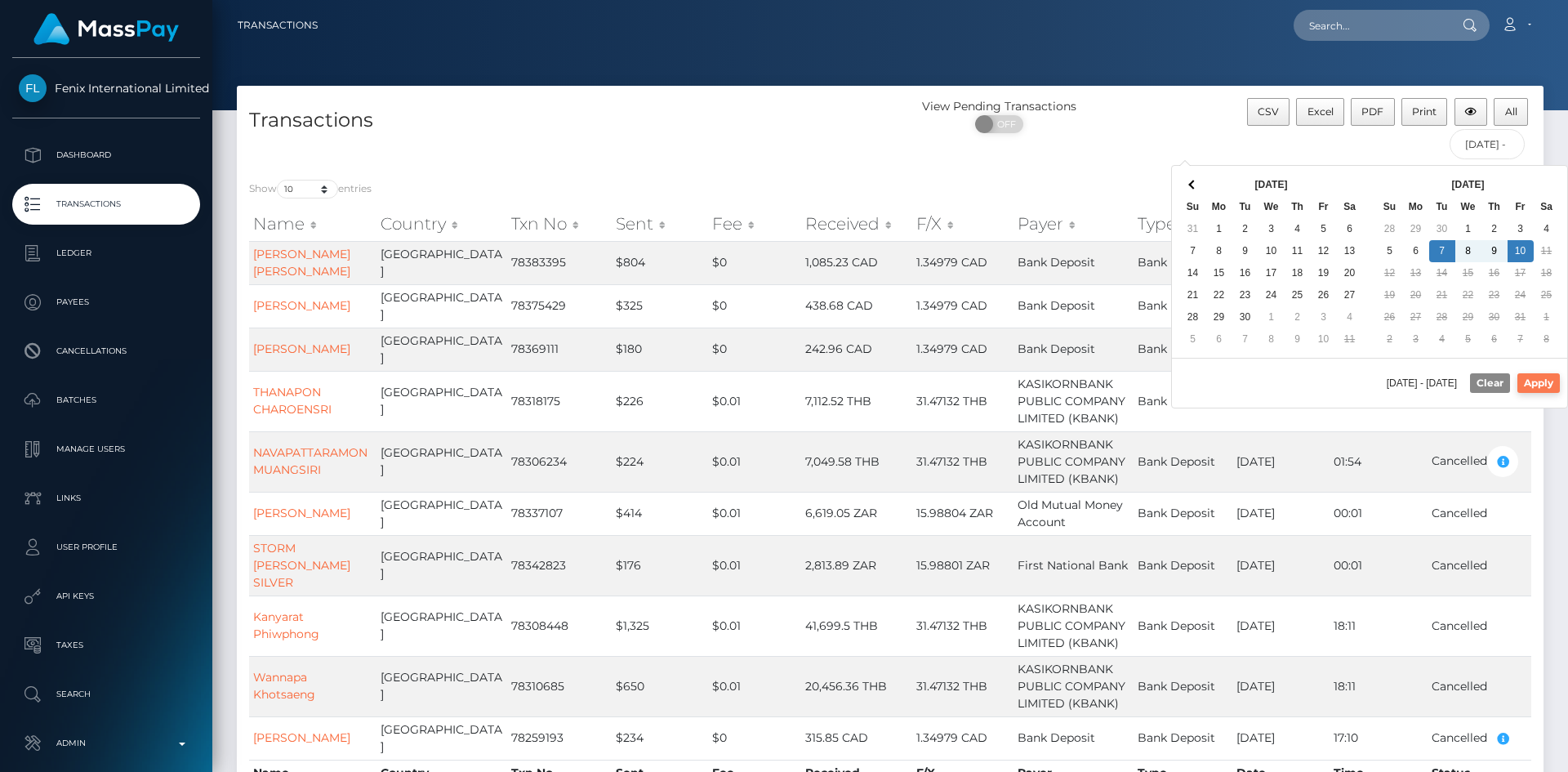
click at [1535, 380] on button "Apply" at bounding box center [1538, 384] width 43 height 20
type input "[DATE] - [DATE]"
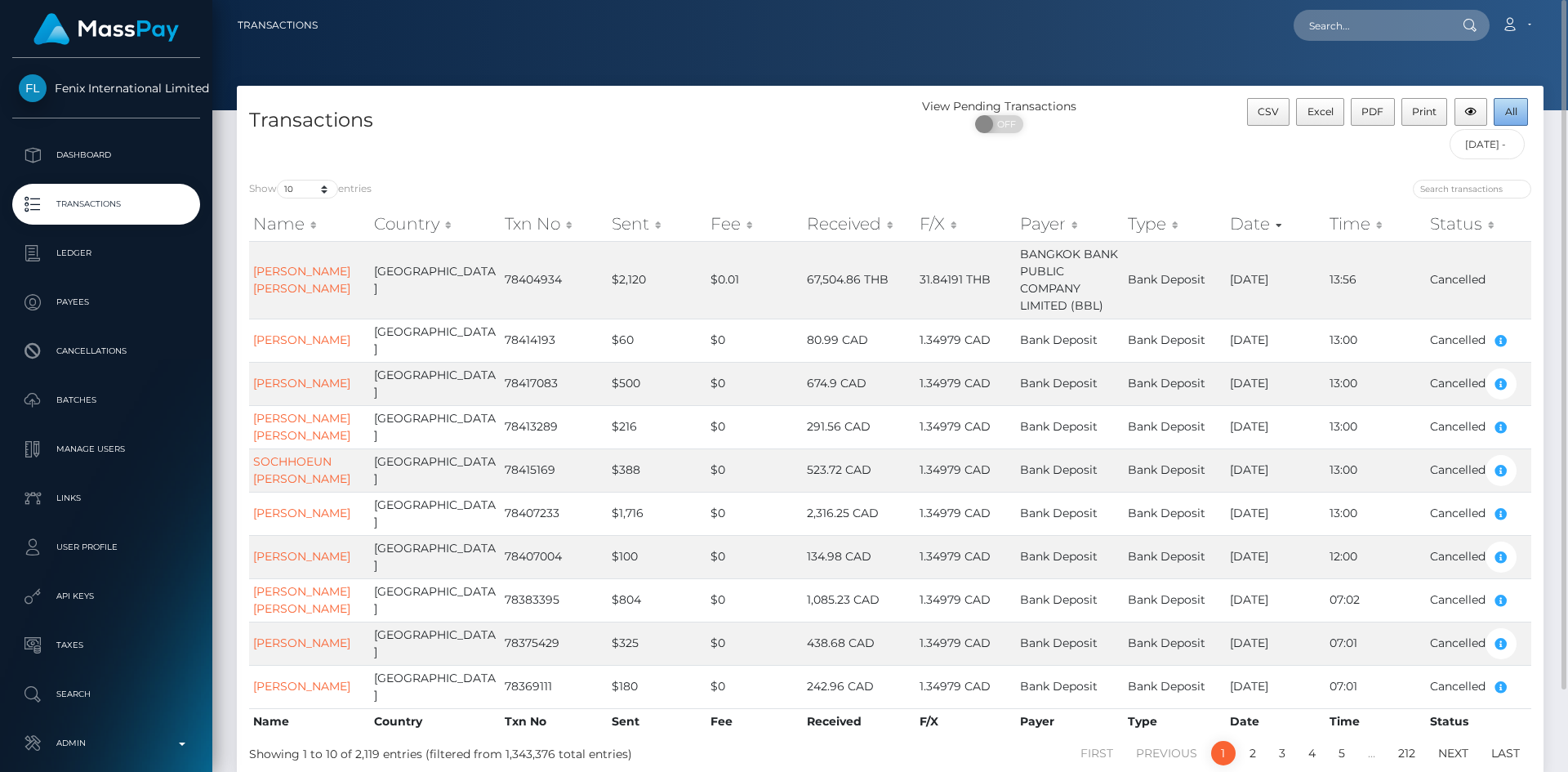
click at [1515, 115] on span "All" at bounding box center [1511, 112] width 12 height 12
drag, startPoint x: 81, startPoint y: 263, endPoint x: 519, endPoint y: 400, distance: 458.9
click at [81, 263] on p "Ledger" at bounding box center [106, 253] width 175 height 25
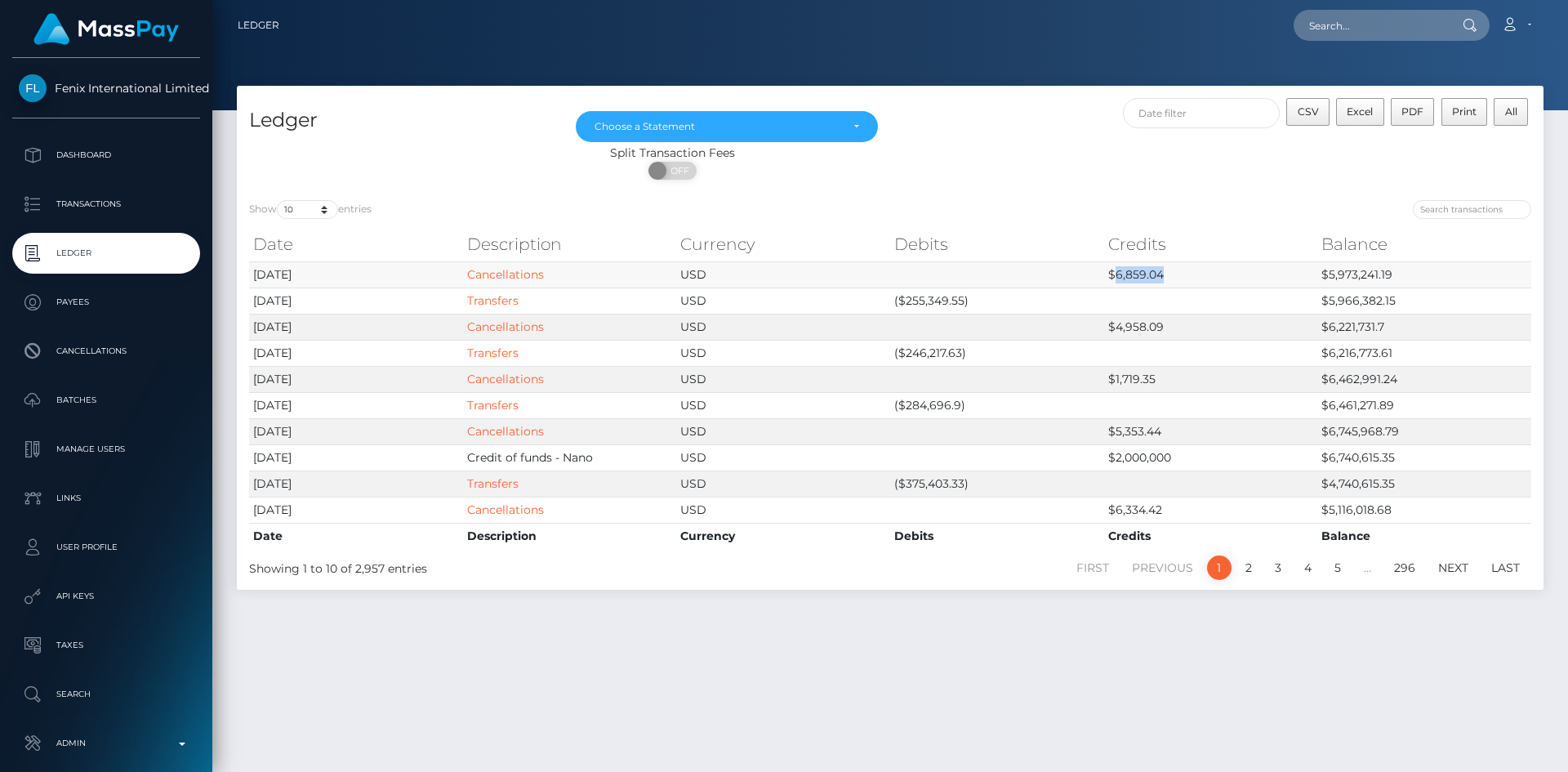
drag, startPoint x: 1166, startPoint y: 278, endPoint x: 1115, endPoint y: 277, distance: 51.0
click at [1115, 277] on td "$6,859.04" at bounding box center [1211, 275] width 214 height 26
copy td "6,859.04"
